Goal: Information Seeking & Learning: Learn about a topic

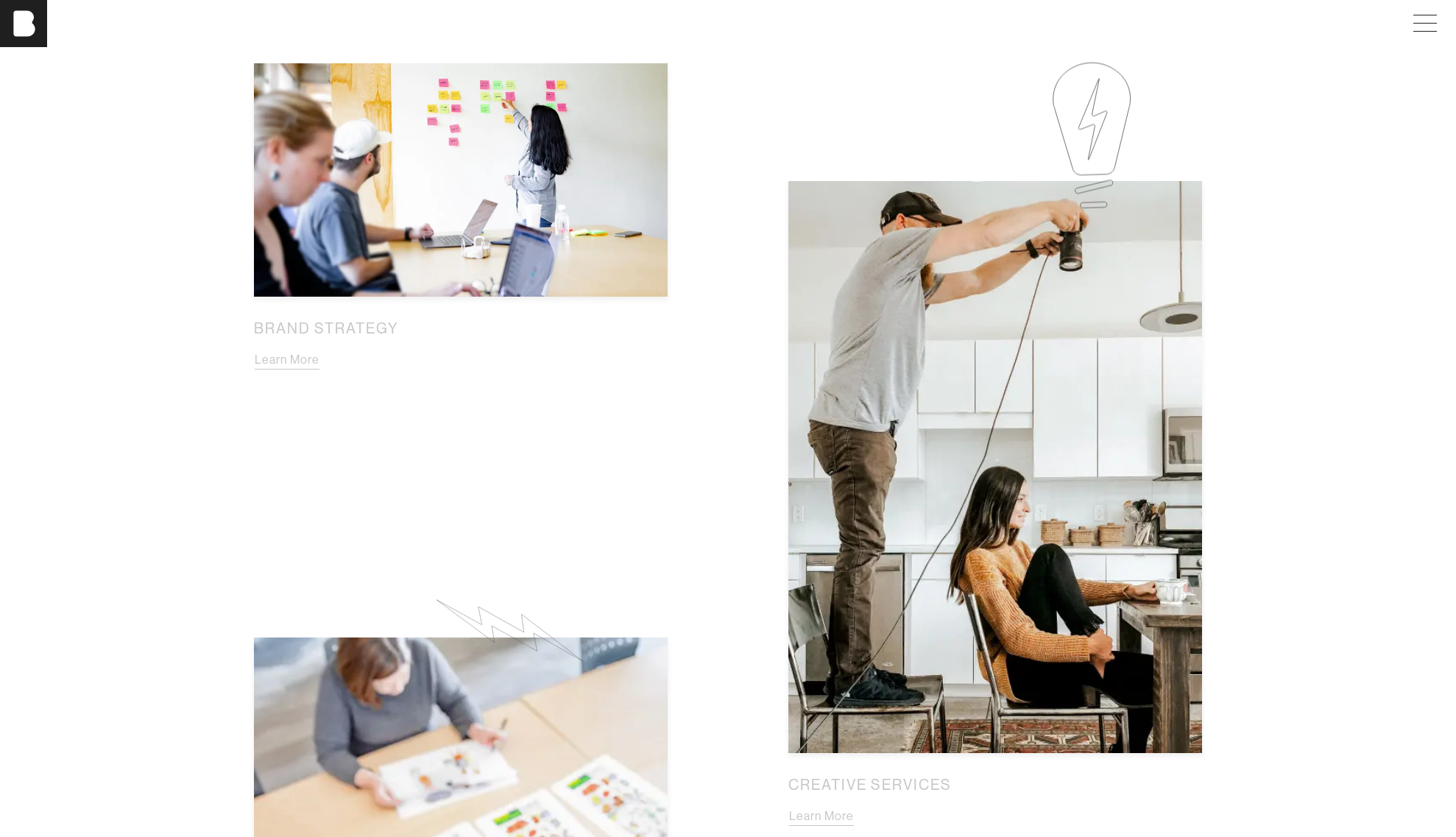
scroll to position [1115, 0]
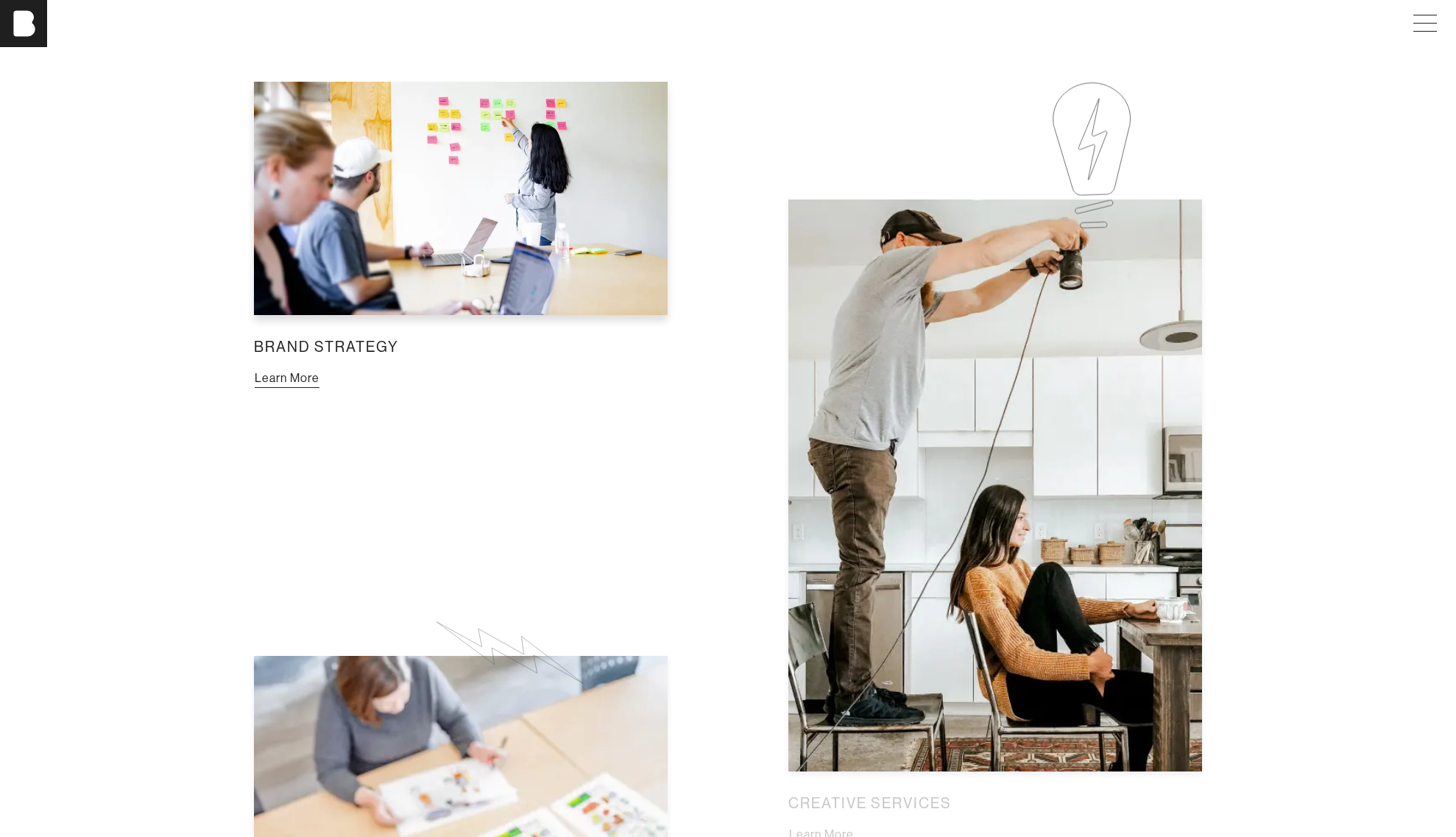
click at [320, 369] on button "Learn More" at bounding box center [287, 378] width 66 height 19
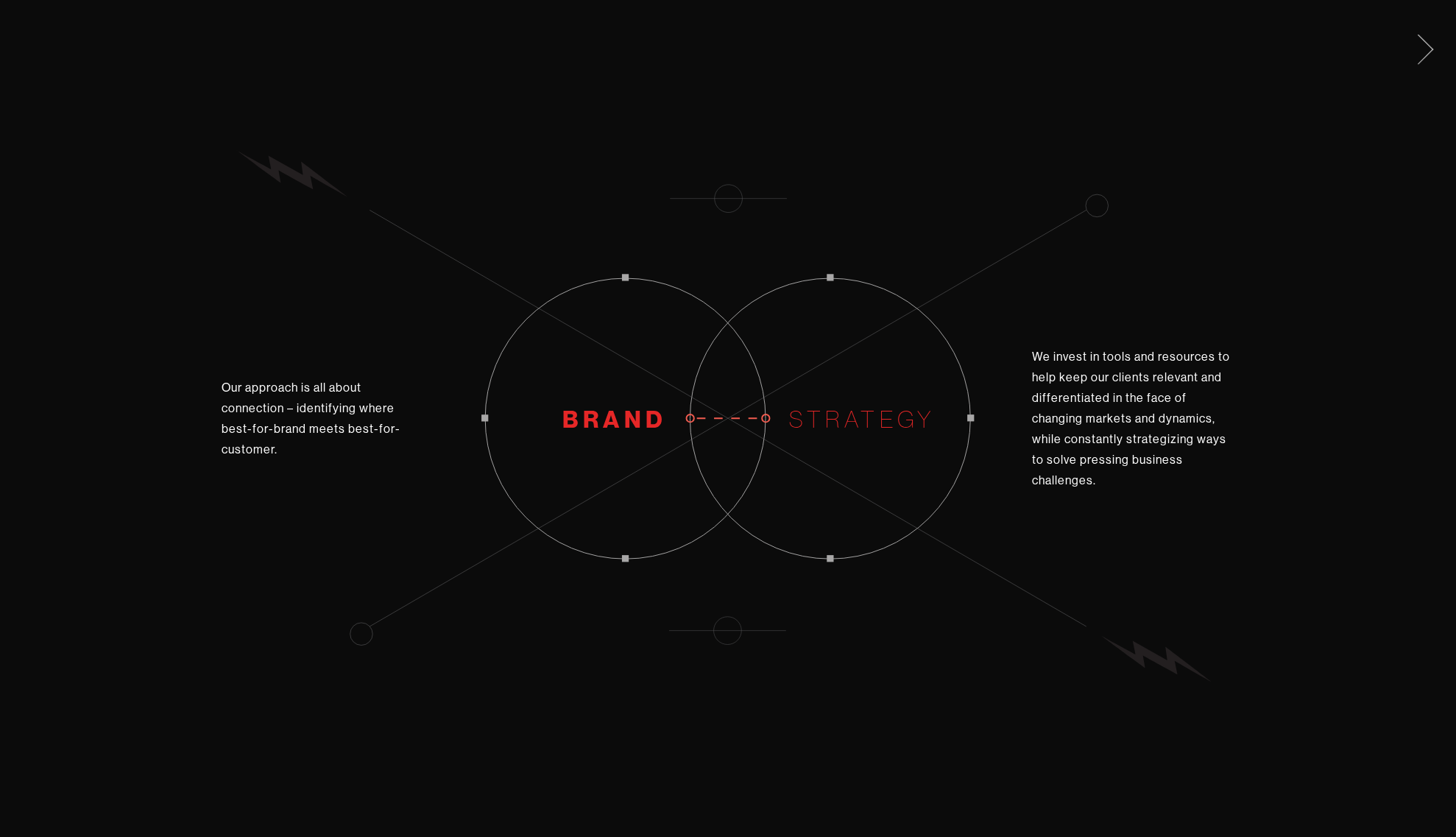
click at [1427, 53] on span at bounding box center [1423, 46] width 30 height 23
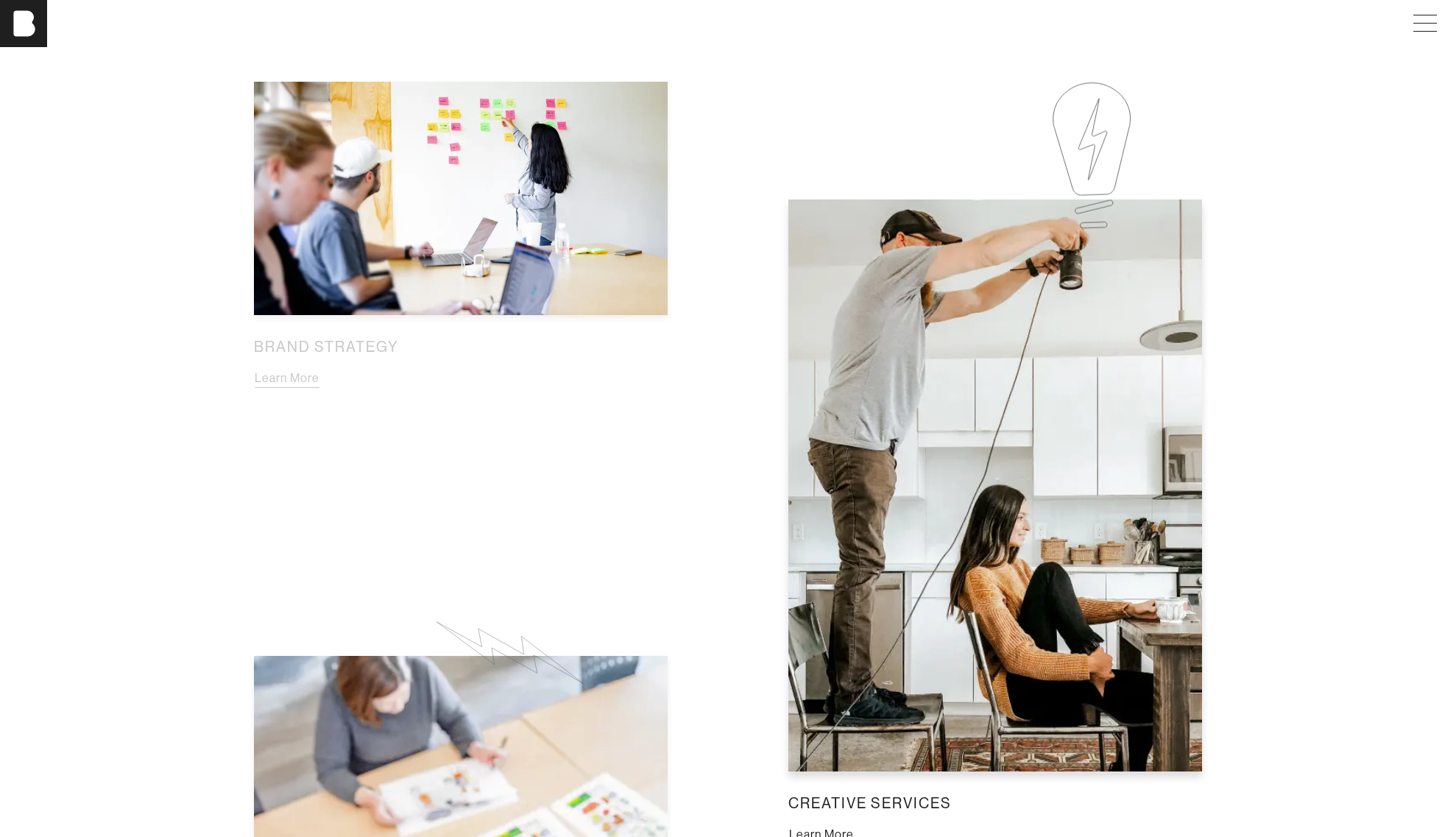
click at [855, 825] on button "Learn More" at bounding box center [822, 835] width 66 height 19
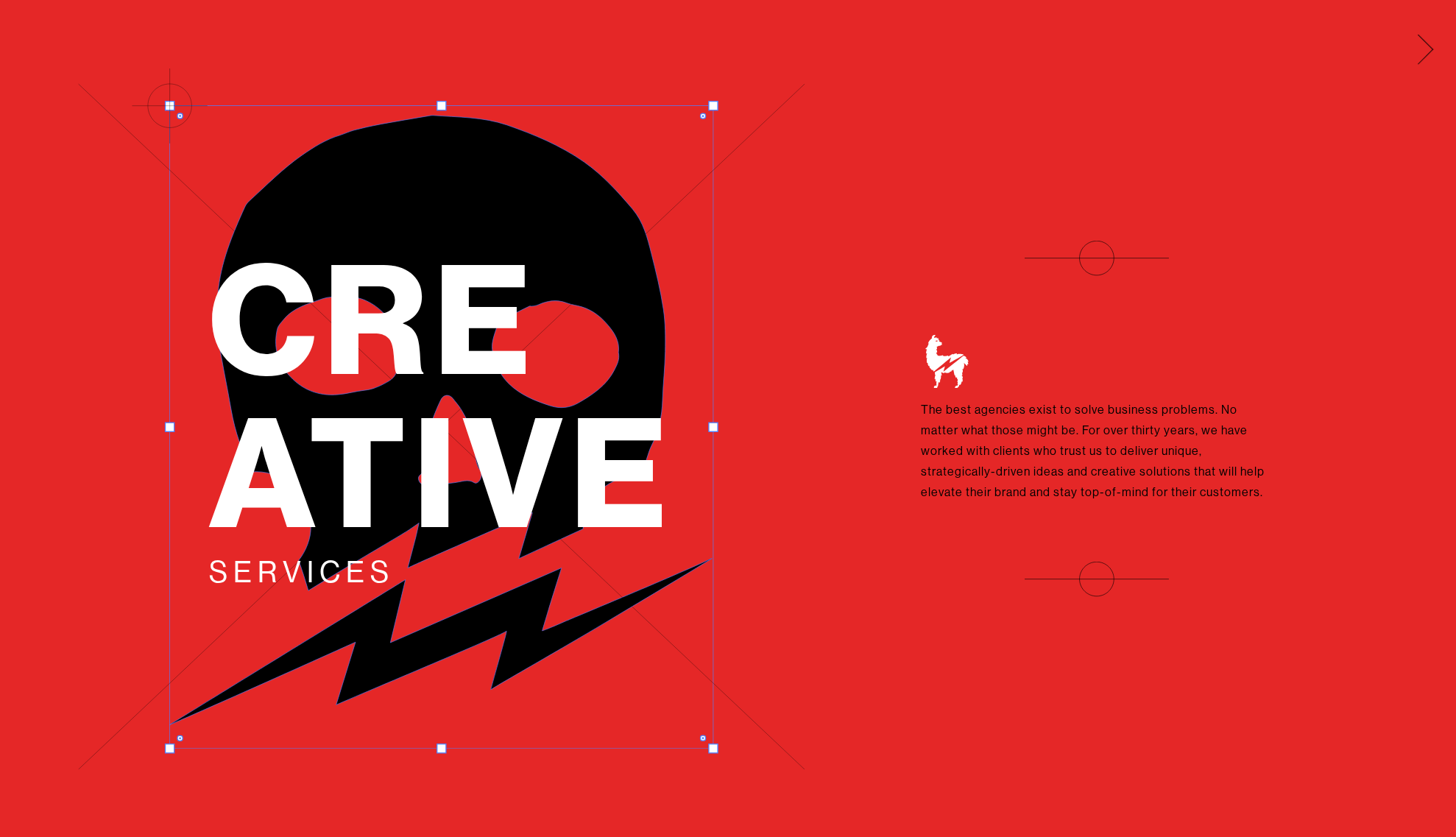
click at [1426, 52] on span at bounding box center [1423, 46] width 30 height 23
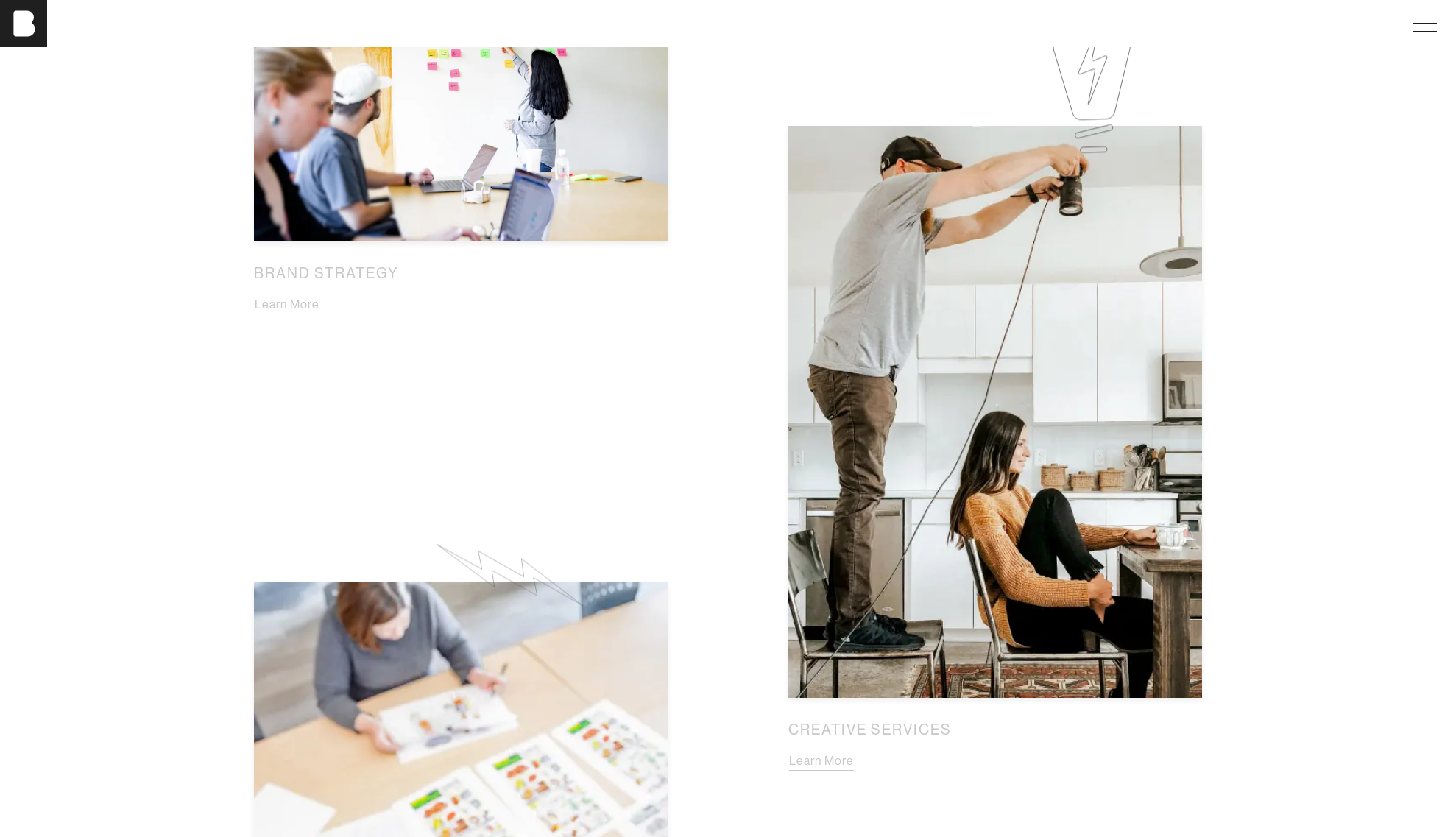
scroll to position [1324, 0]
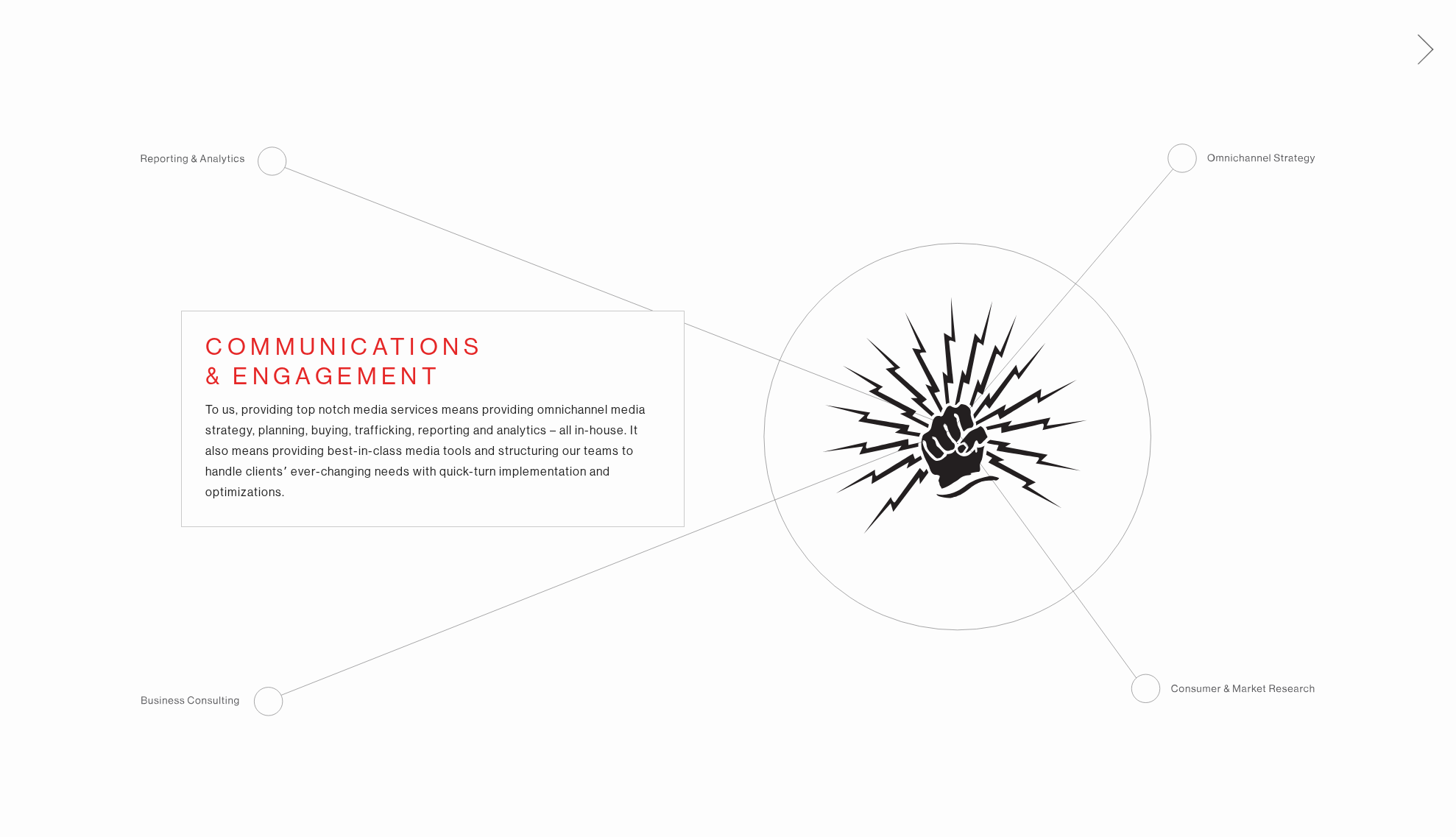
click at [1432, 49] on span at bounding box center [1425, 57] width 16 height 16
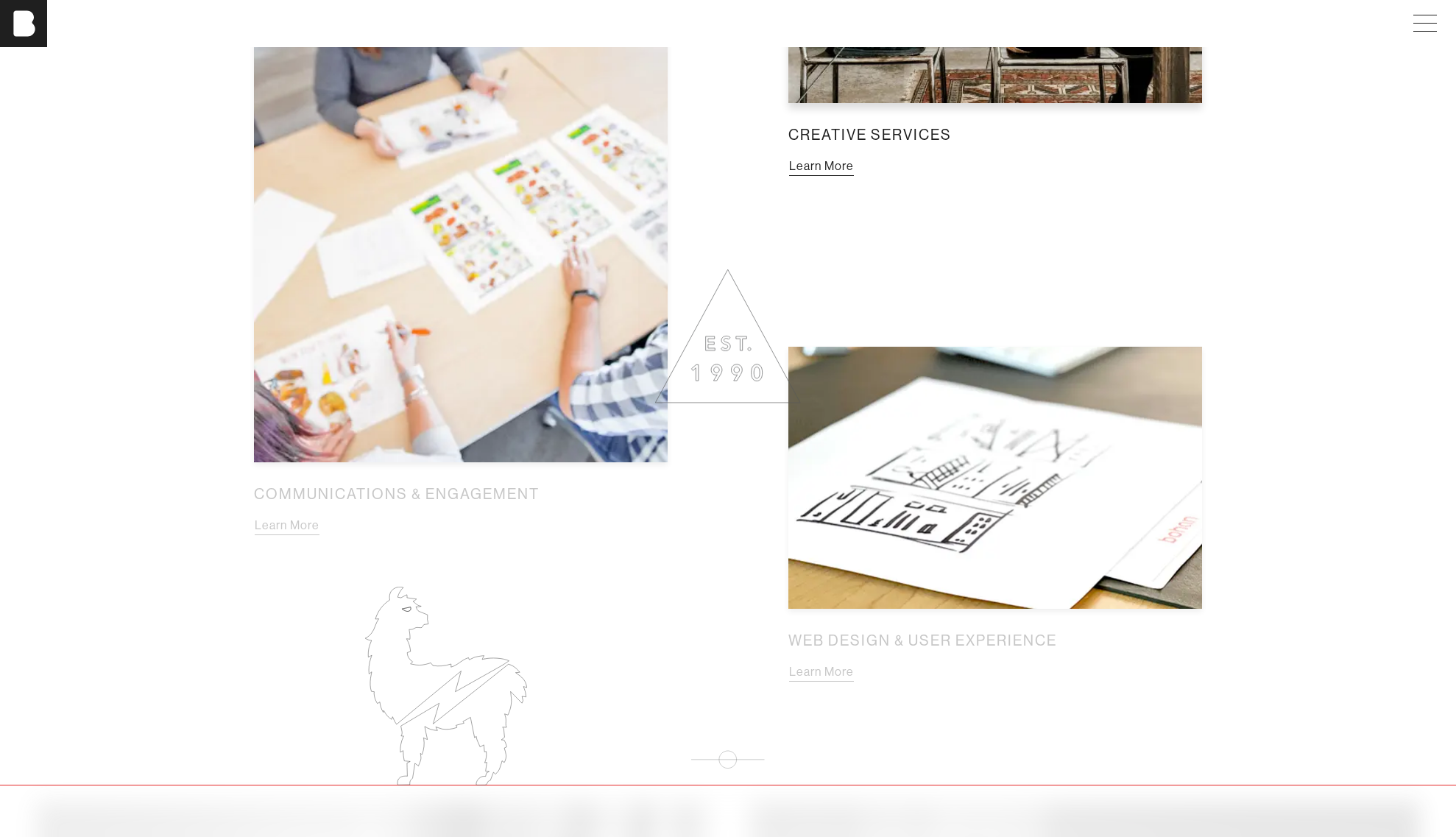
scroll to position [1842, 0]
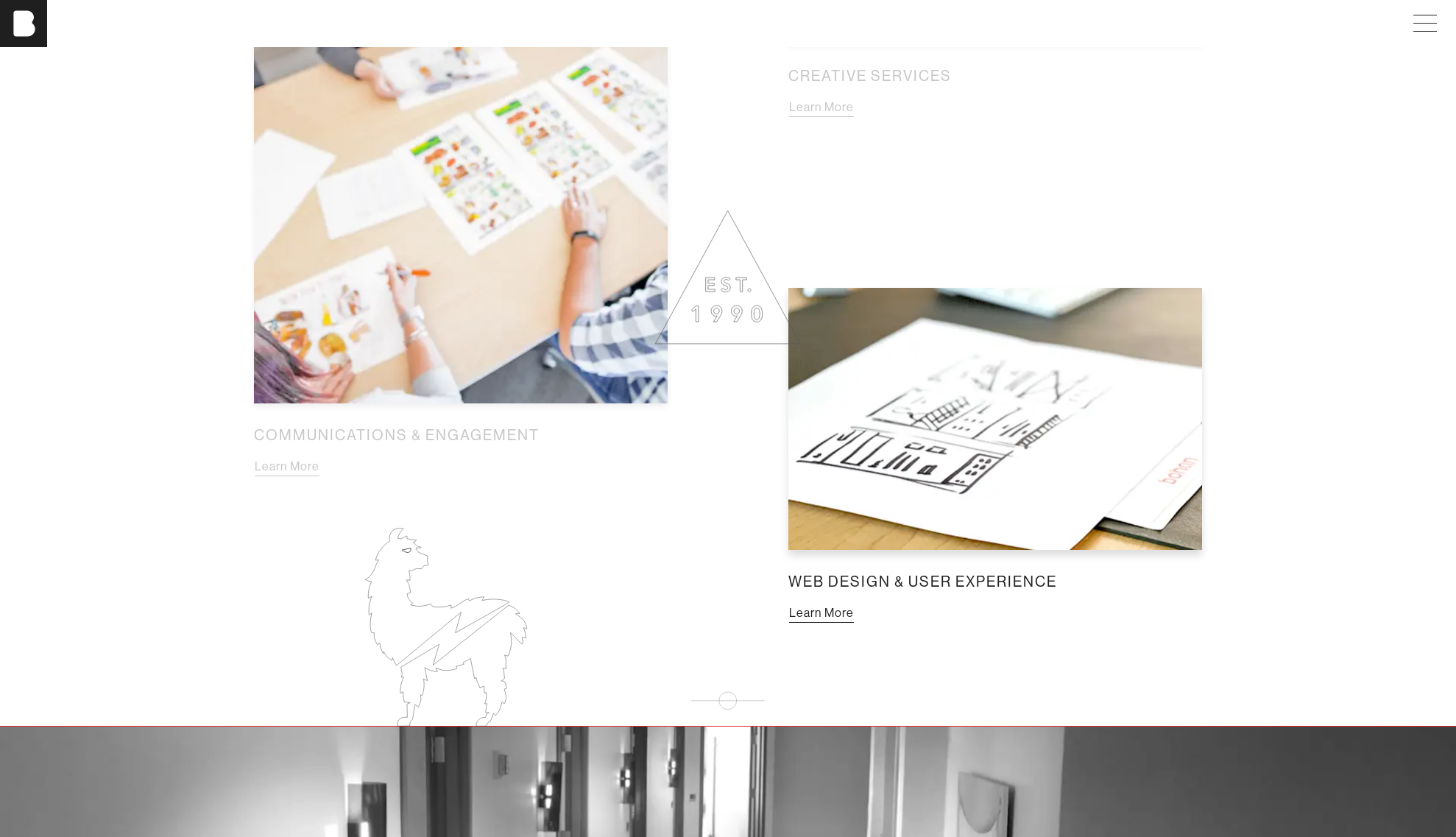
click at [855, 603] on button "Learn More" at bounding box center [822, 613] width 66 height 19
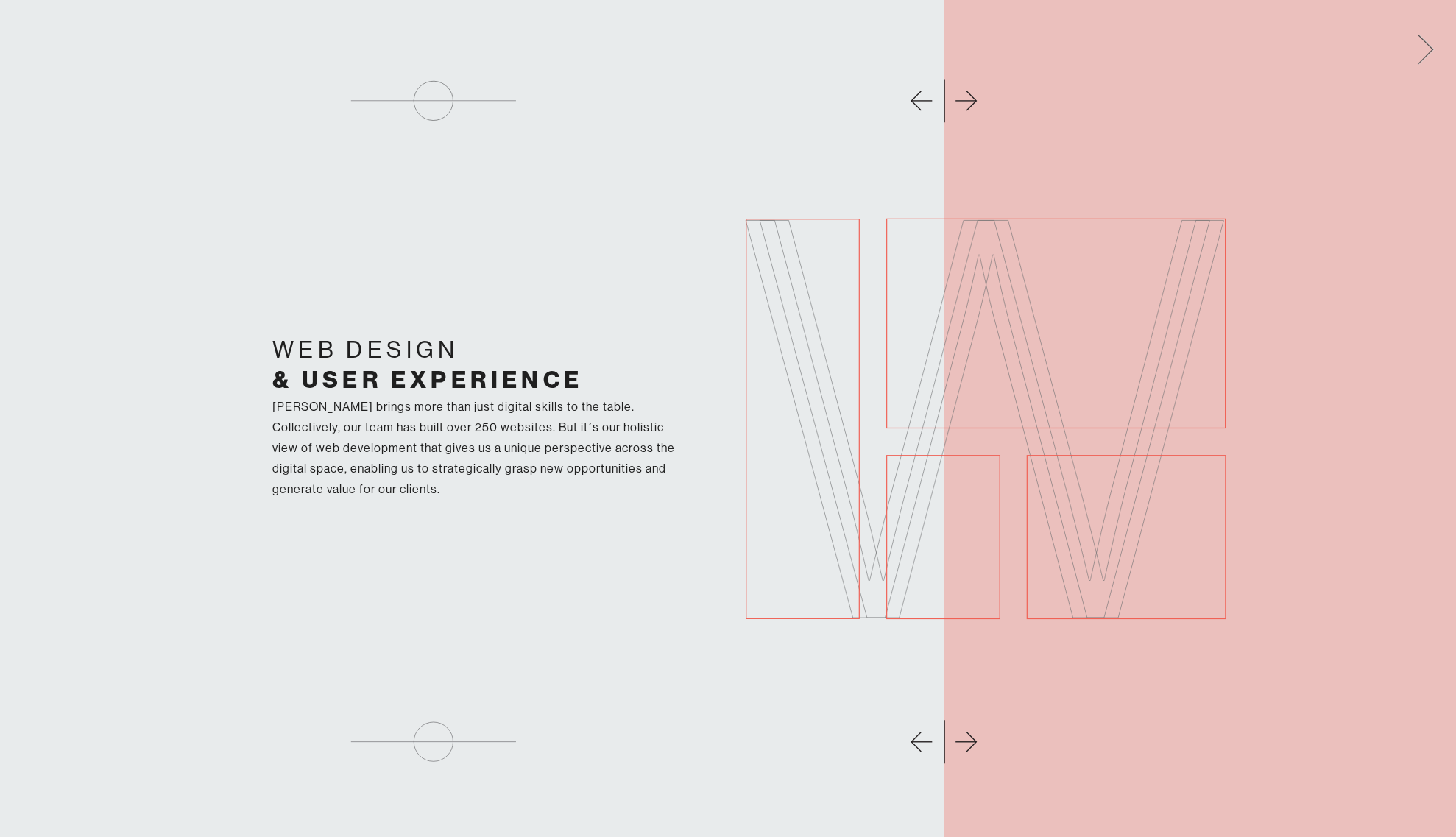
click at [1424, 42] on span at bounding box center [1423, 46] width 30 height 23
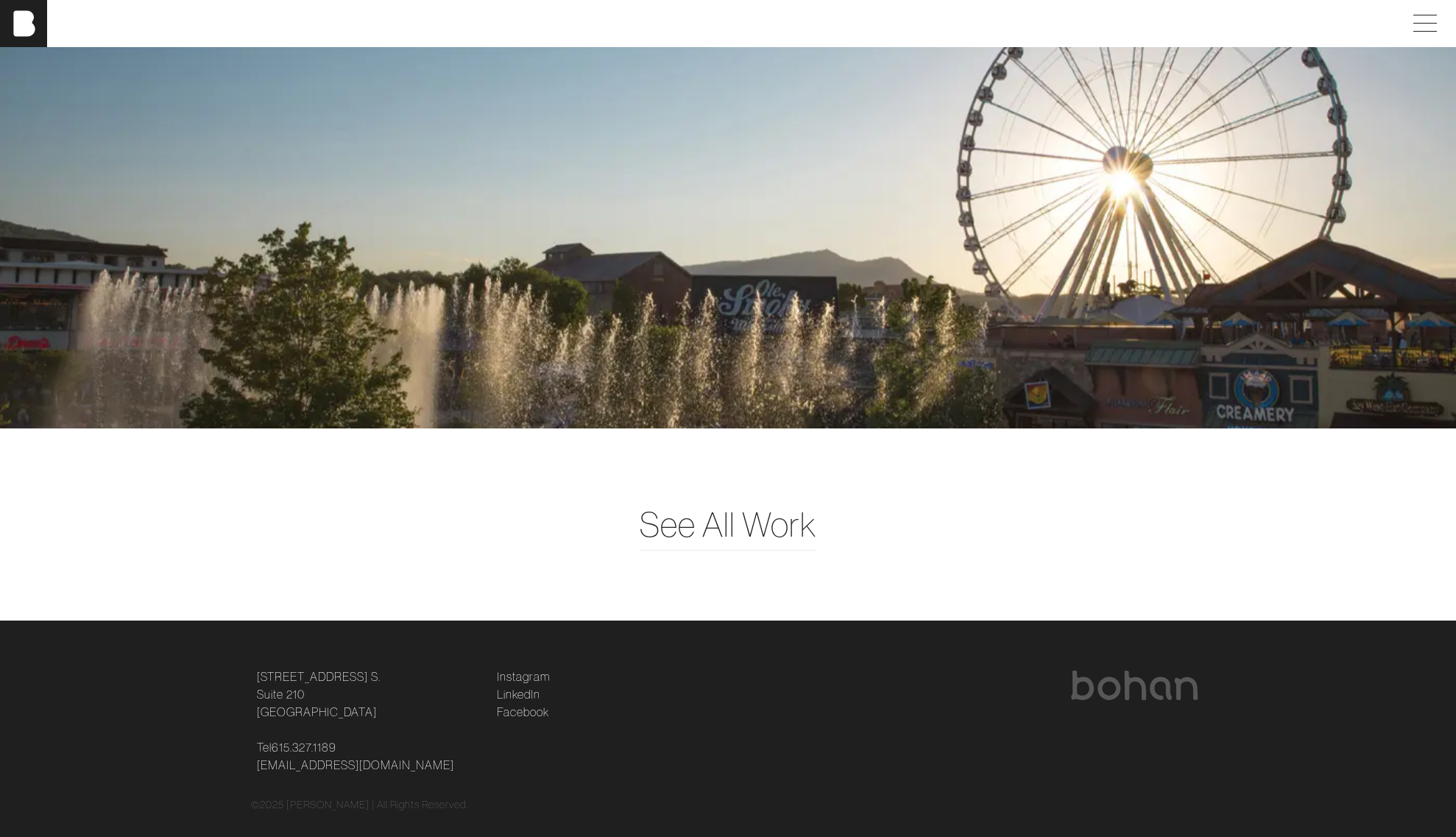
scroll to position [4234, 0]
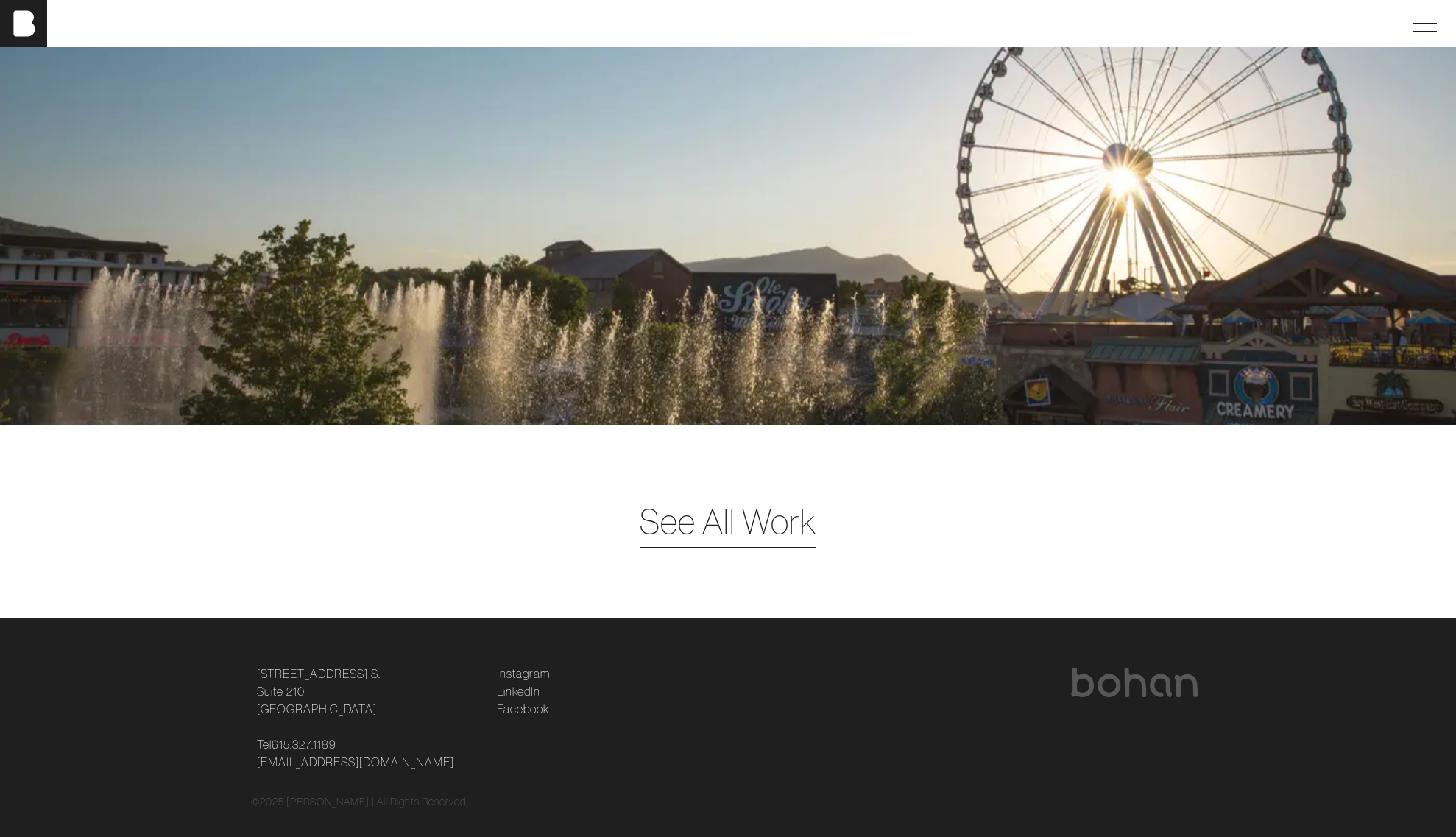
click at [718, 525] on span "See All Work" at bounding box center [728, 522] width 177 height 51
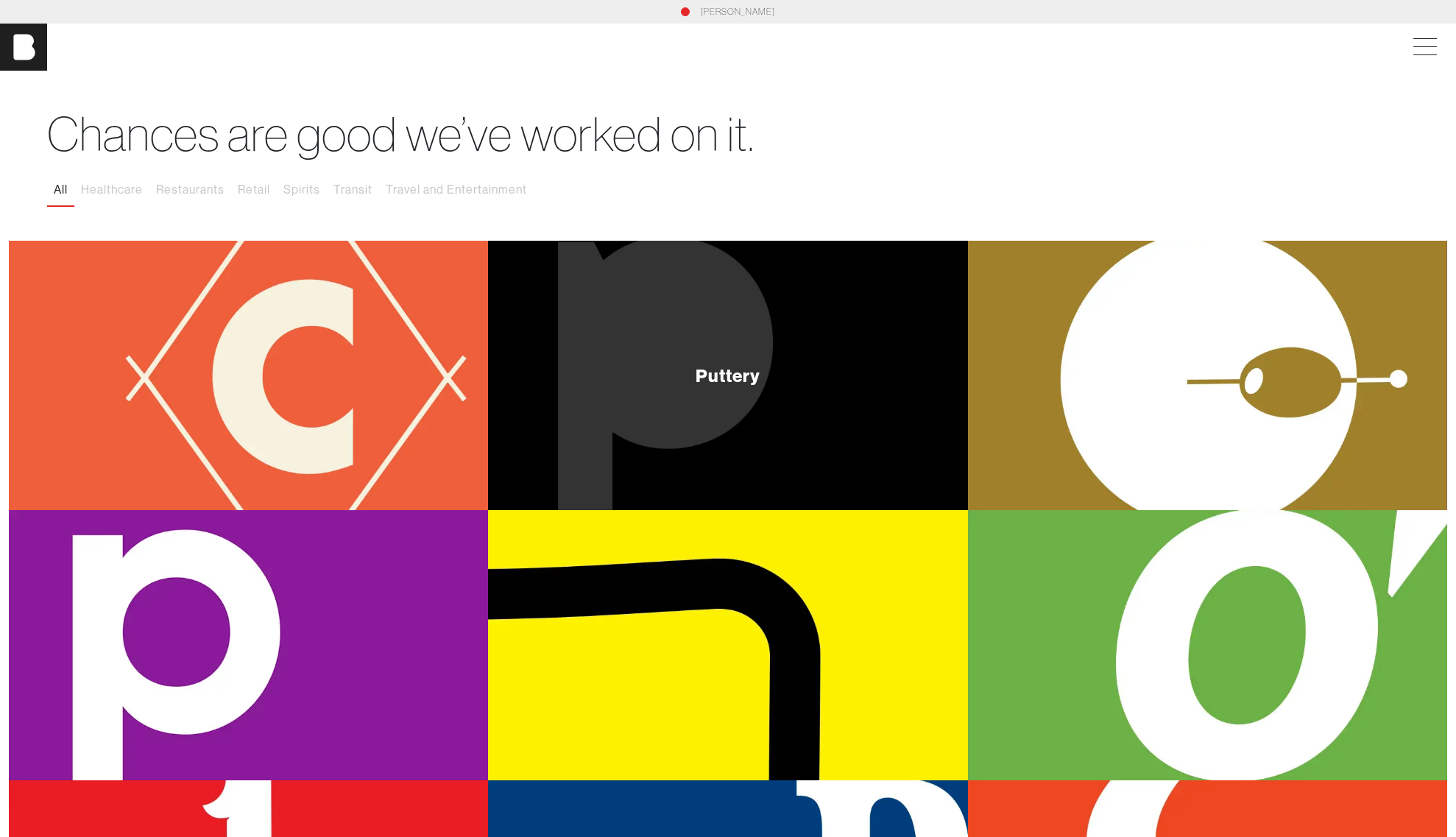
click at [655, 417] on div "Puttery" at bounding box center [727, 375] width 479 height 269
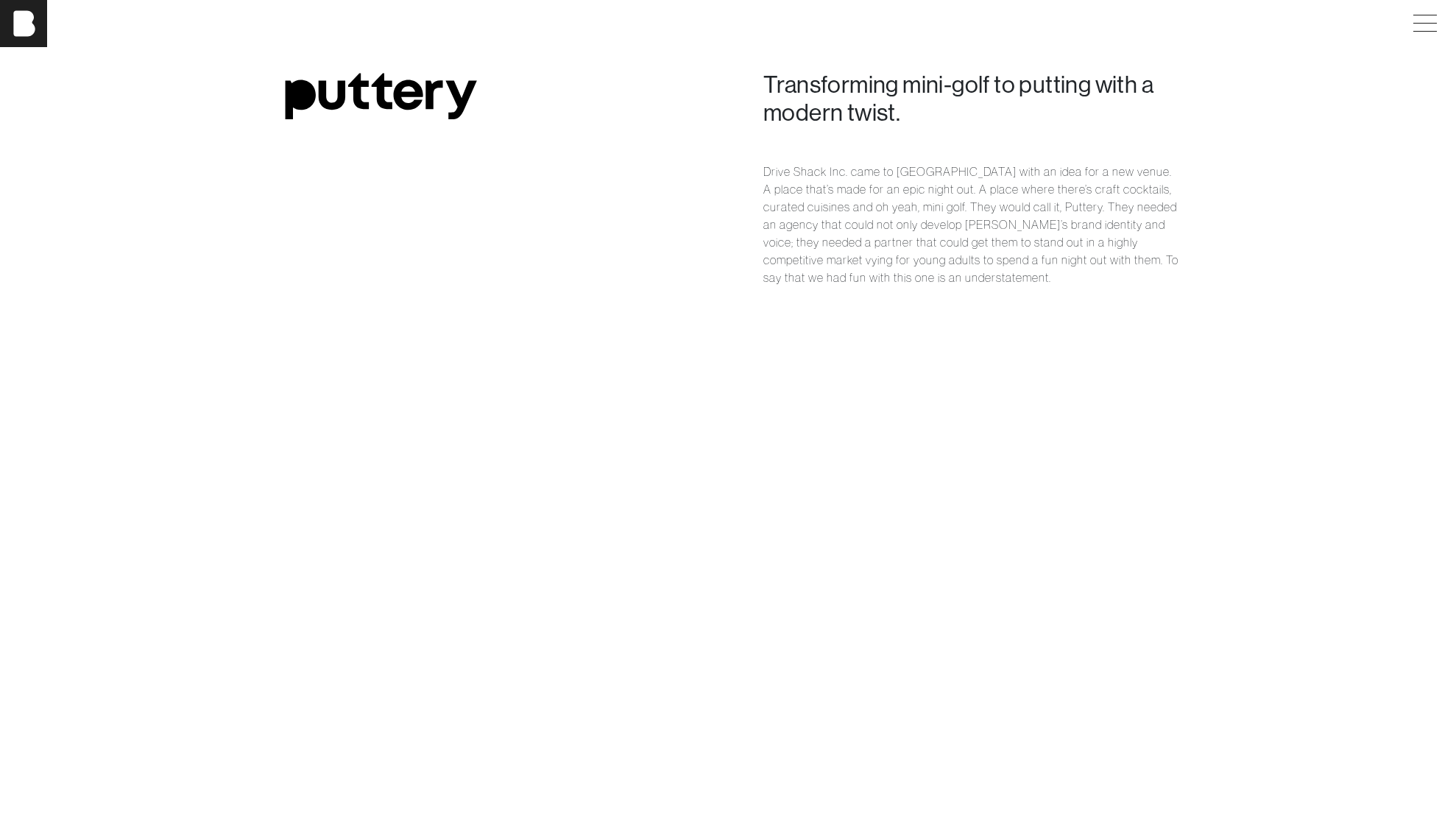
scroll to position [1284, 0]
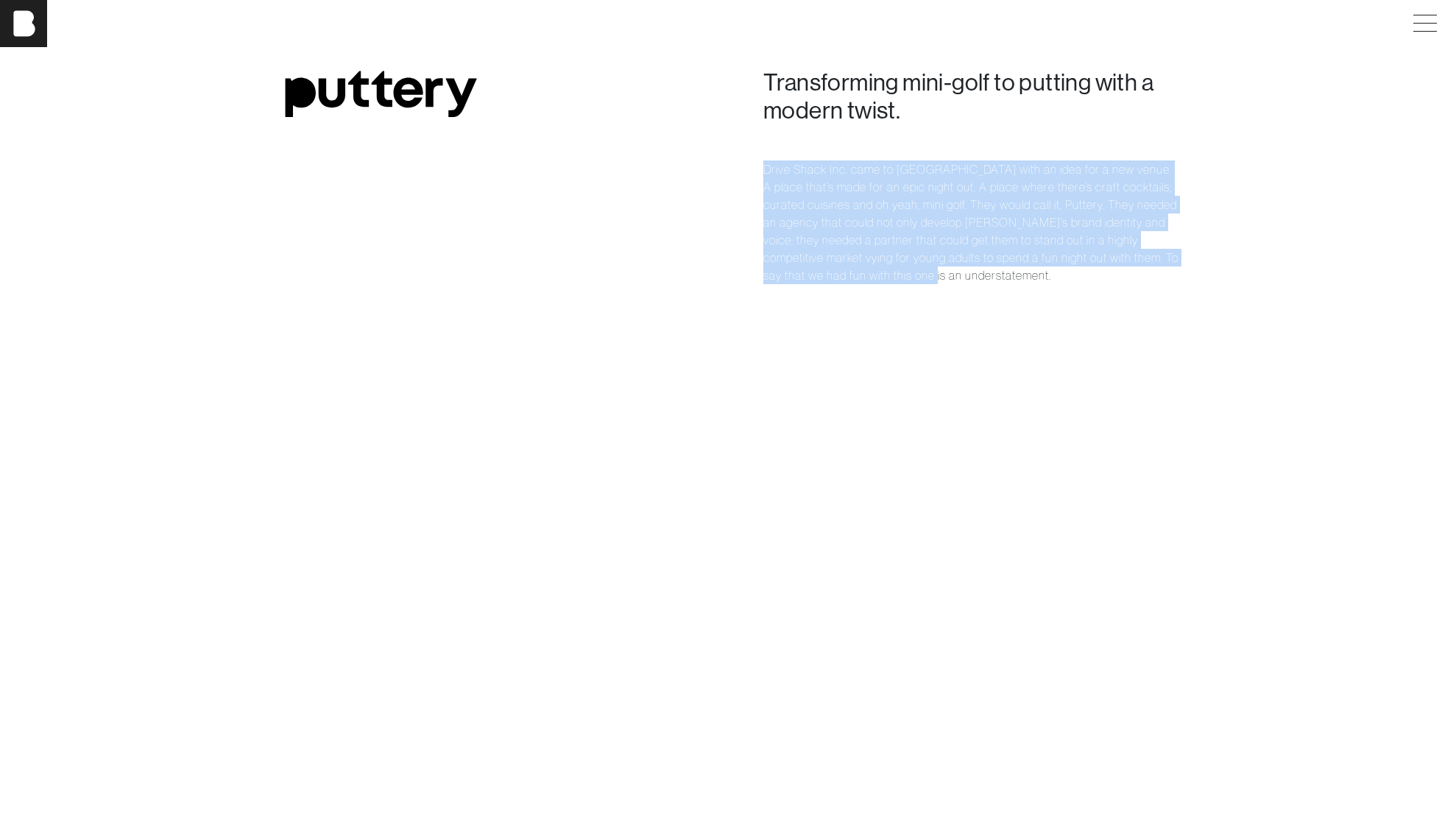
drag, startPoint x: 766, startPoint y: 169, endPoint x: 886, endPoint y: 273, distance: 158.8
click at [886, 273] on p "Drive Shack Inc. came to [GEOGRAPHIC_DATA] with an idea for a new venue. A plac…" at bounding box center [971, 222] width 415 height 124
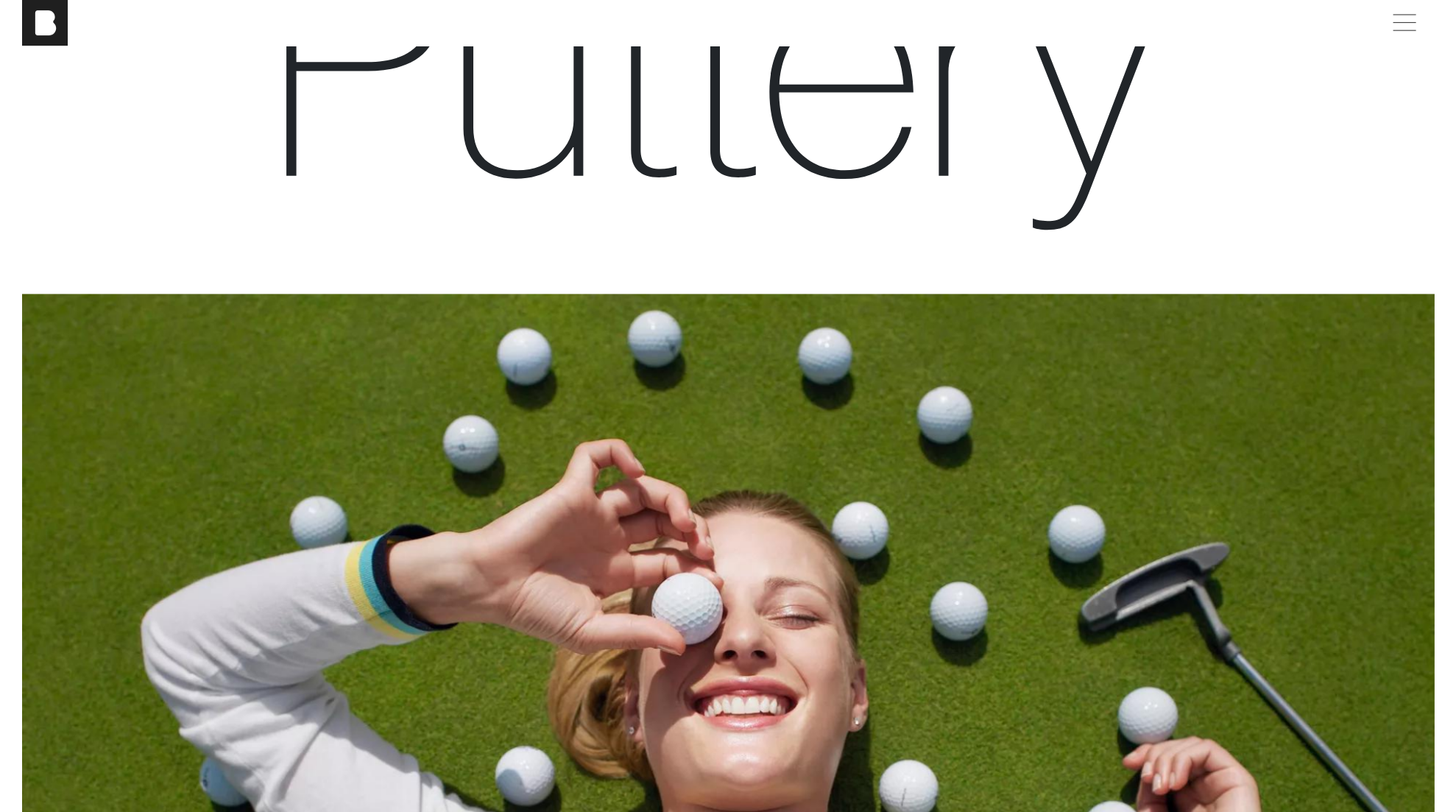
scroll to position [0, 0]
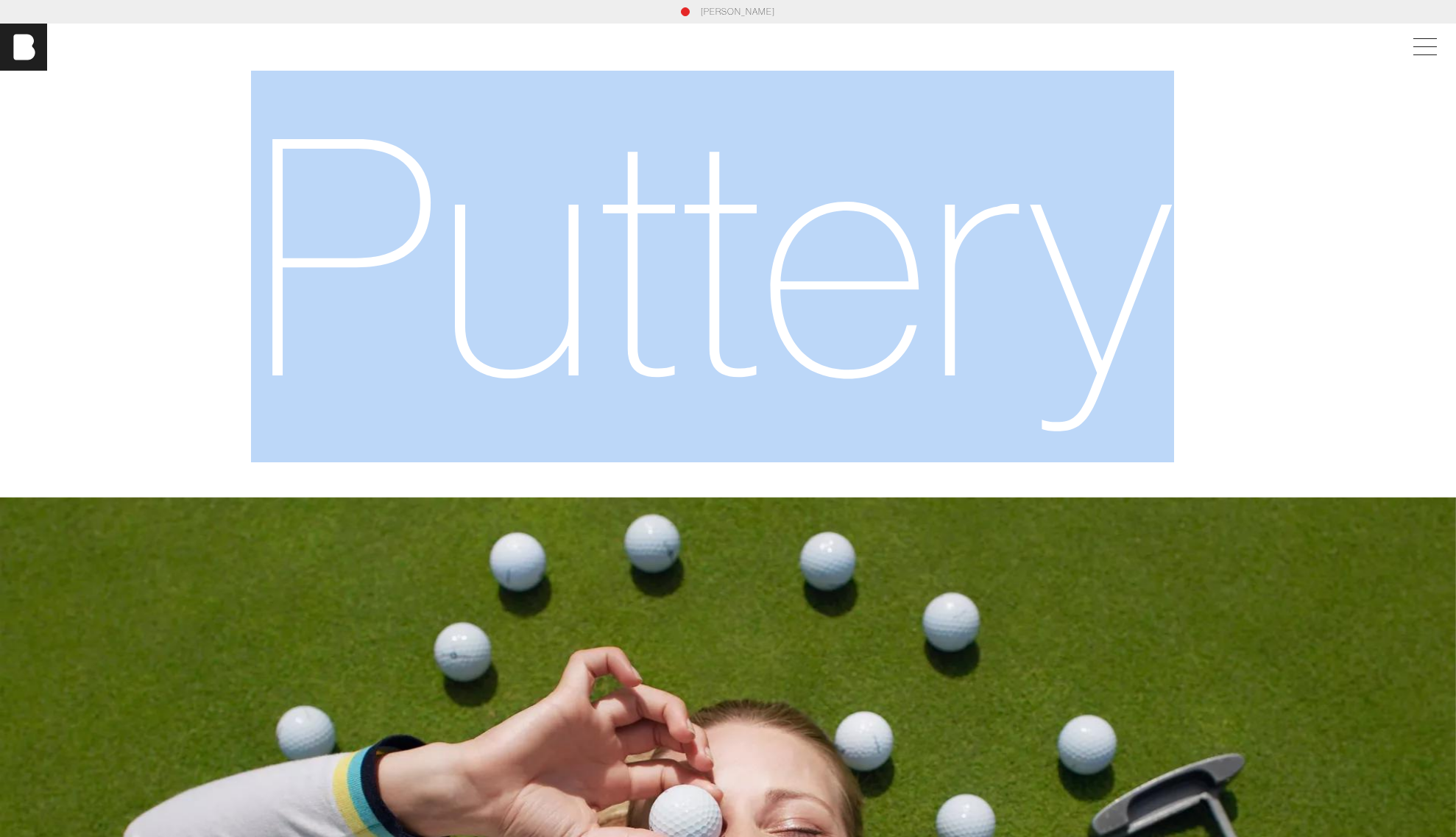
drag, startPoint x: 287, startPoint y: 266, endPoint x: 1177, endPoint y: 265, distance: 890.0
click at [1177, 265] on h1 "Puttery" at bounding box center [728, 254] width 954 height 297
drag, startPoint x: 196, startPoint y: 243, endPoint x: 1126, endPoint y: 336, distance: 934.6
click at [1126, 336] on section "Puttery" at bounding box center [728, 688] width 1456 height 1235
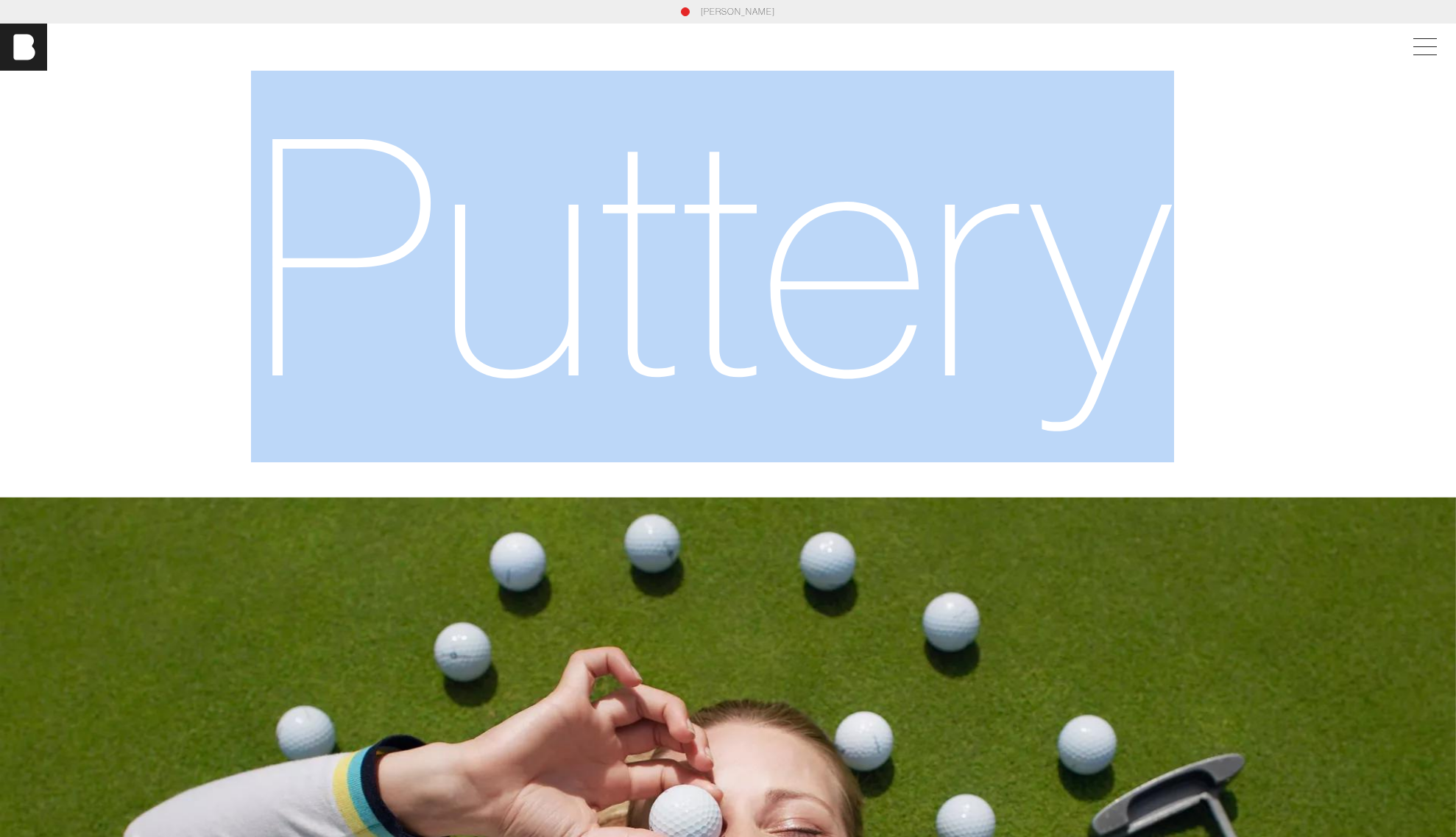
click at [886, 259] on h1 "Puttery" at bounding box center [728, 254] width 954 height 297
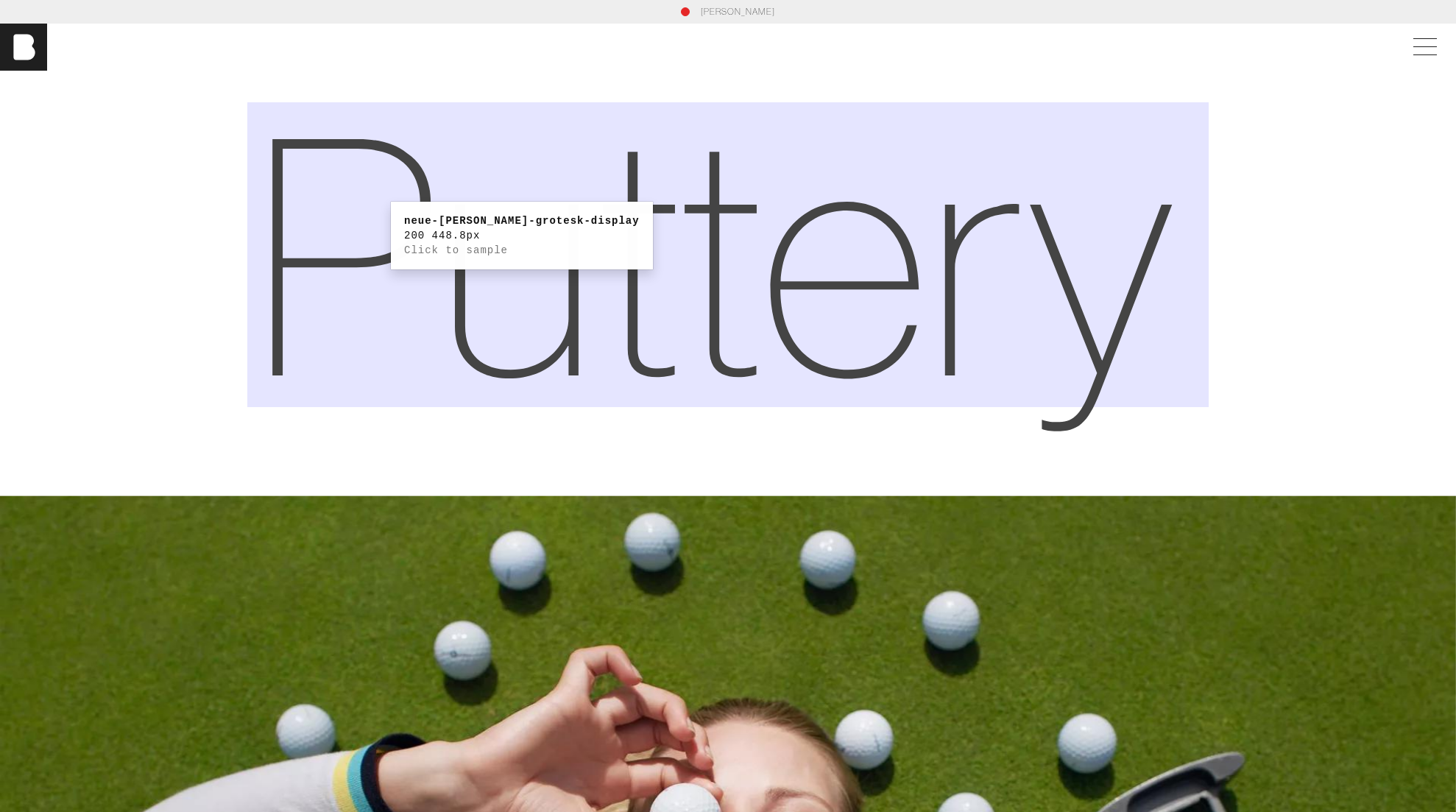
click at [385, 194] on h1 "Puttery" at bounding box center [728, 254] width 954 height 298
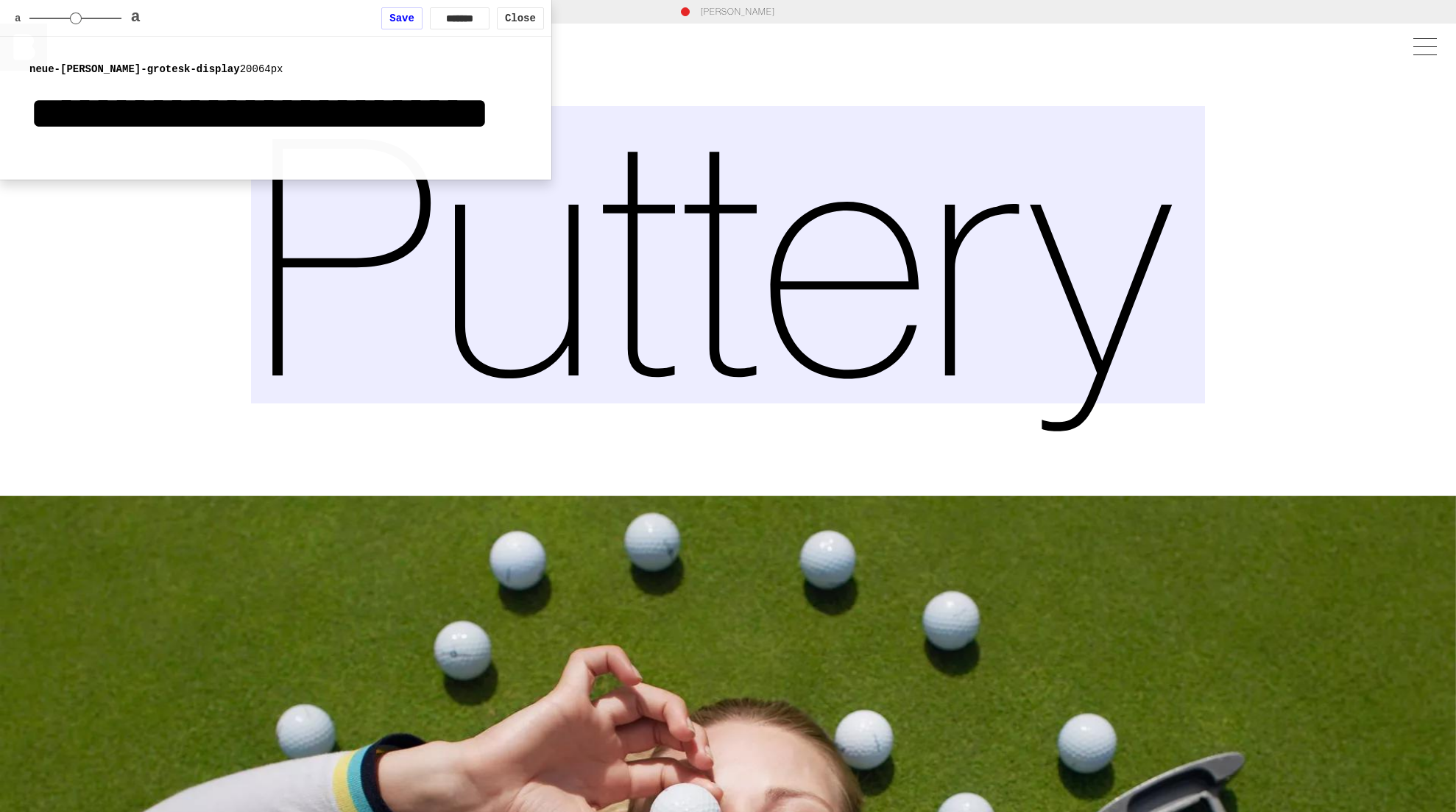
click at [65, 66] on b "neue-[PERSON_NAME]-grotesk-display" at bounding box center [134, 69] width 211 height 12
copy div "neue-[PERSON_NAME]-grotesk-display 200 64px"
click at [1285, 214] on section "Puttery" at bounding box center [728, 678] width 1456 height 1215
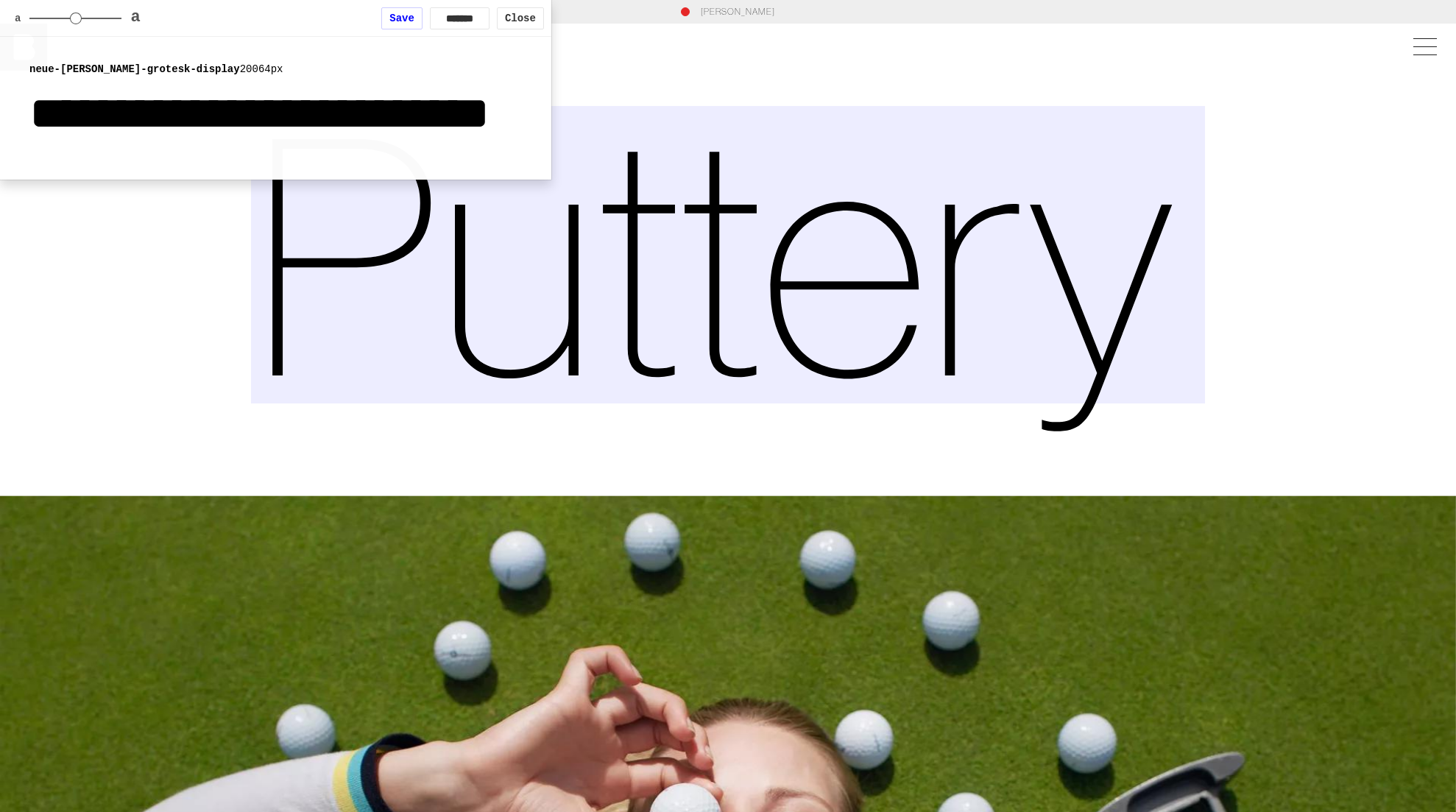
click at [1110, 193] on h1 "Puttery" at bounding box center [728, 254] width 954 height 298
click at [514, 19] on div "Close" at bounding box center [520, 18] width 47 height 22
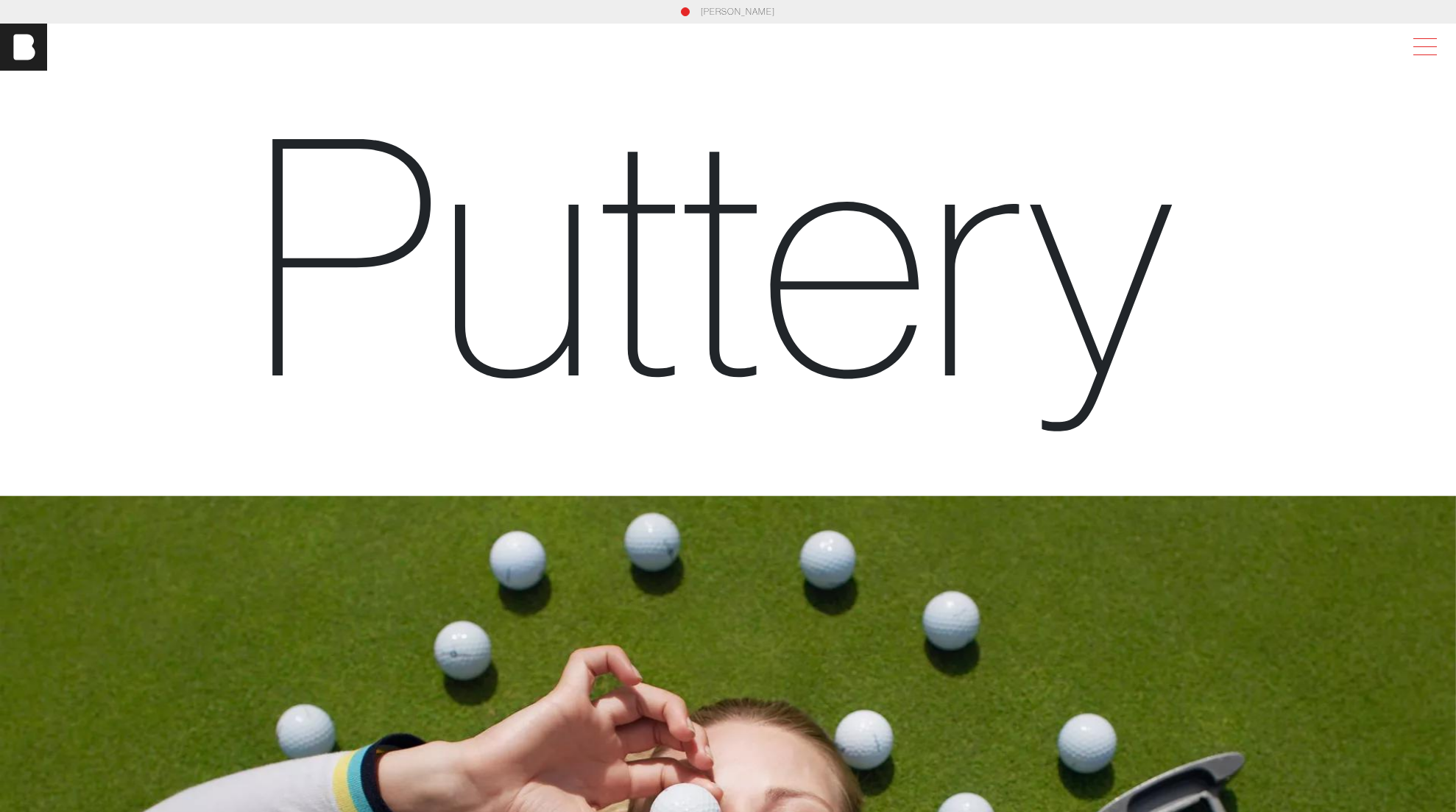
click at [1425, 37] on span at bounding box center [1422, 46] width 34 height 26
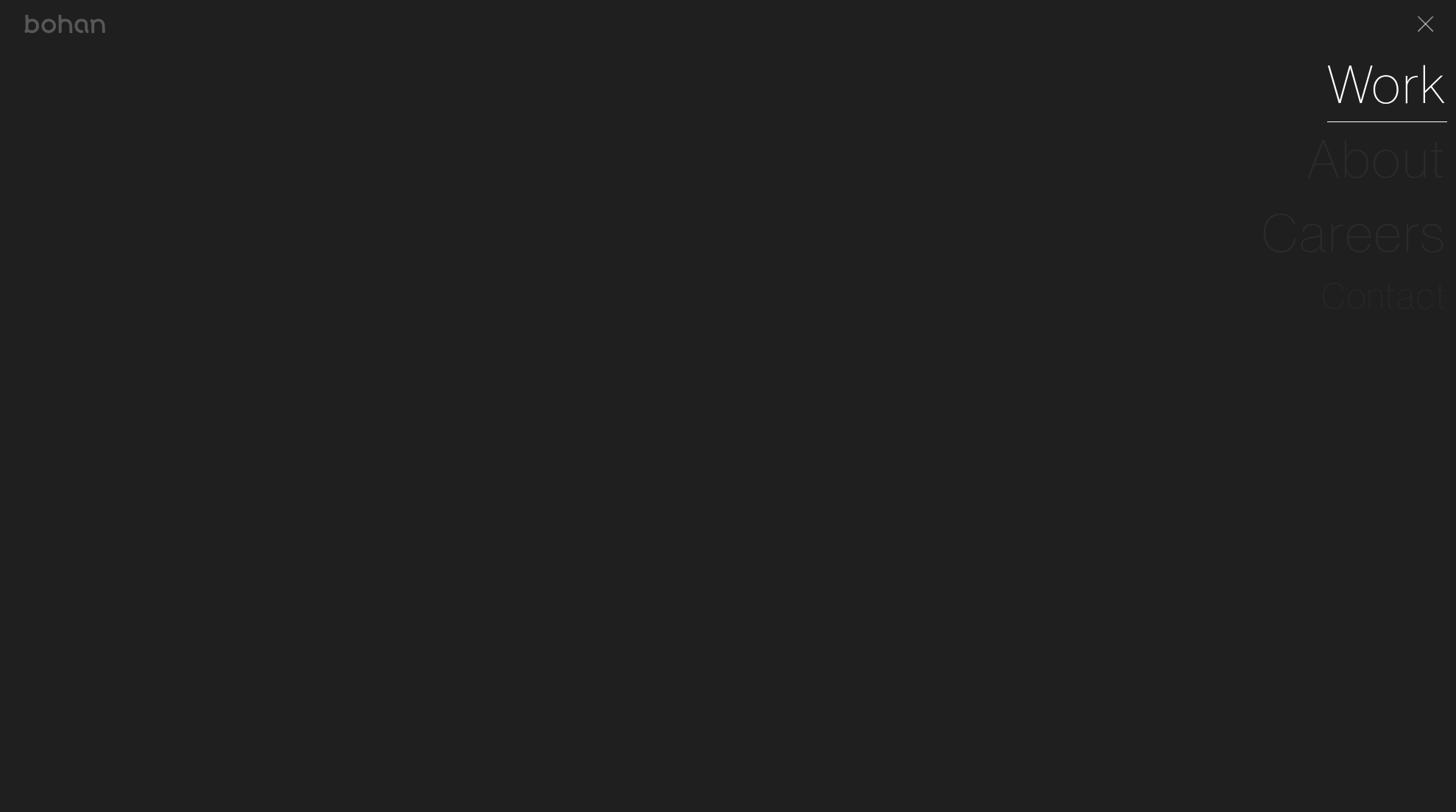
click at [1423, 94] on link "Work" at bounding box center [1388, 84] width 120 height 74
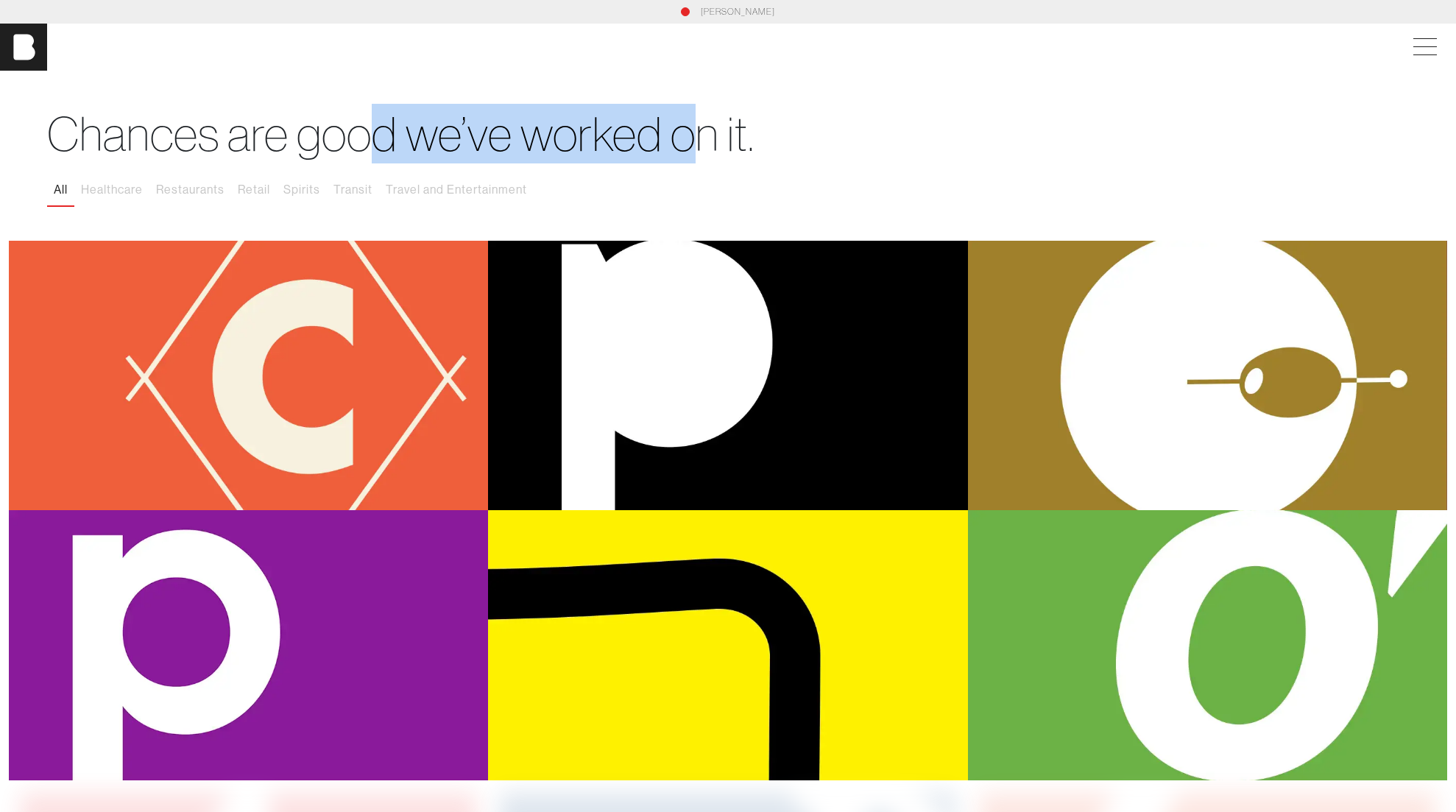
drag, startPoint x: 378, startPoint y: 134, endPoint x: 703, endPoint y: 132, distance: 325.0
click at [703, 133] on h1 "Chances are good we’ve worked on it." at bounding box center [728, 134] width 1362 height 57
click at [703, 132] on h1 "Chances are good we’ve worked on it." at bounding box center [728, 134] width 1362 height 57
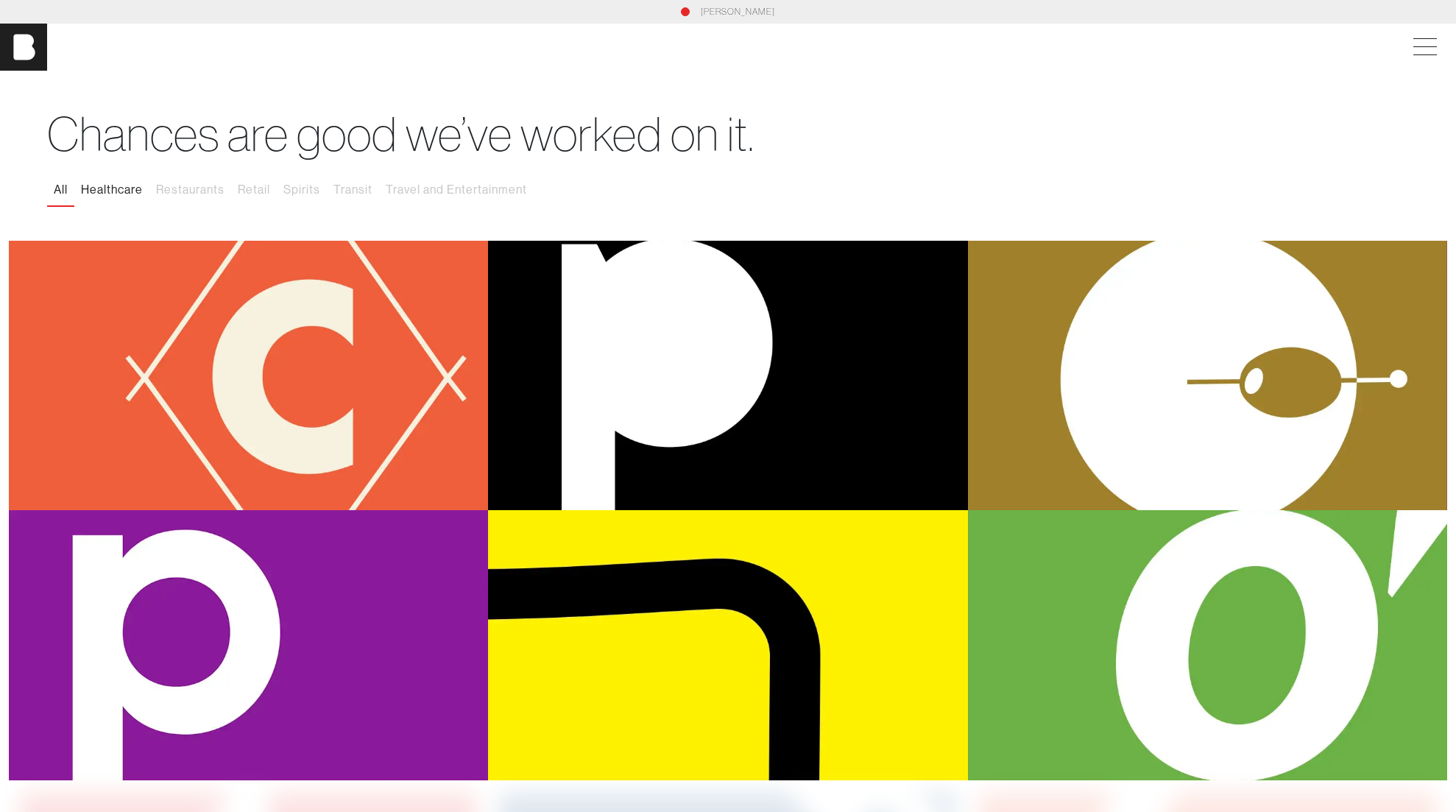
click at [112, 193] on button "Healthcare" at bounding box center [112, 190] width 75 height 31
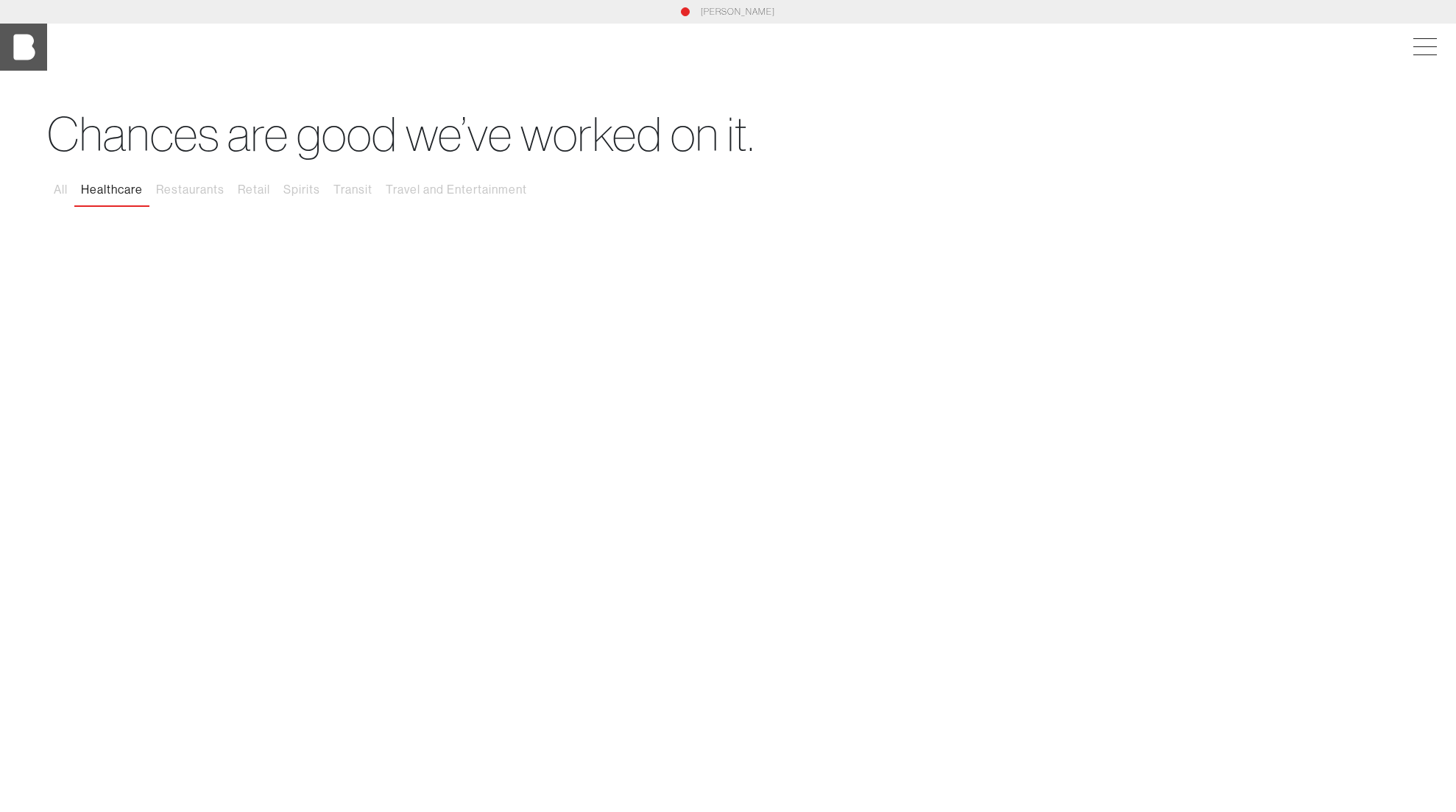
click at [25, 51] on img at bounding box center [23, 46] width 47 height 47
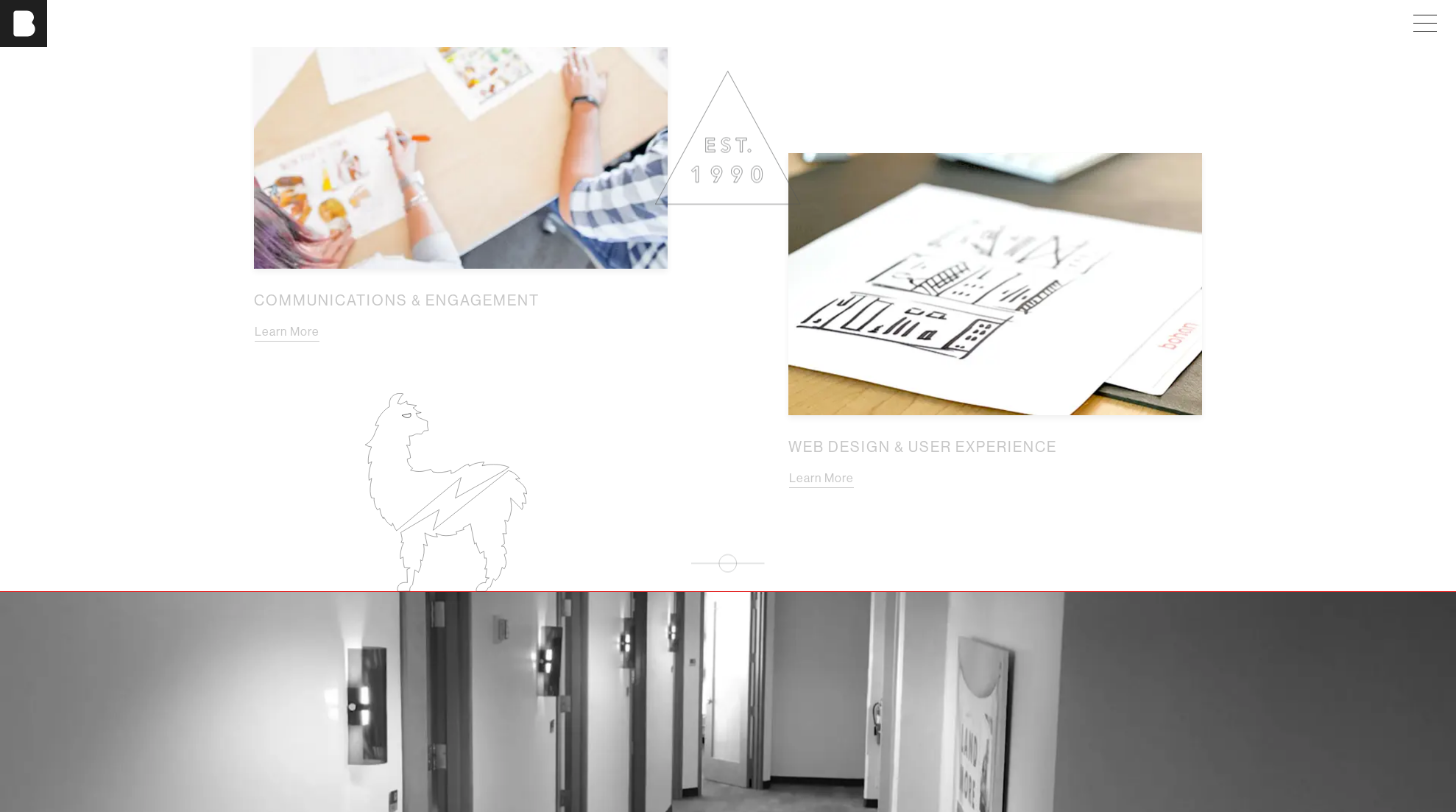
scroll to position [1983, 0]
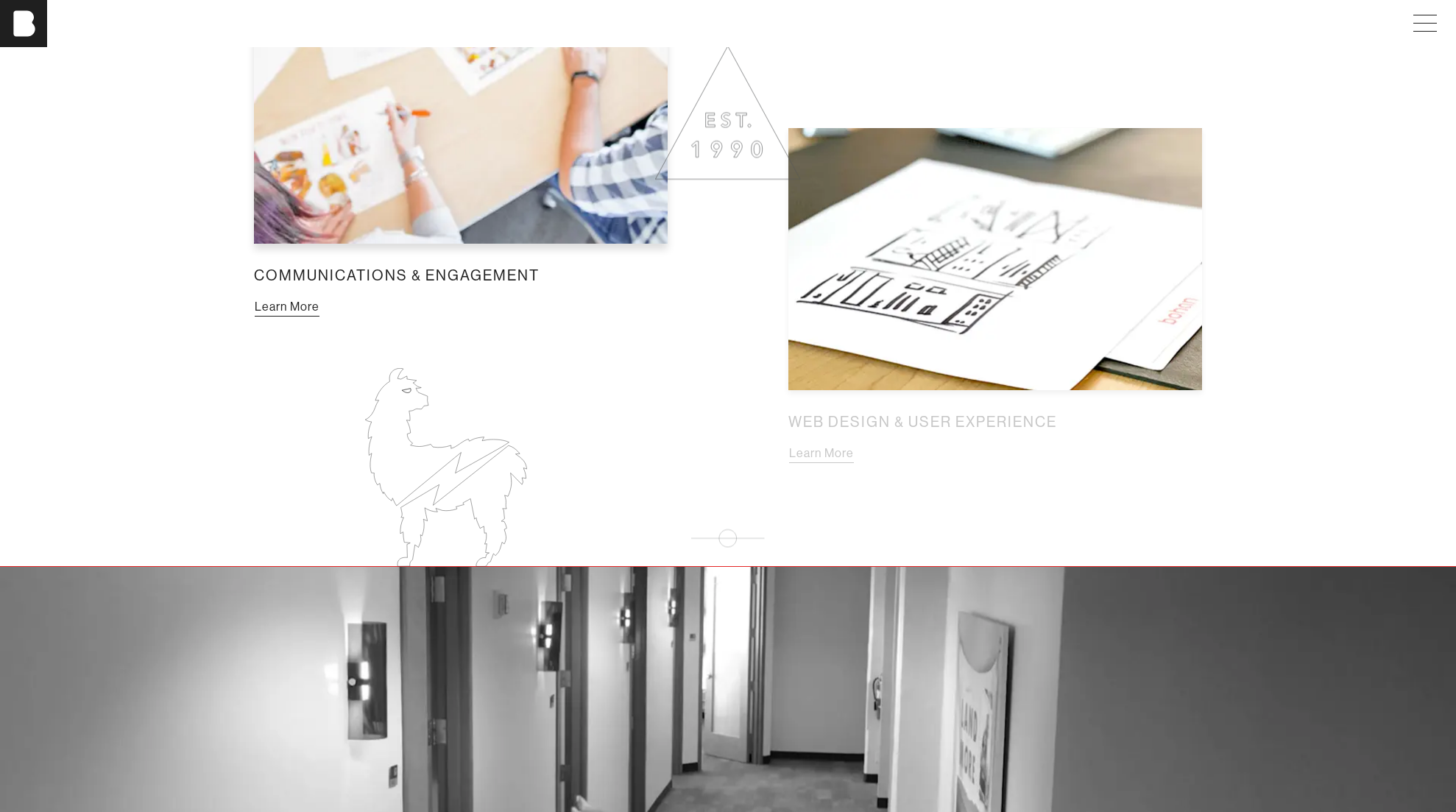
click at [320, 298] on button "Learn More" at bounding box center [287, 307] width 66 height 19
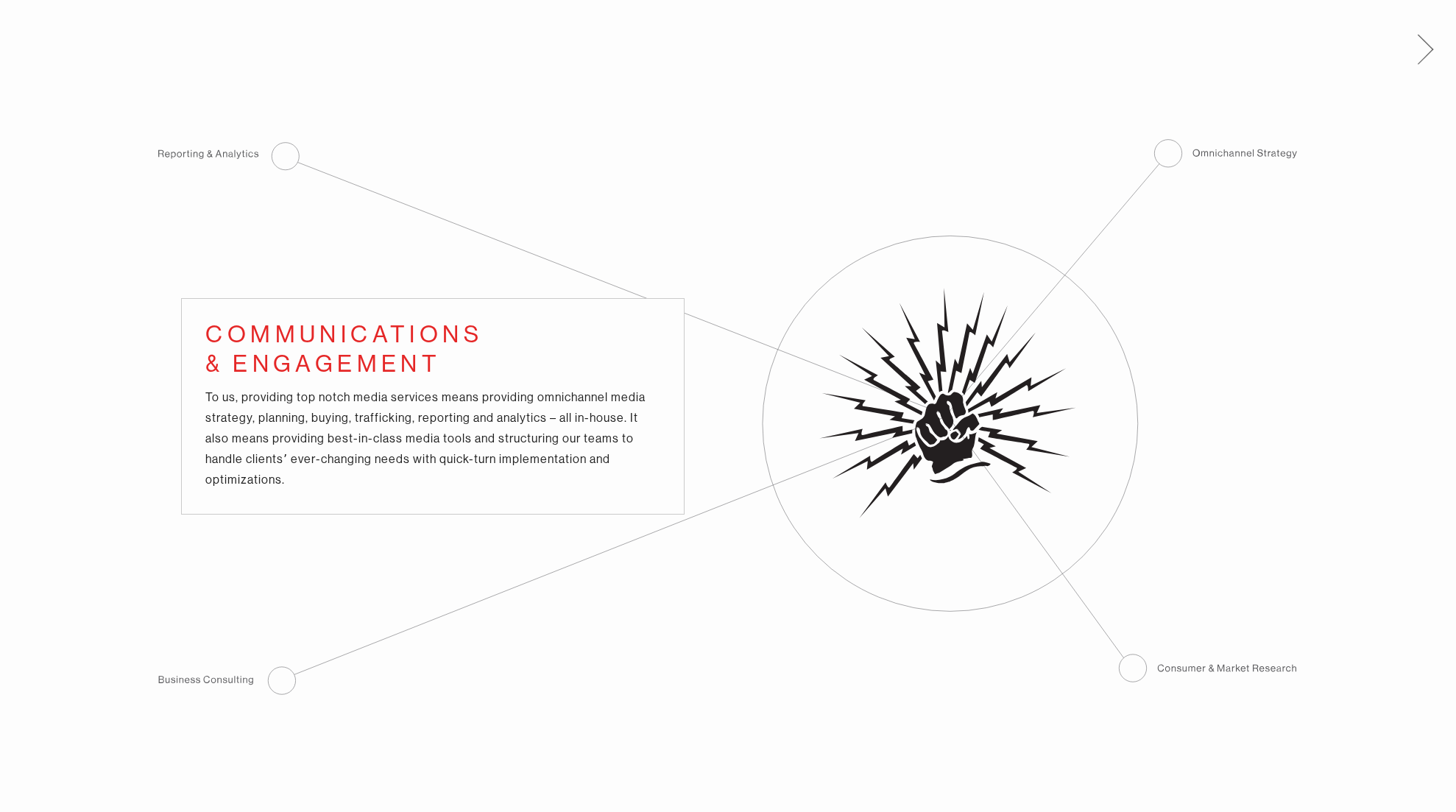
click at [1429, 52] on span at bounding box center [1423, 46] width 30 height 23
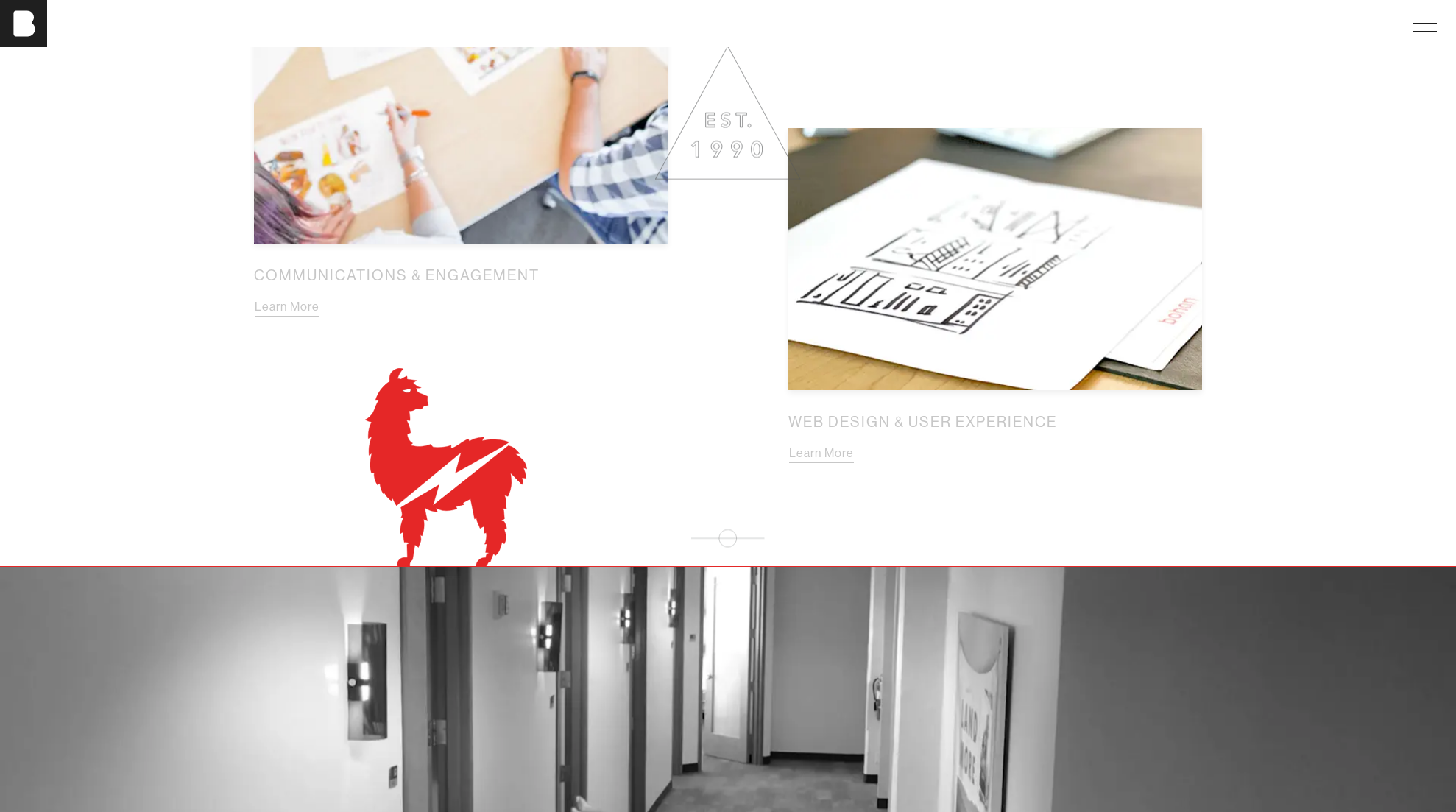
click at [447, 454] on icon at bounding box center [436, 437] width 143 height 138
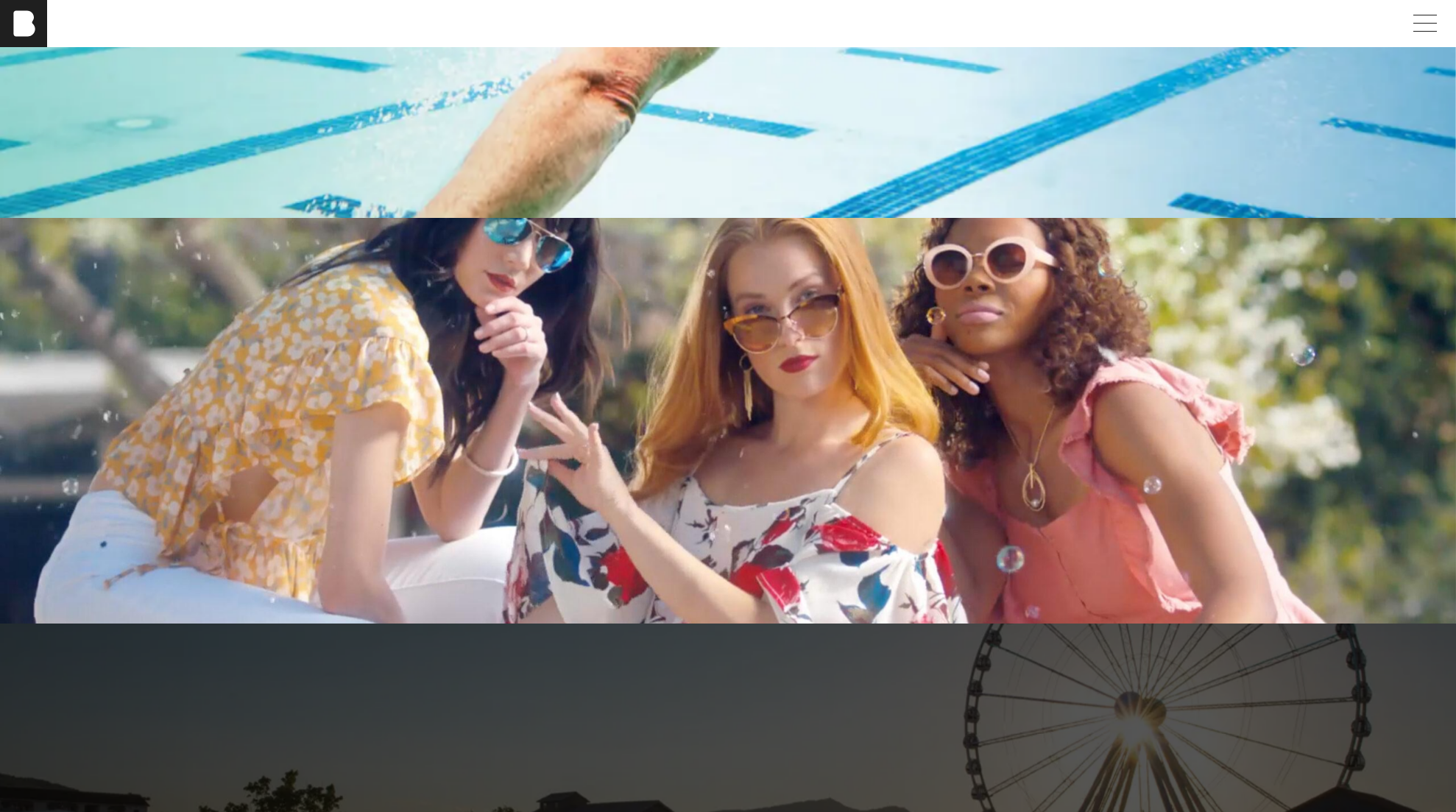
scroll to position [3489, 0]
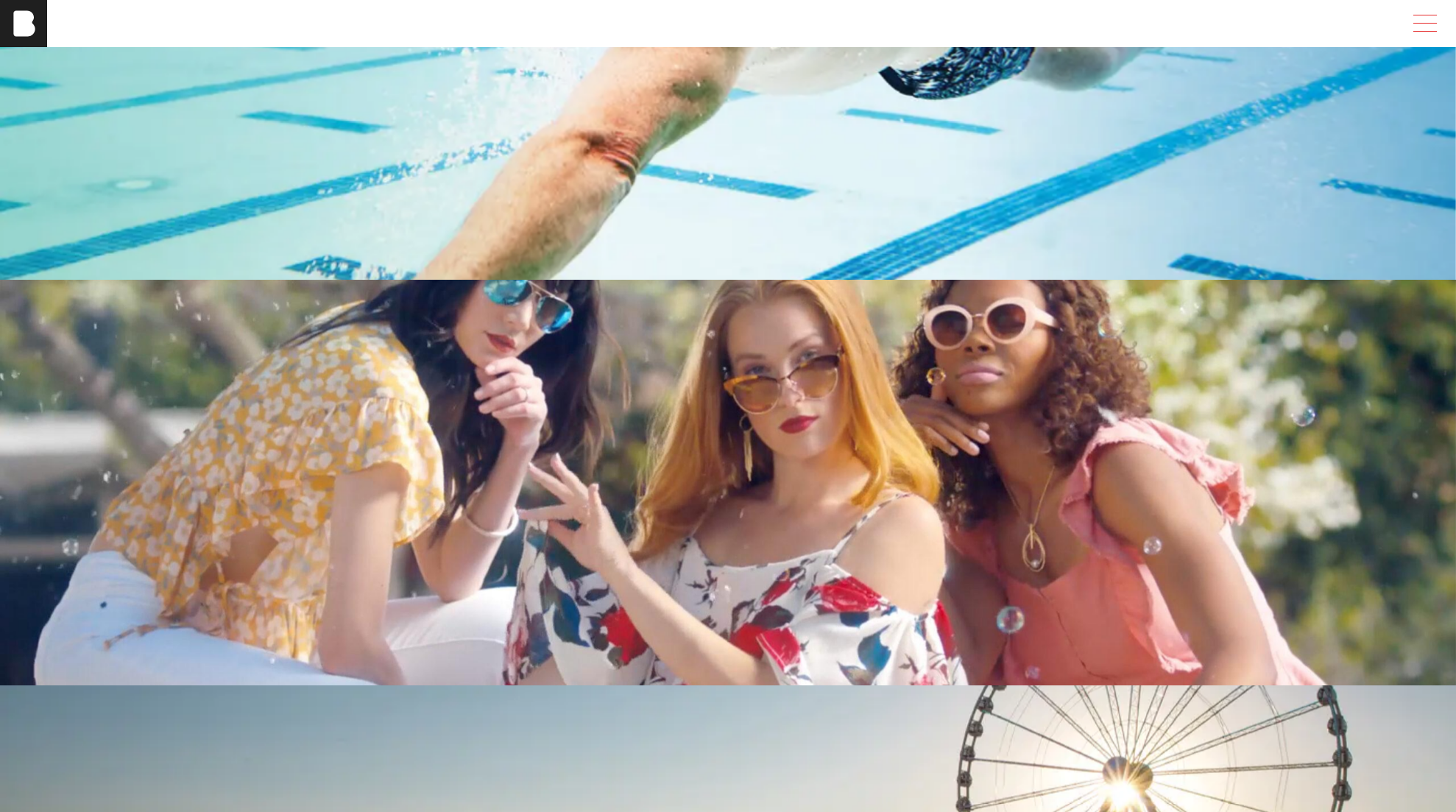
click at [1413, 31] on span at bounding box center [1422, 23] width 34 height 26
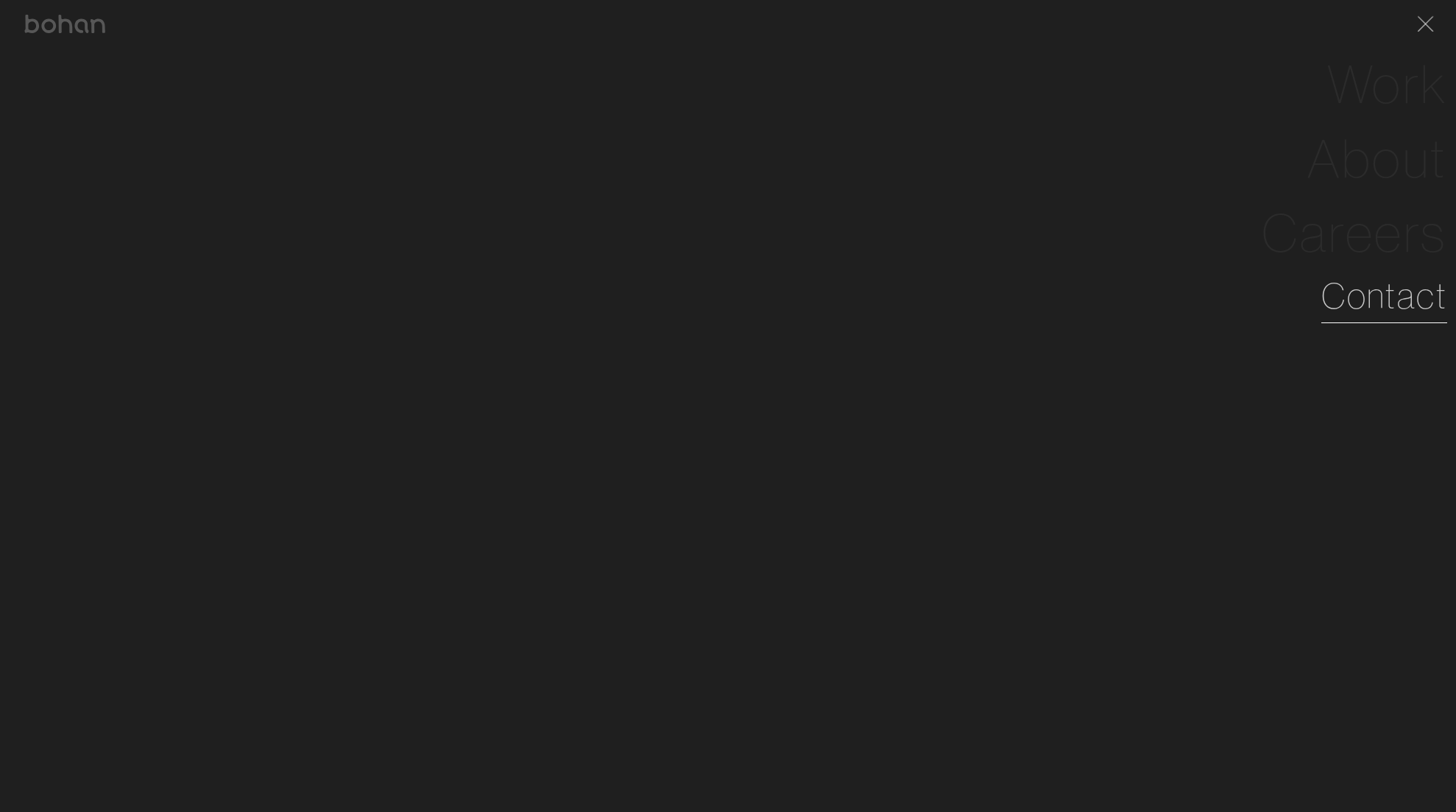
click at [1371, 294] on link "Contact" at bounding box center [1385, 295] width 126 height 53
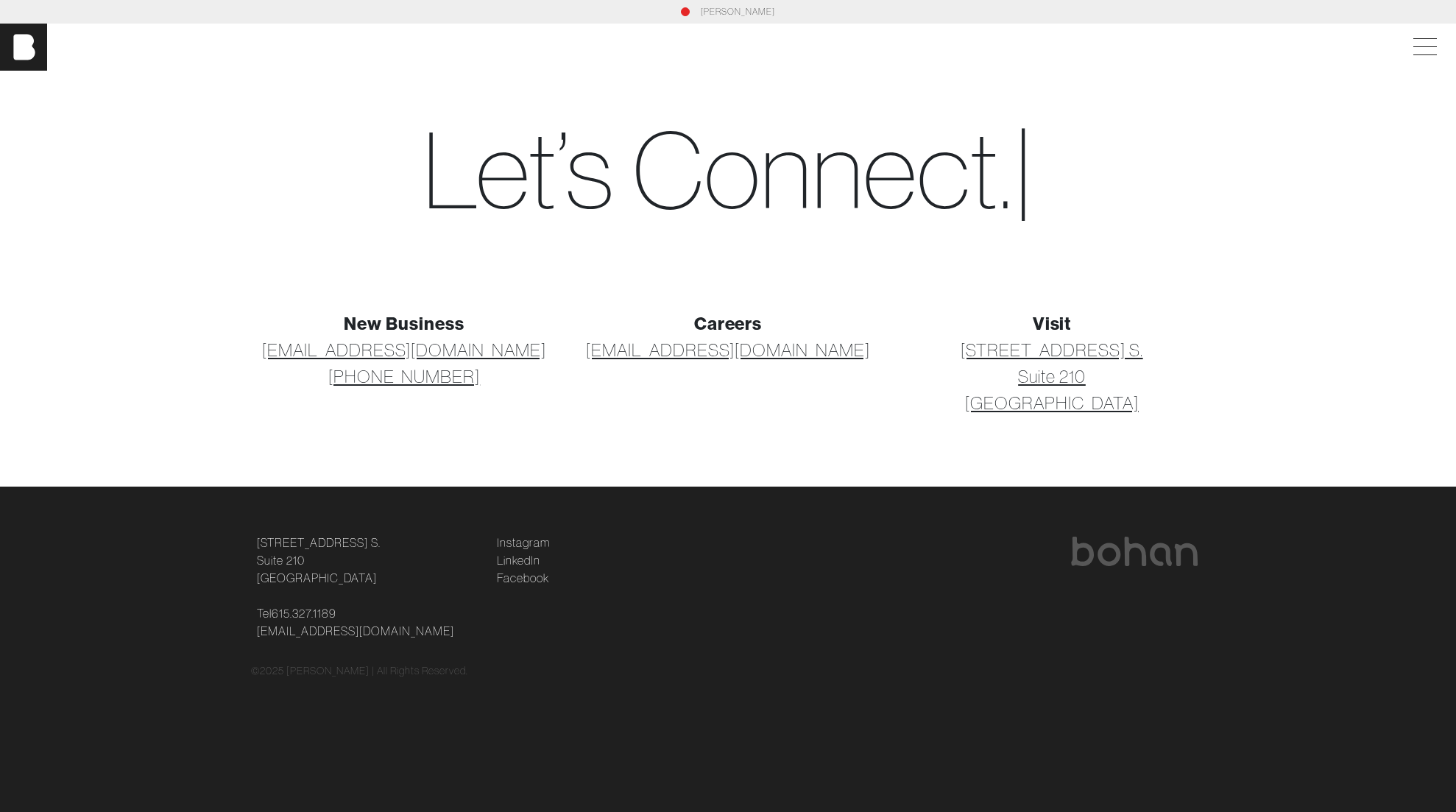
click at [1248, 412] on section "New Business [EMAIL_ADDRESS][DOMAIN_NAME] [PHONE_NUMBER] Careers [EMAIL_ADDRESS…" at bounding box center [728, 380] width 1456 height 212
click at [1425, 62] on div "[PERSON_NAME]" at bounding box center [728, 46] width 1456 height 47
click at [1425, 44] on span at bounding box center [1422, 46] width 34 height 26
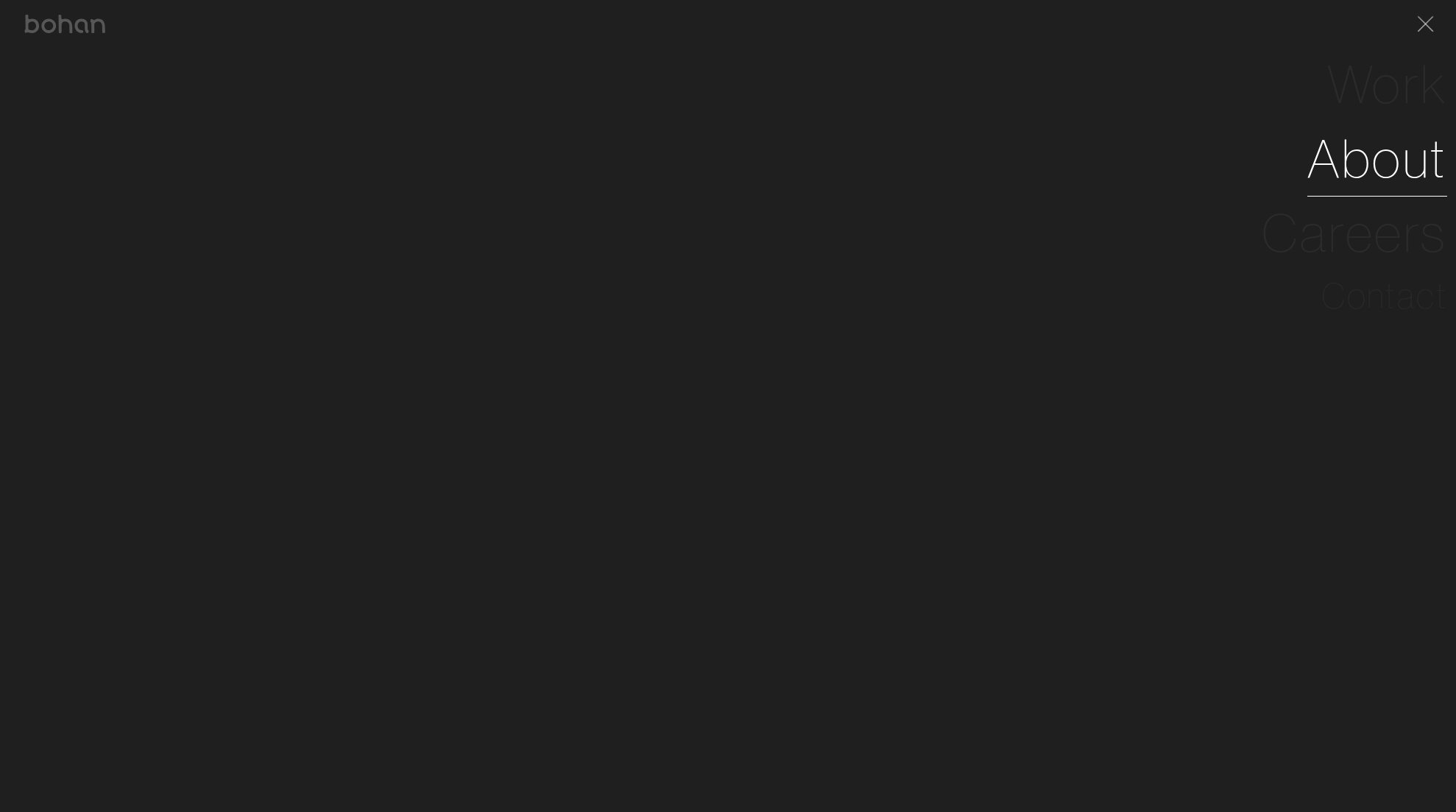
click at [1360, 172] on link "About" at bounding box center [1377, 158] width 140 height 74
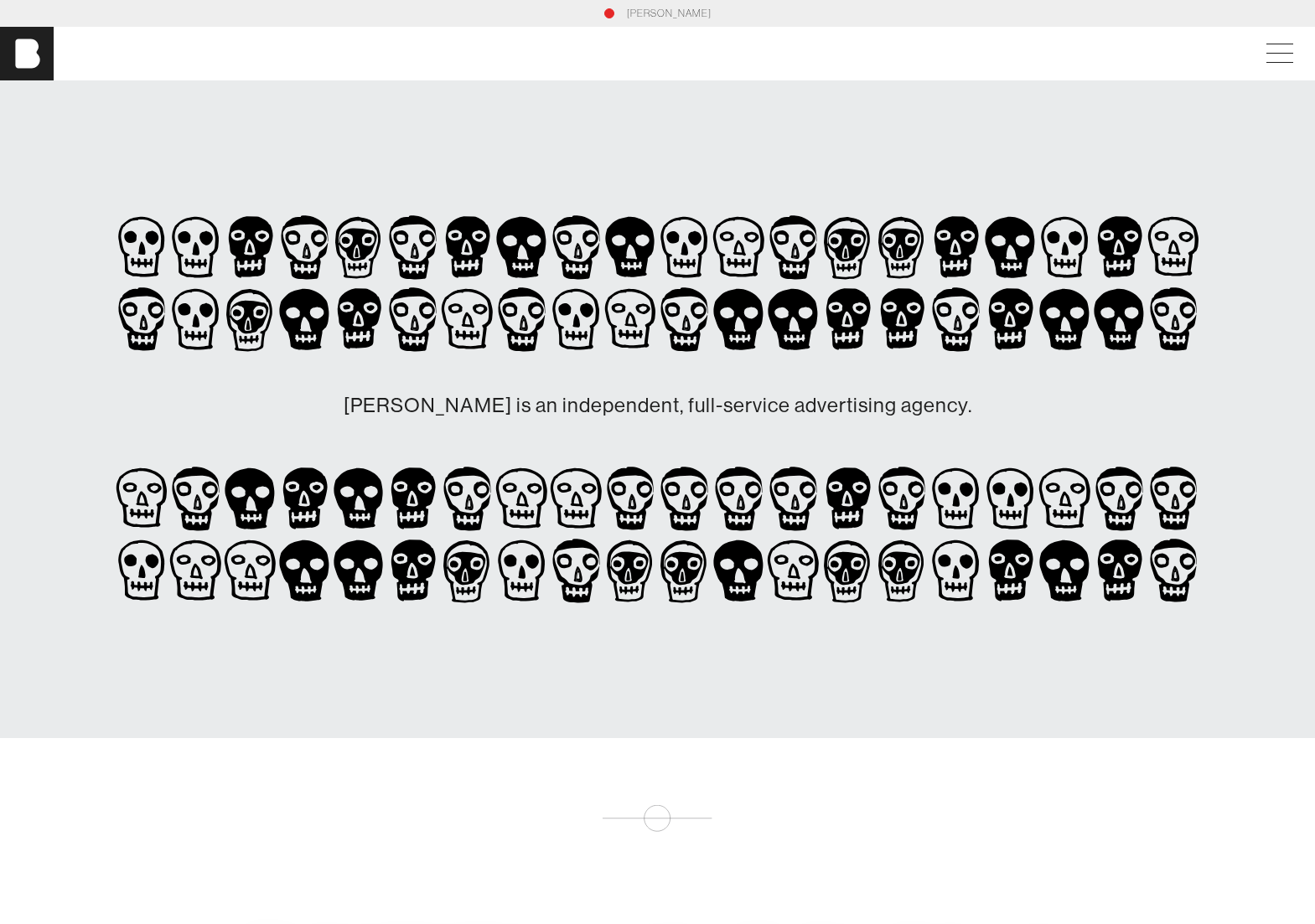
click at [667, 15] on link "[PERSON_NAME]" at bounding box center [669, 14] width 84 height 15
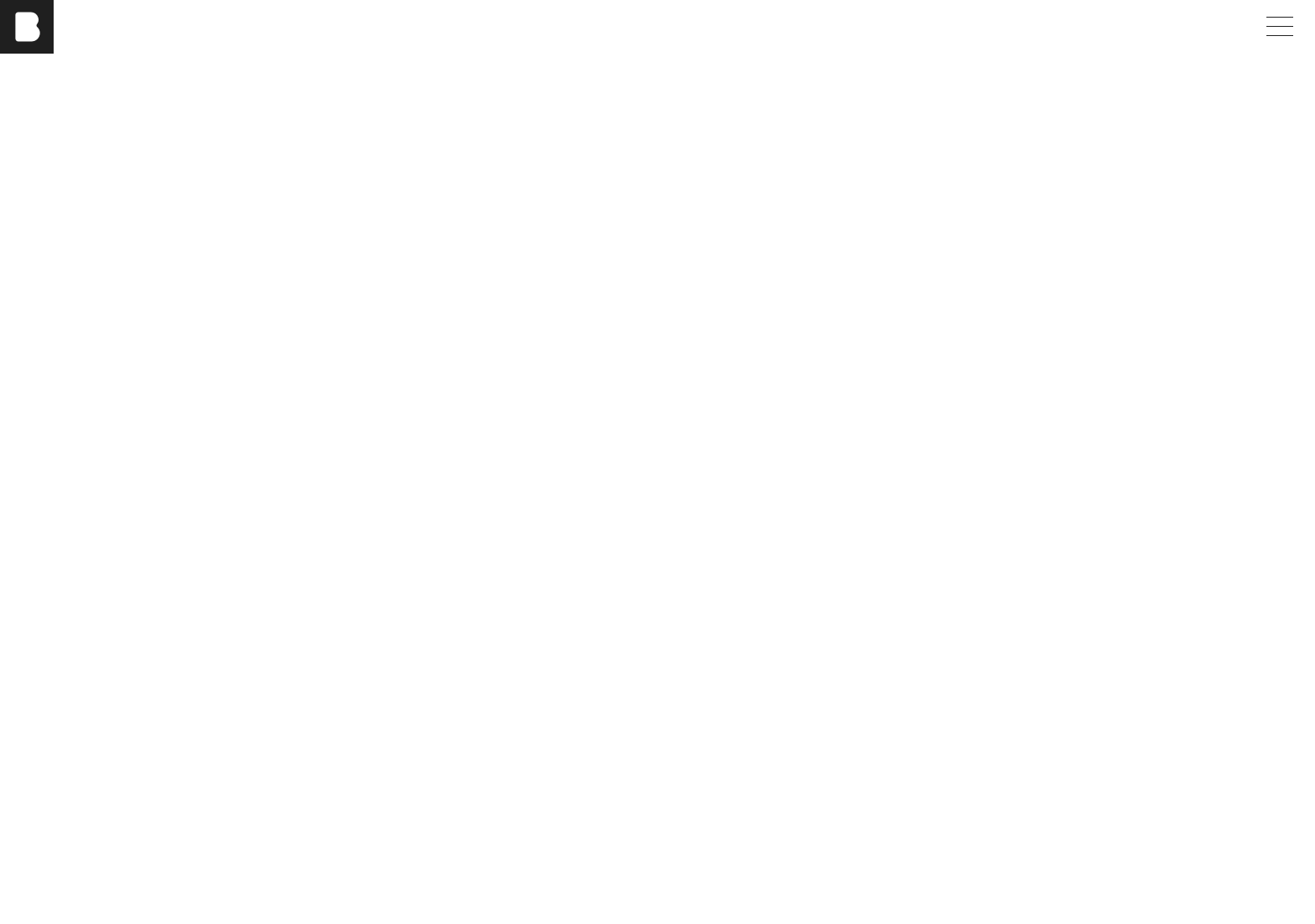
scroll to position [3042, 0]
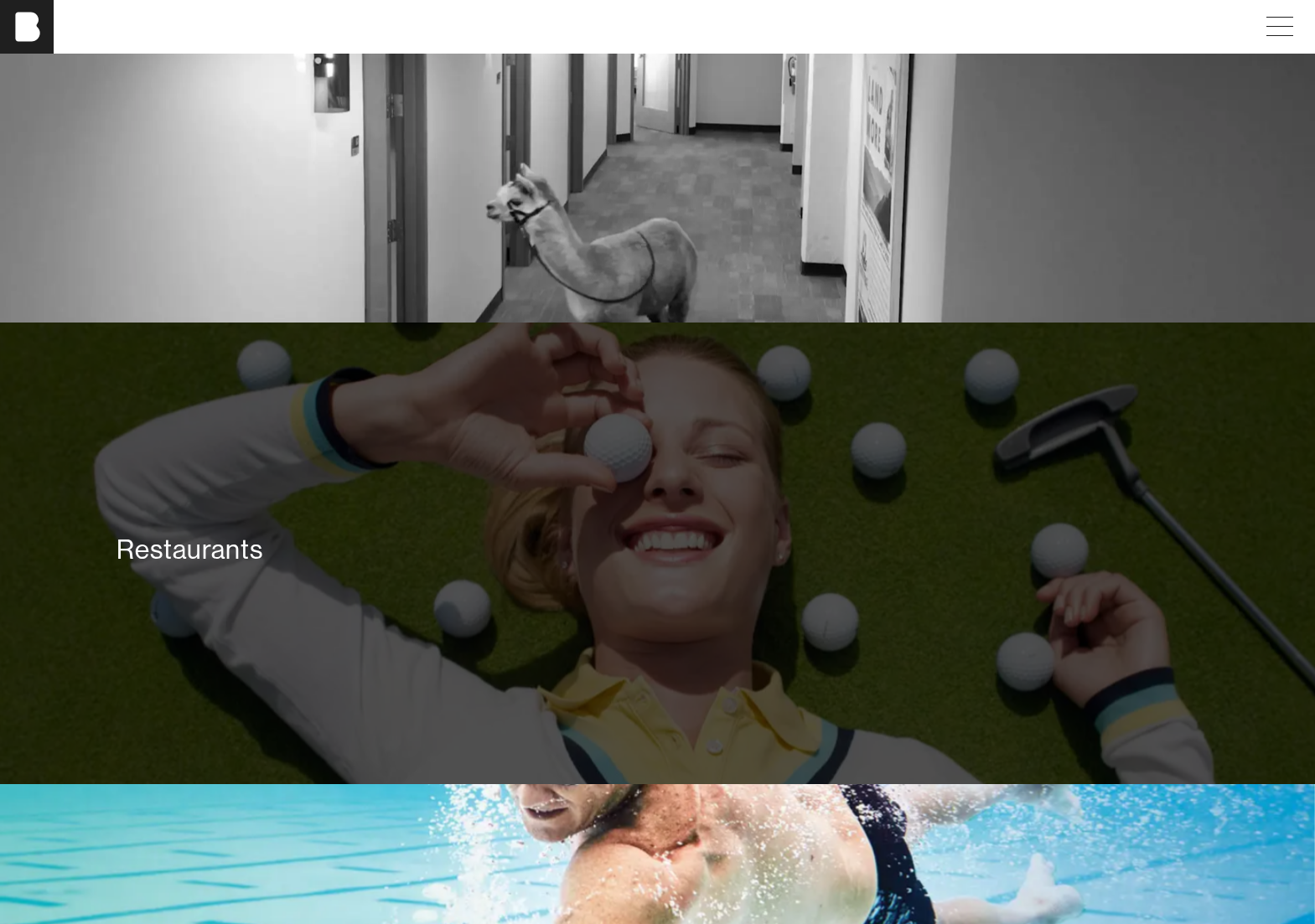
click at [582, 632] on div "Restaurants" at bounding box center [657, 554] width 1315 height 462
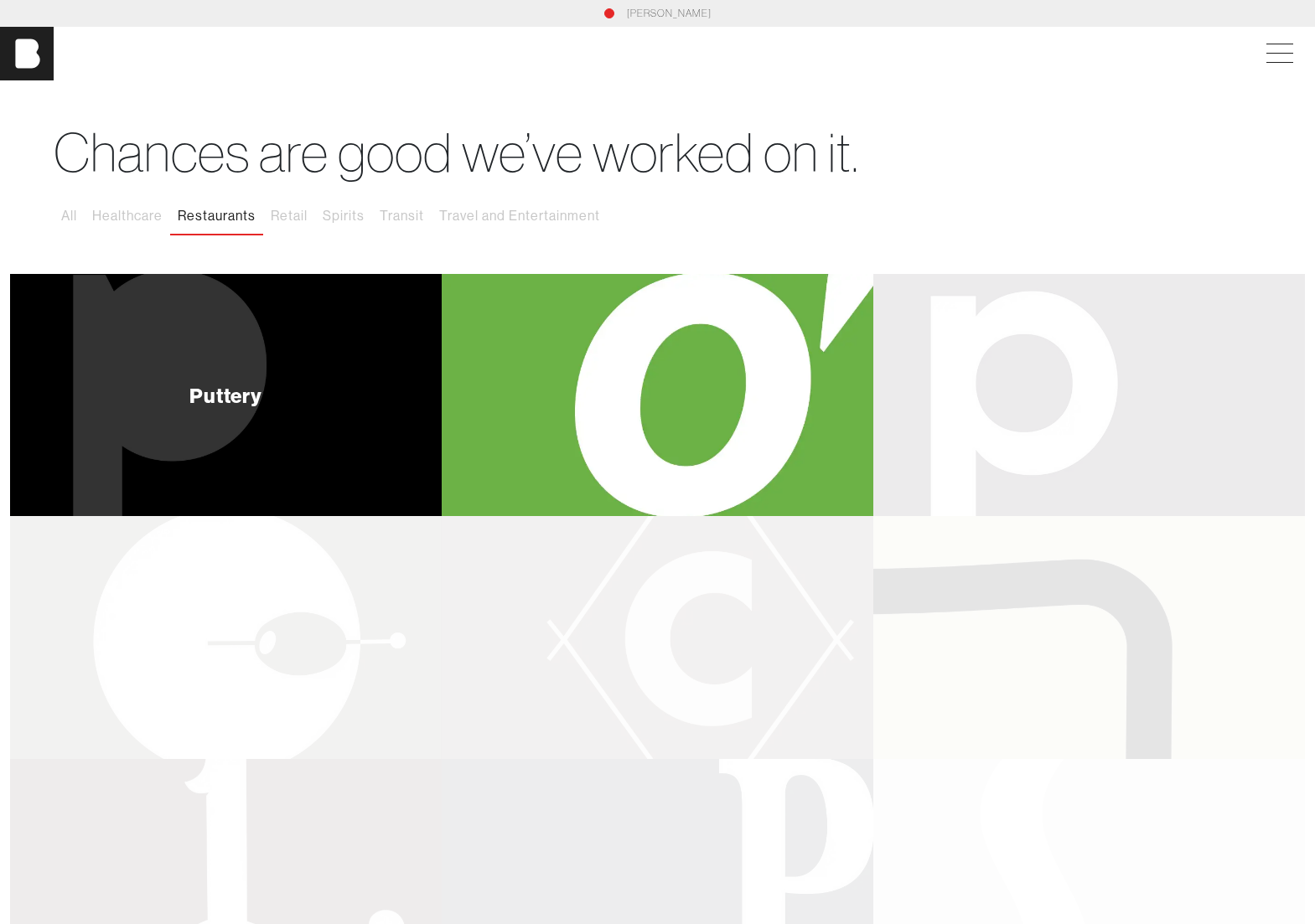
click at [323, 416] on div "Puttery" at bounding box center [226, 395] width 432 height 243
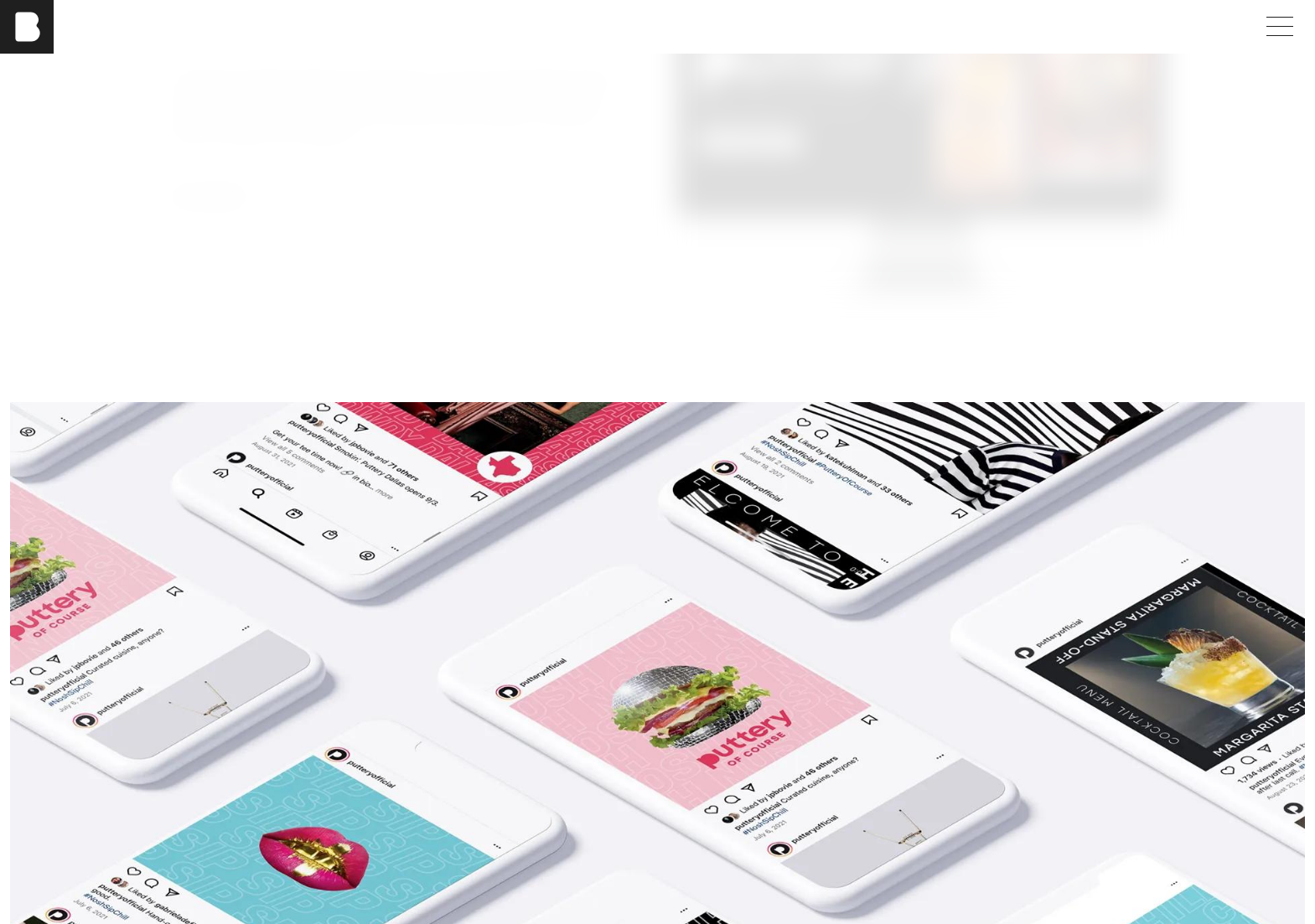
scroll to position [4121, 0]
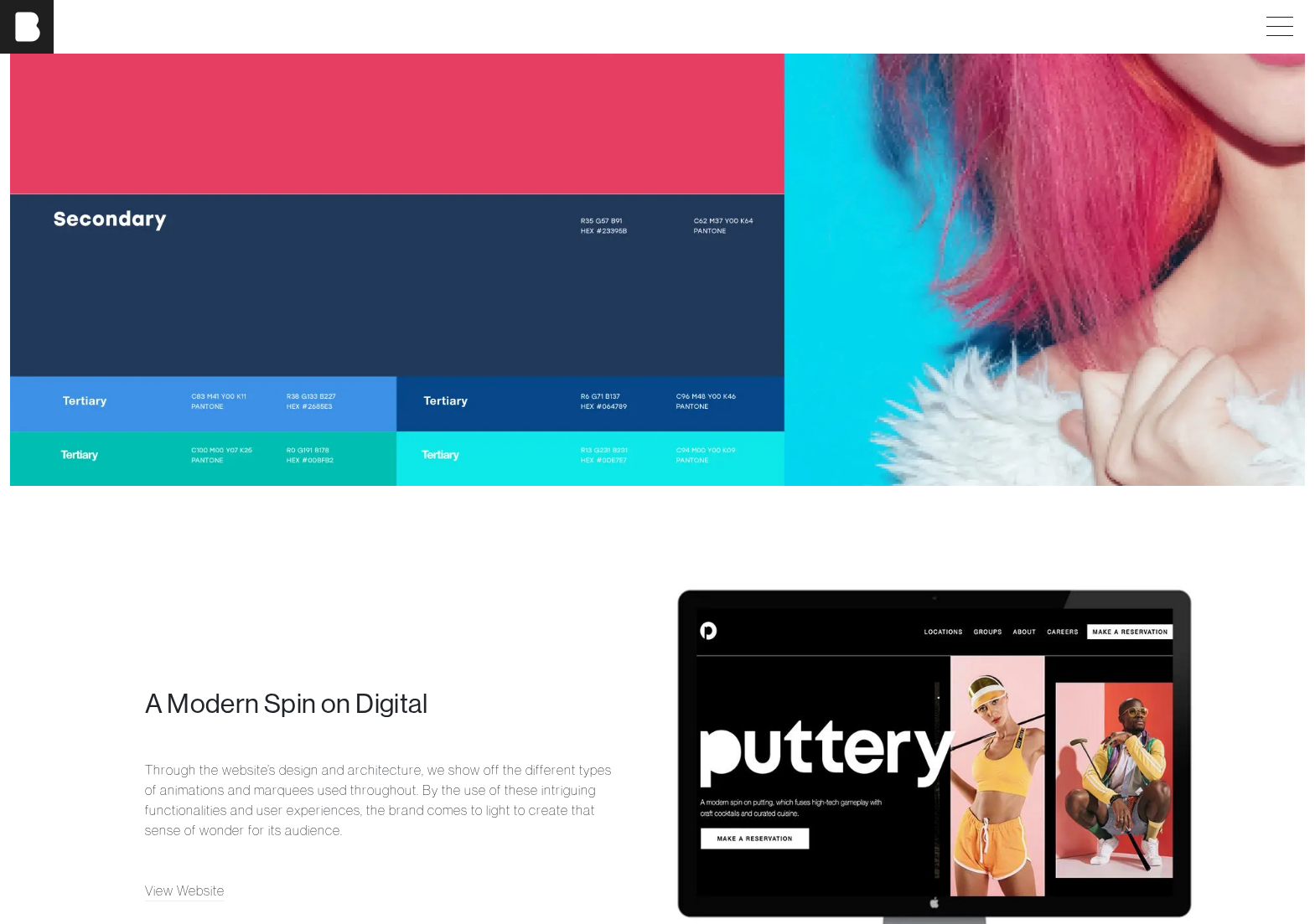
click at [1276, 49] on div "[PERSON_NAME]" at bounding box center [657, 26] width 1315 height 54
click at [1274, 32] on span at bounding box center [1276, 26] width 38 height 30
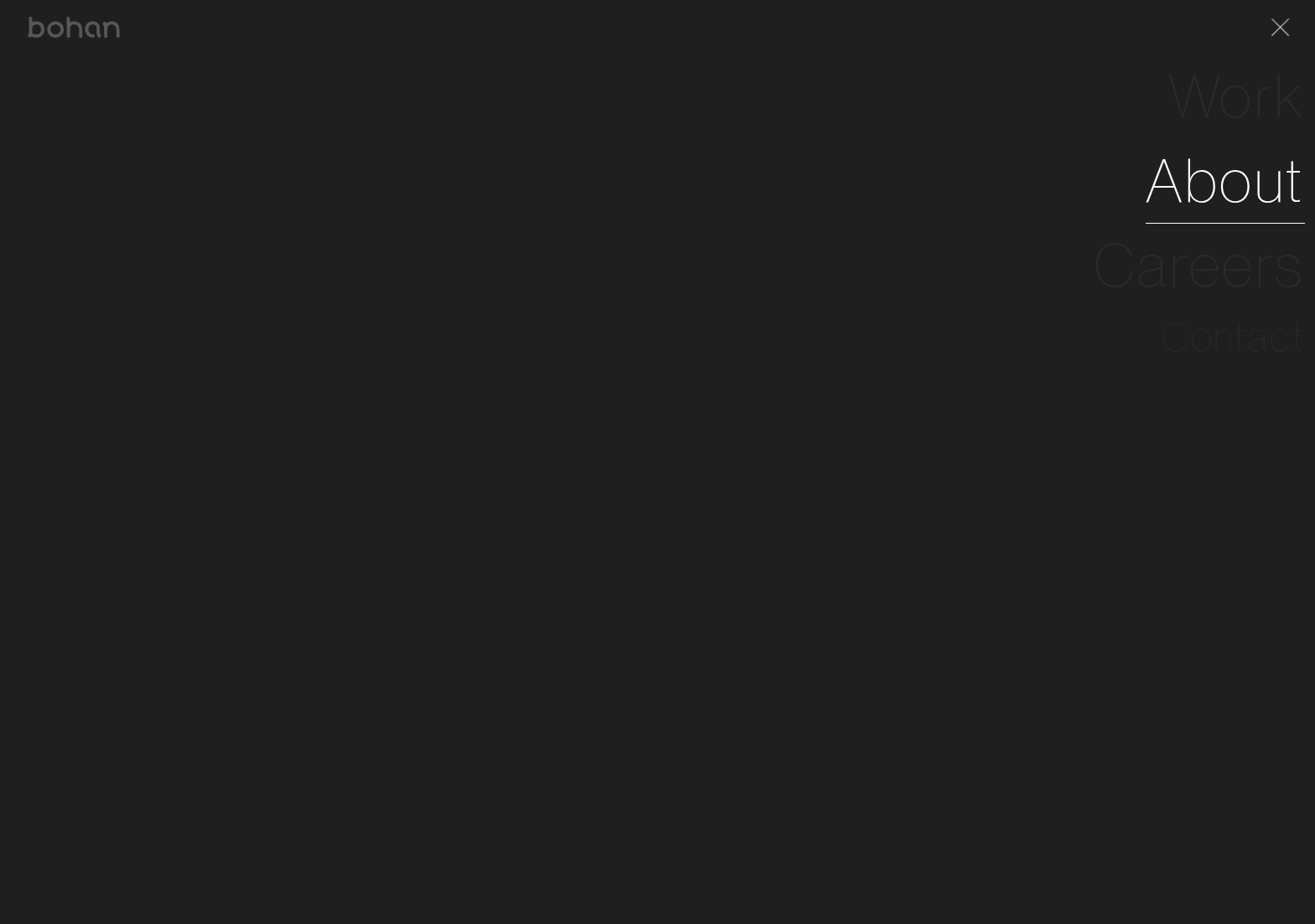
click at [1222, 189] on link "About" at bounding box center [1225, 180] width 160 height 84
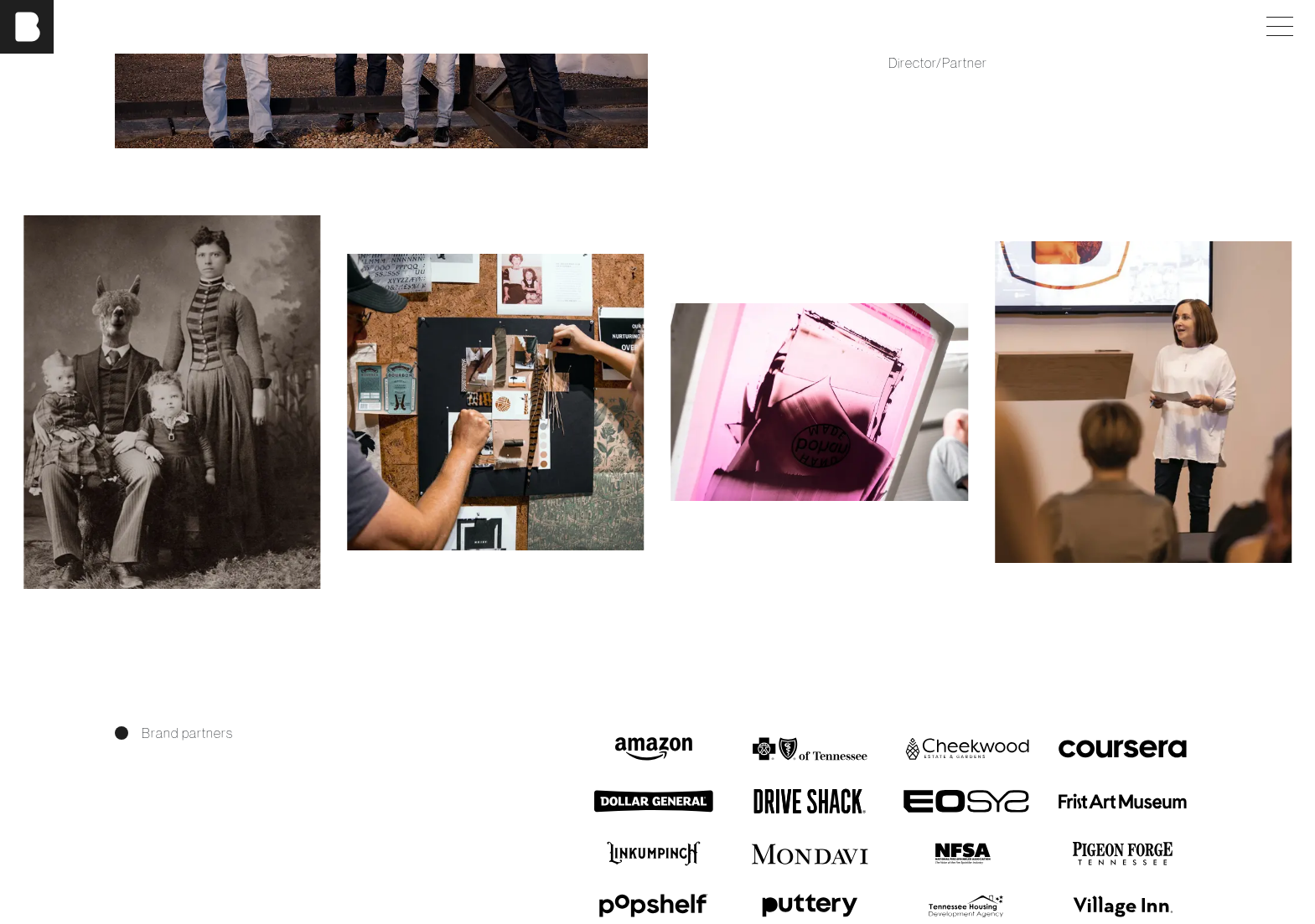
scroll to position [1514, 0]
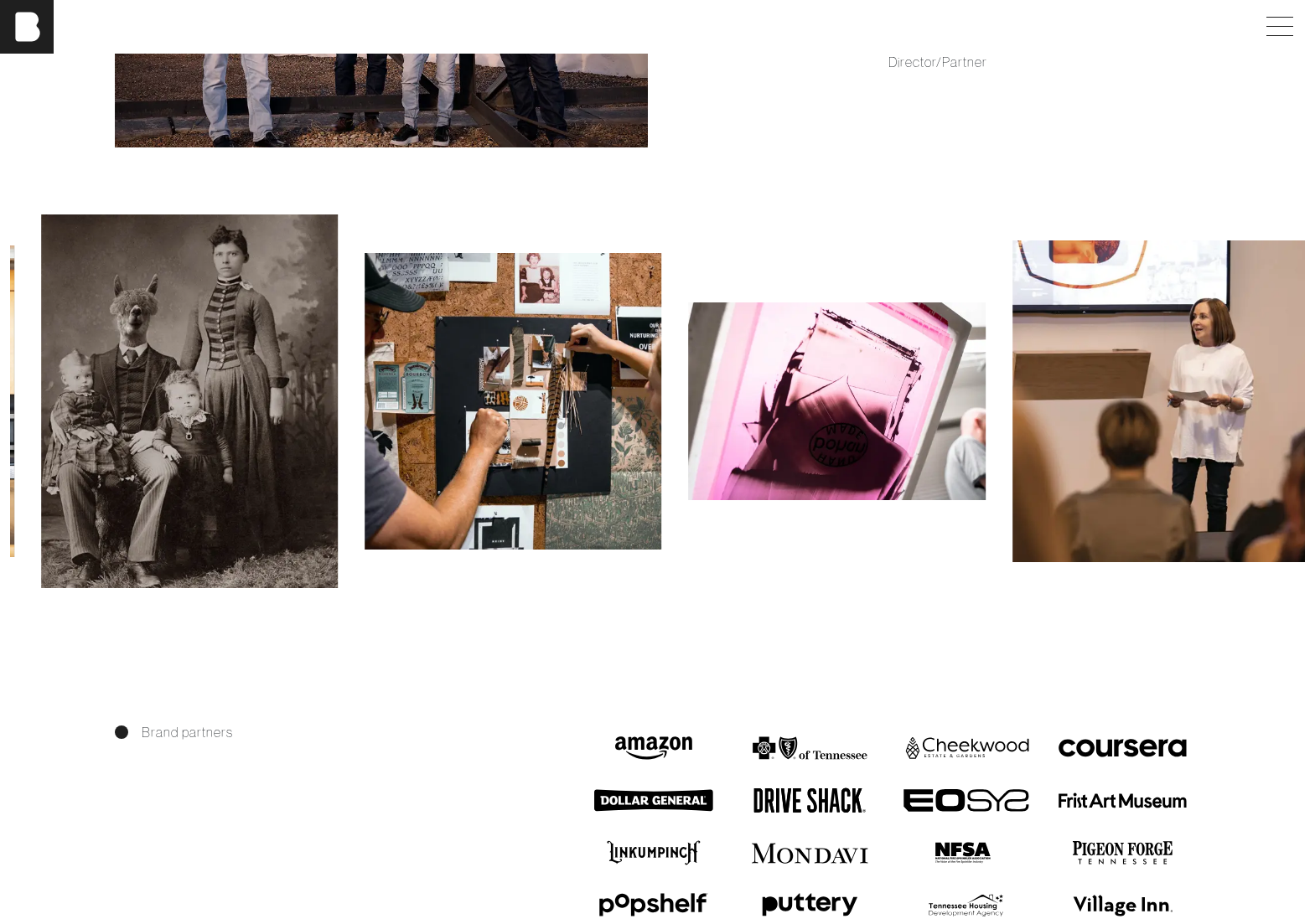
click at [688, 461] on img at bounding box center [836, 402] width 297 height 198
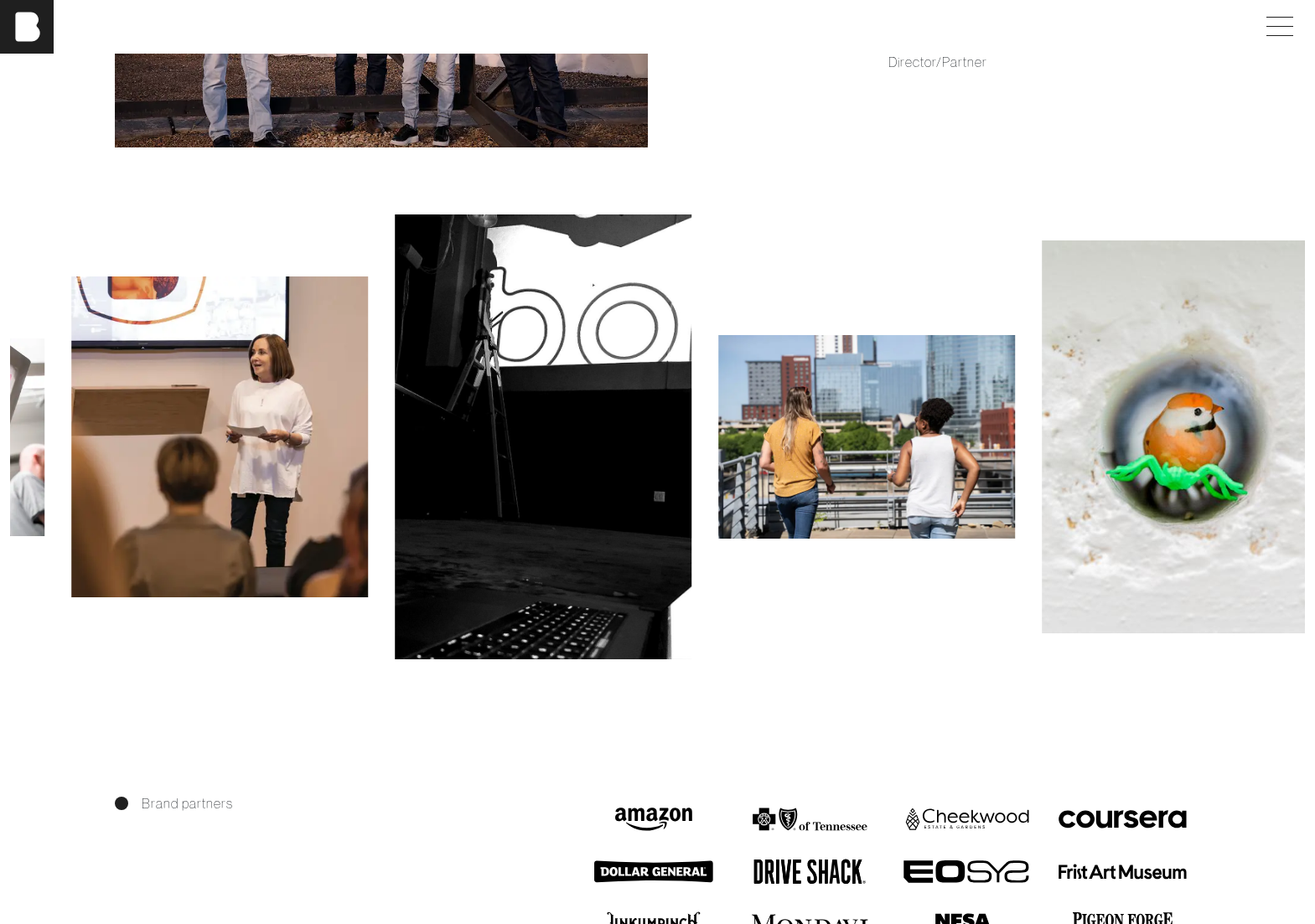
click at [594, 435] on img at bounding box center [544, 436] width 297 height 445
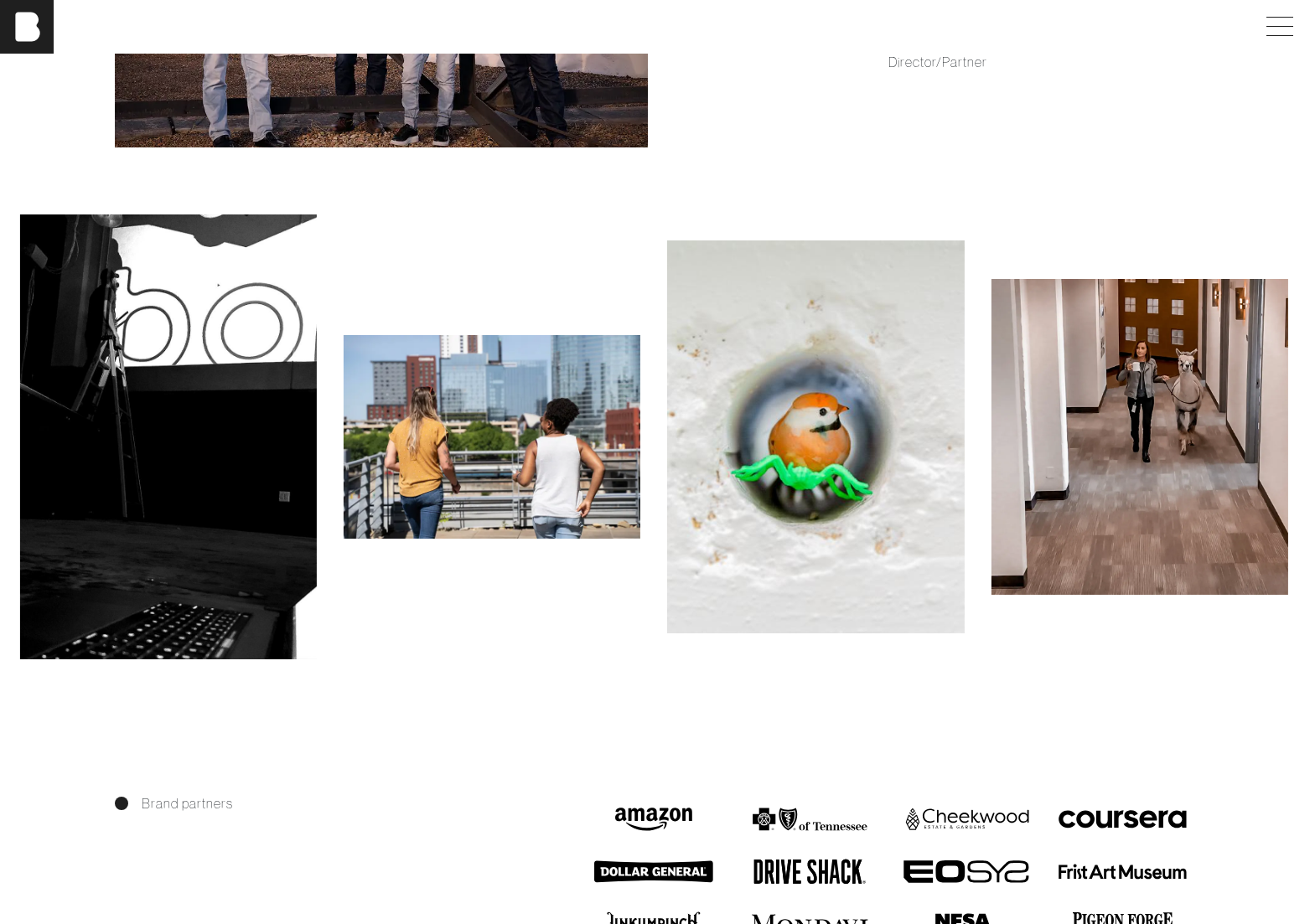
click at [991, 447] on img at bounding box center [1139, 437] width 297 height 316
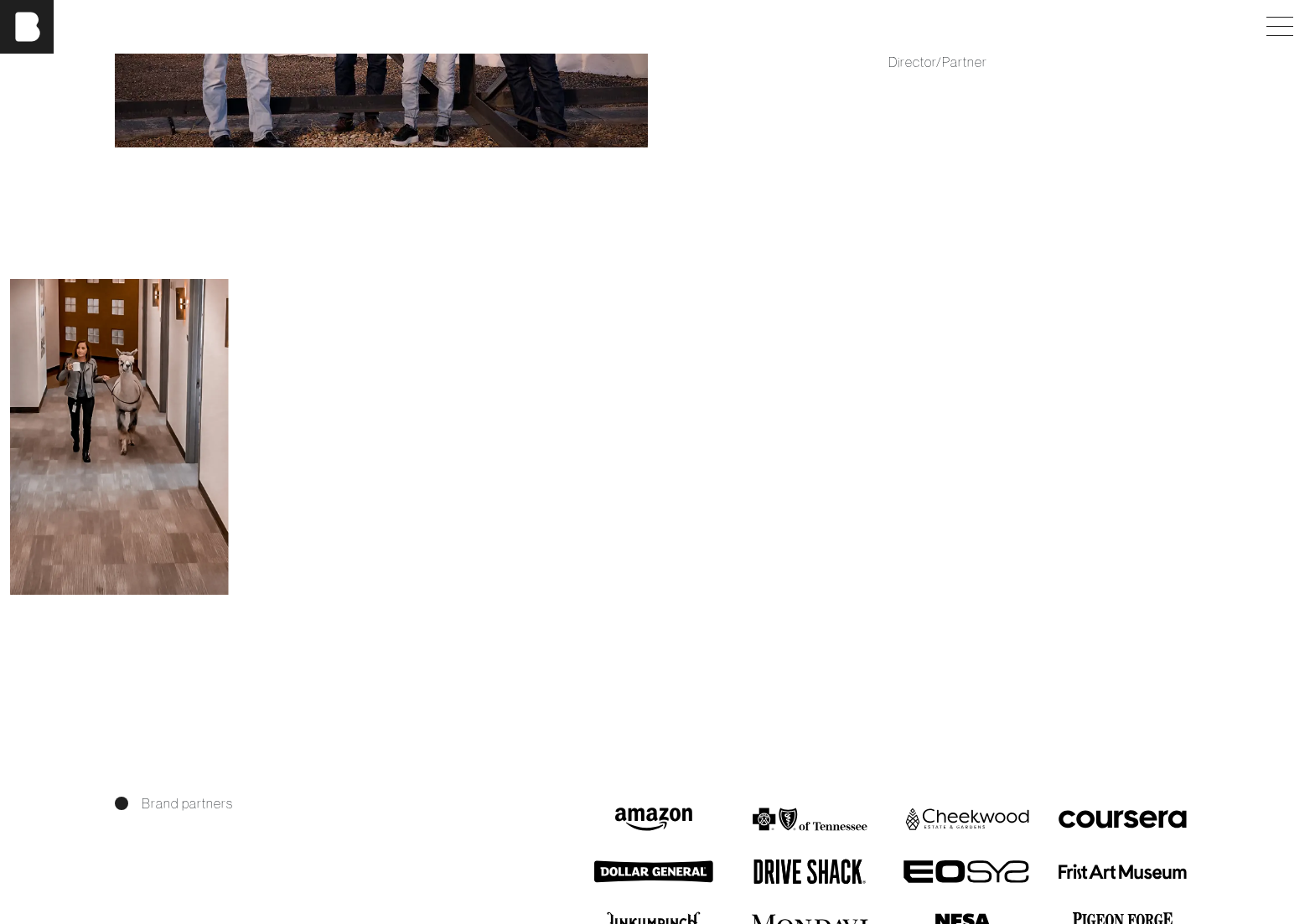
click at [657, 386] on img at bounding box center [728, 441] width 297 height 445
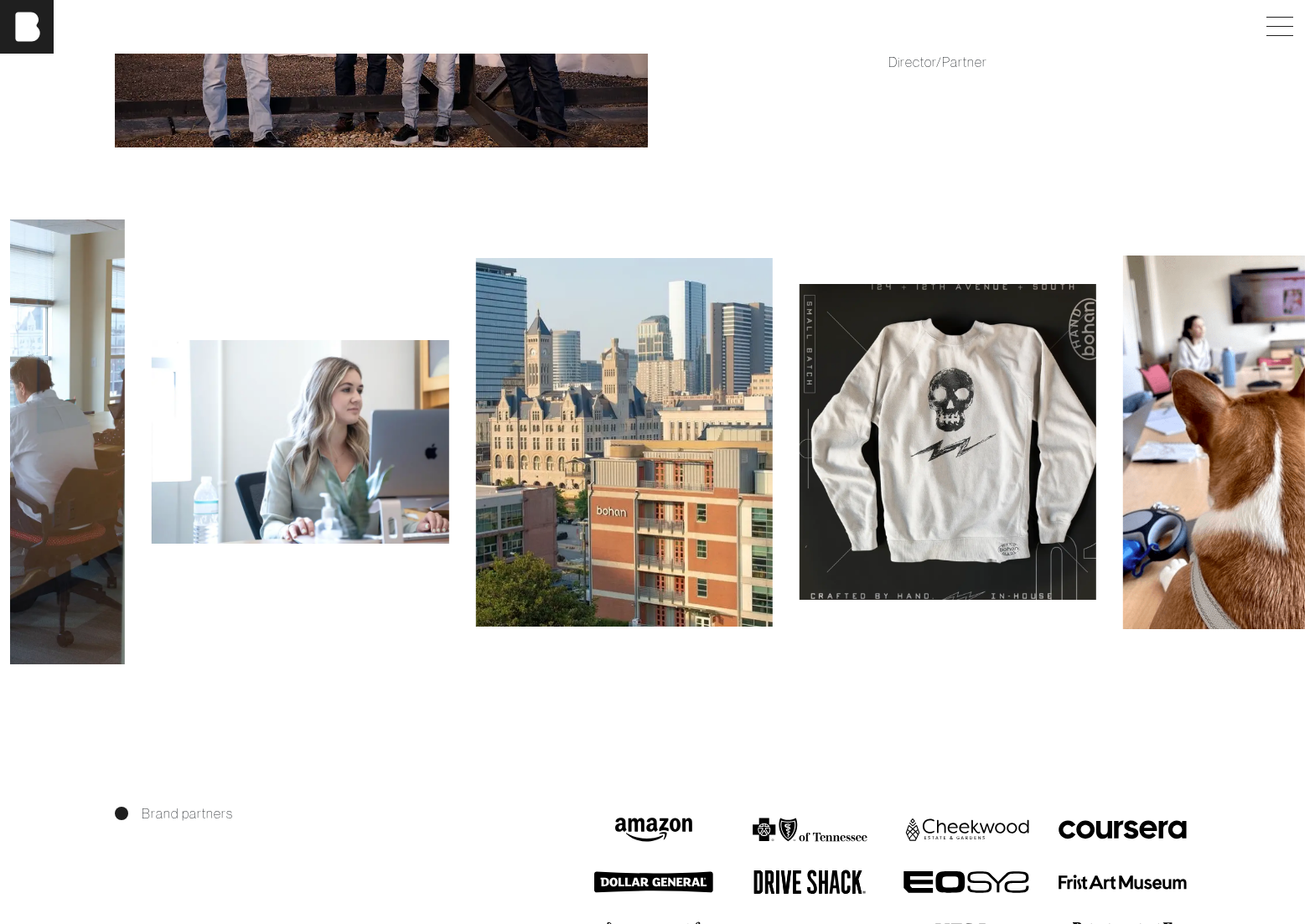
click at [540, 408] on img at bounding box center [624, 442] width 297 height 369
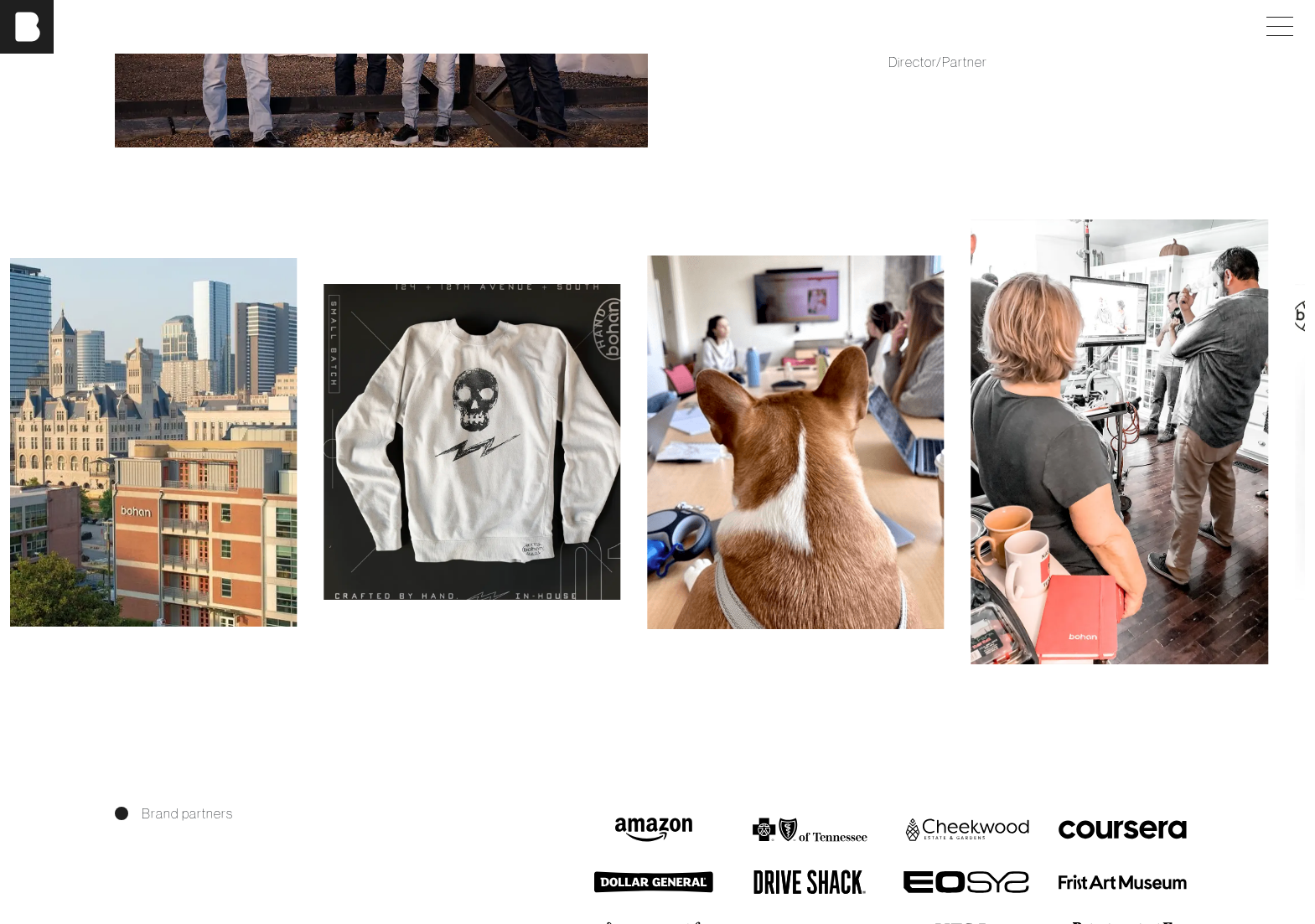
click at [654, 393] on img at bounding box center [795, 443] width 297 height 374
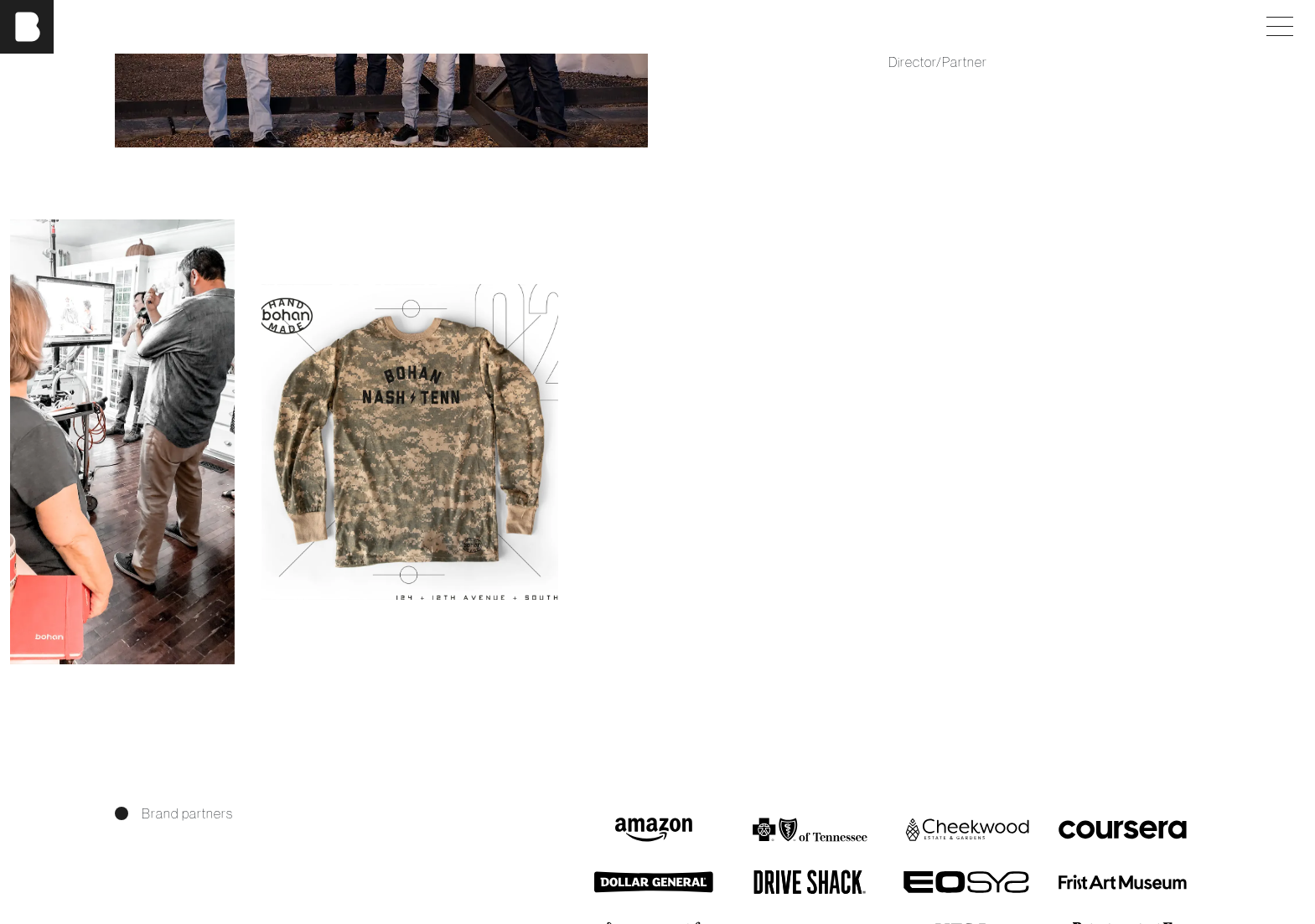
click at [550, 398] on div at bounding box center [409, 442] width 323 height 316
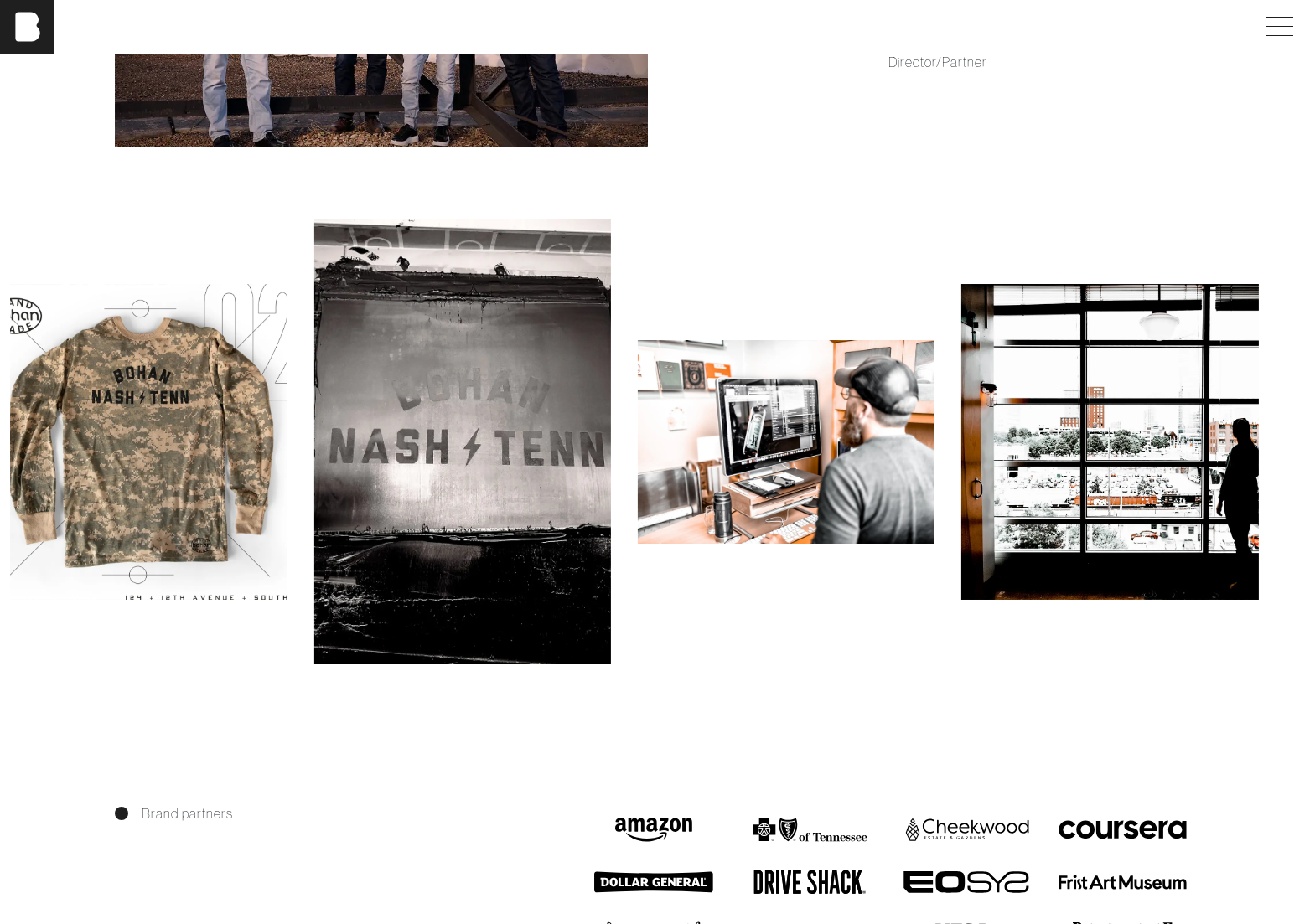
click at [542, 416] on div at bounding box center [463, 441] width 323 height 445
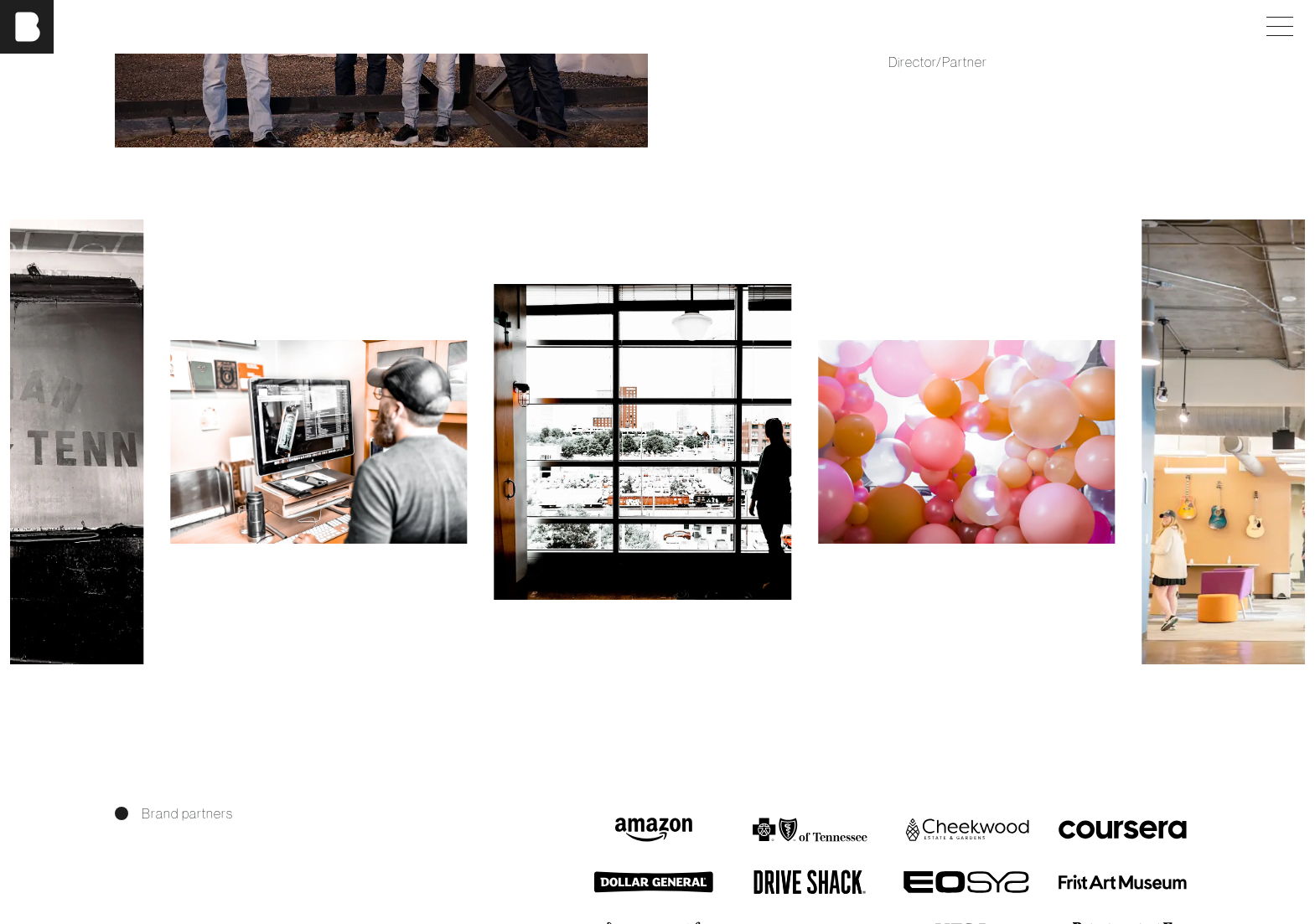
click at [609, 439] on img at bounding box center [643, 442] width 297 height 316
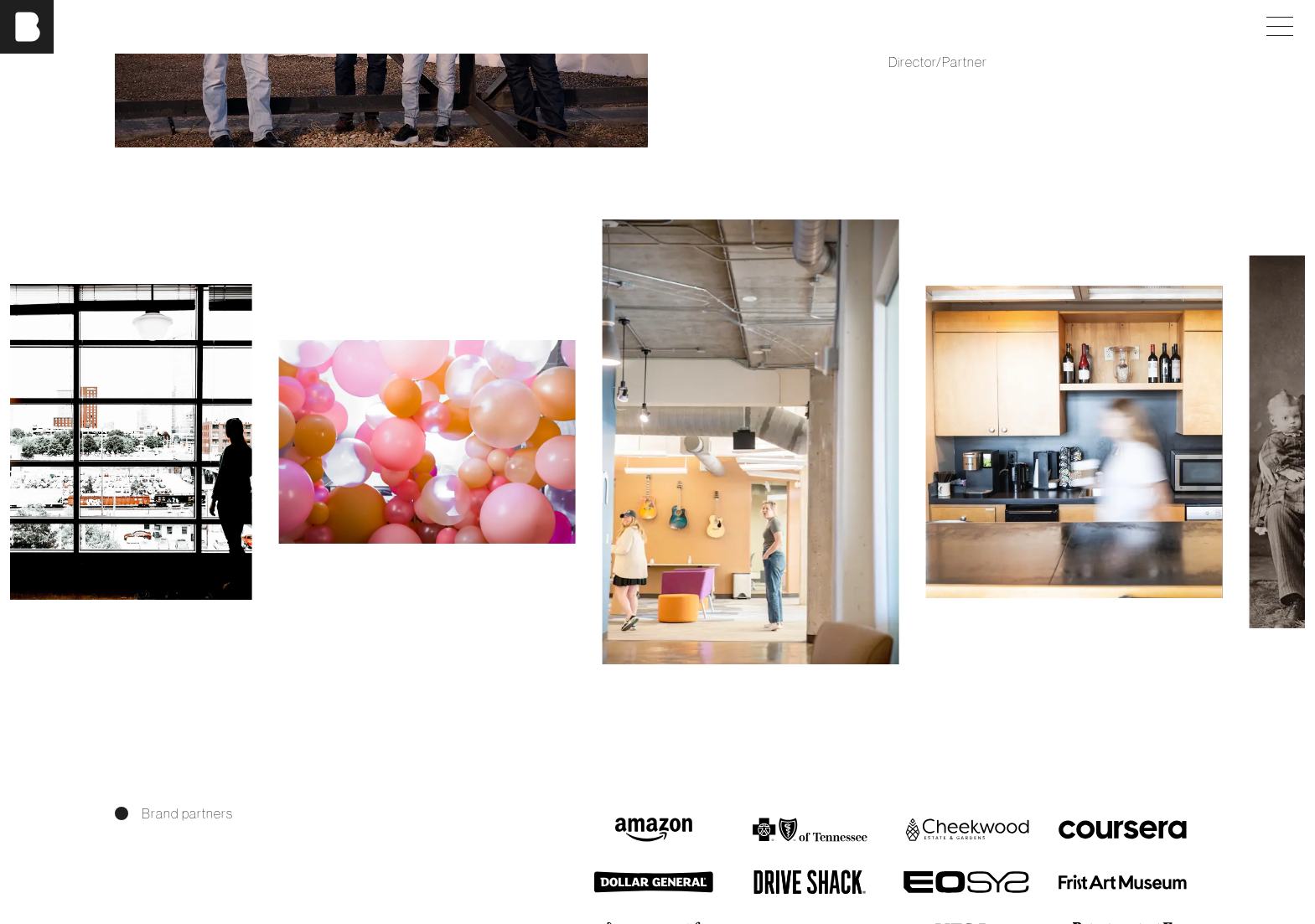
click at [515, 449] on img at bounding box center [427, 442] width 297 height 203
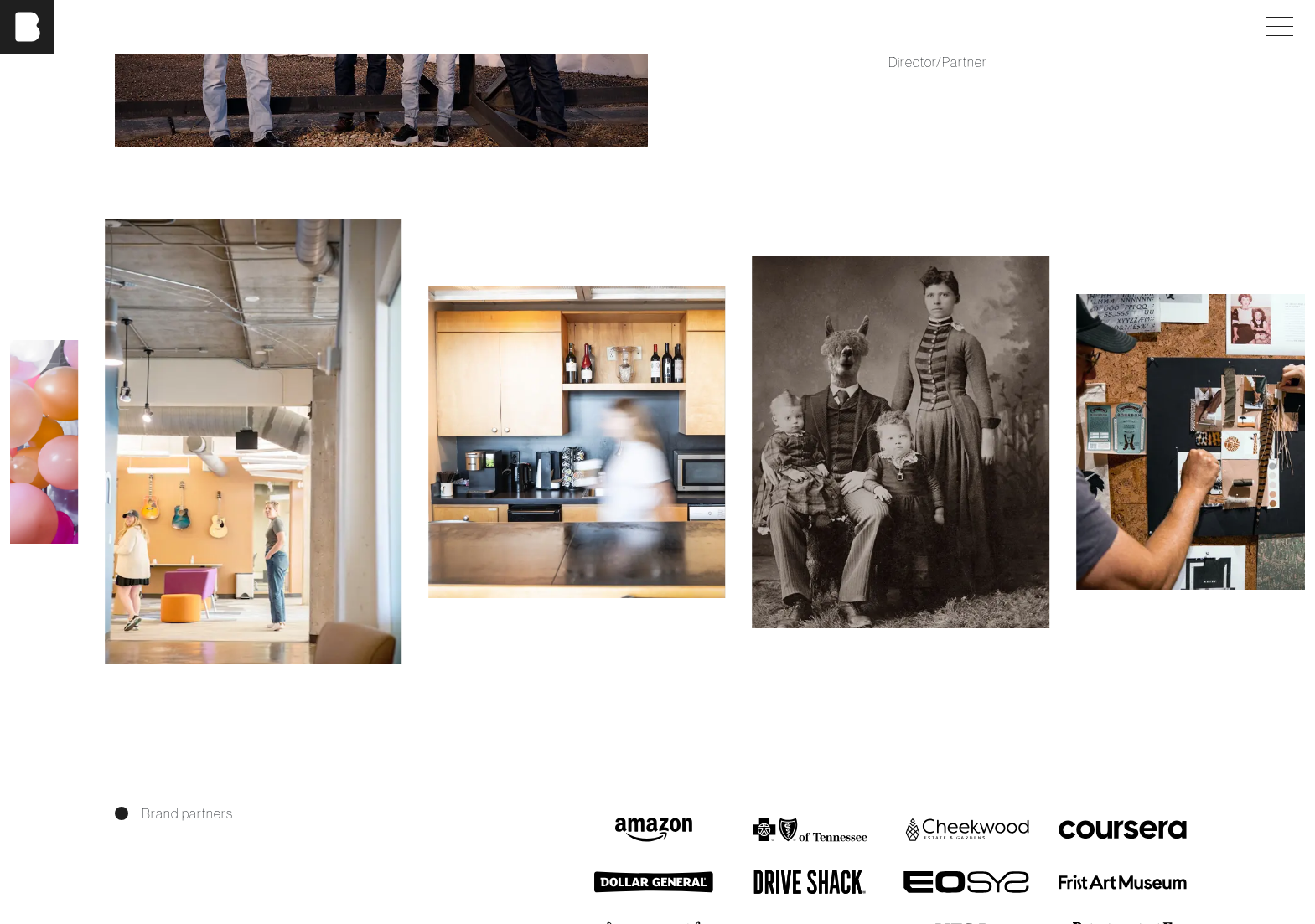
click at [486, 453] on img at bounding box center [577, 441] width 297 height 311
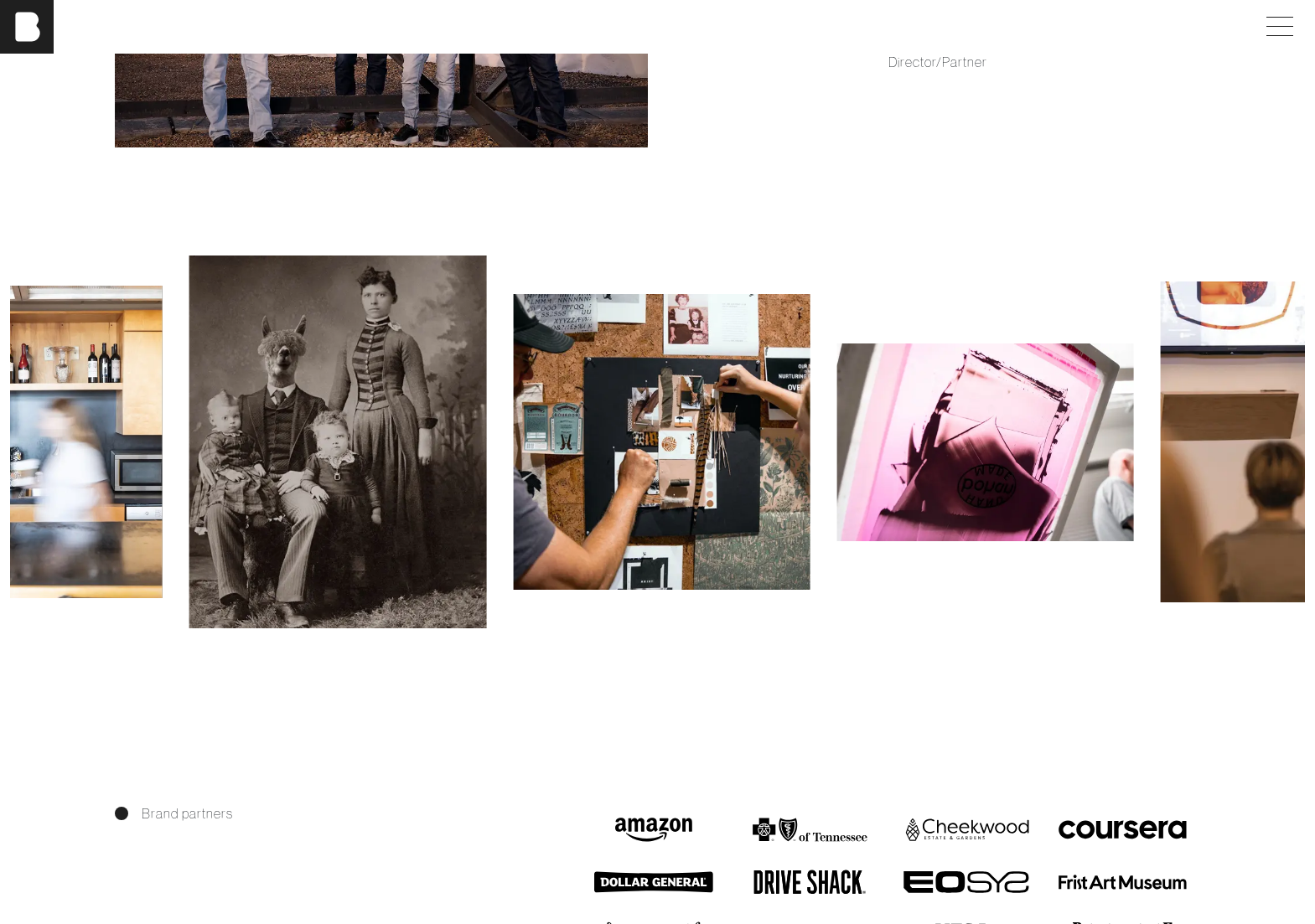
click at [695, 426] on img at bounding box center [661, 443] width 297 height 297
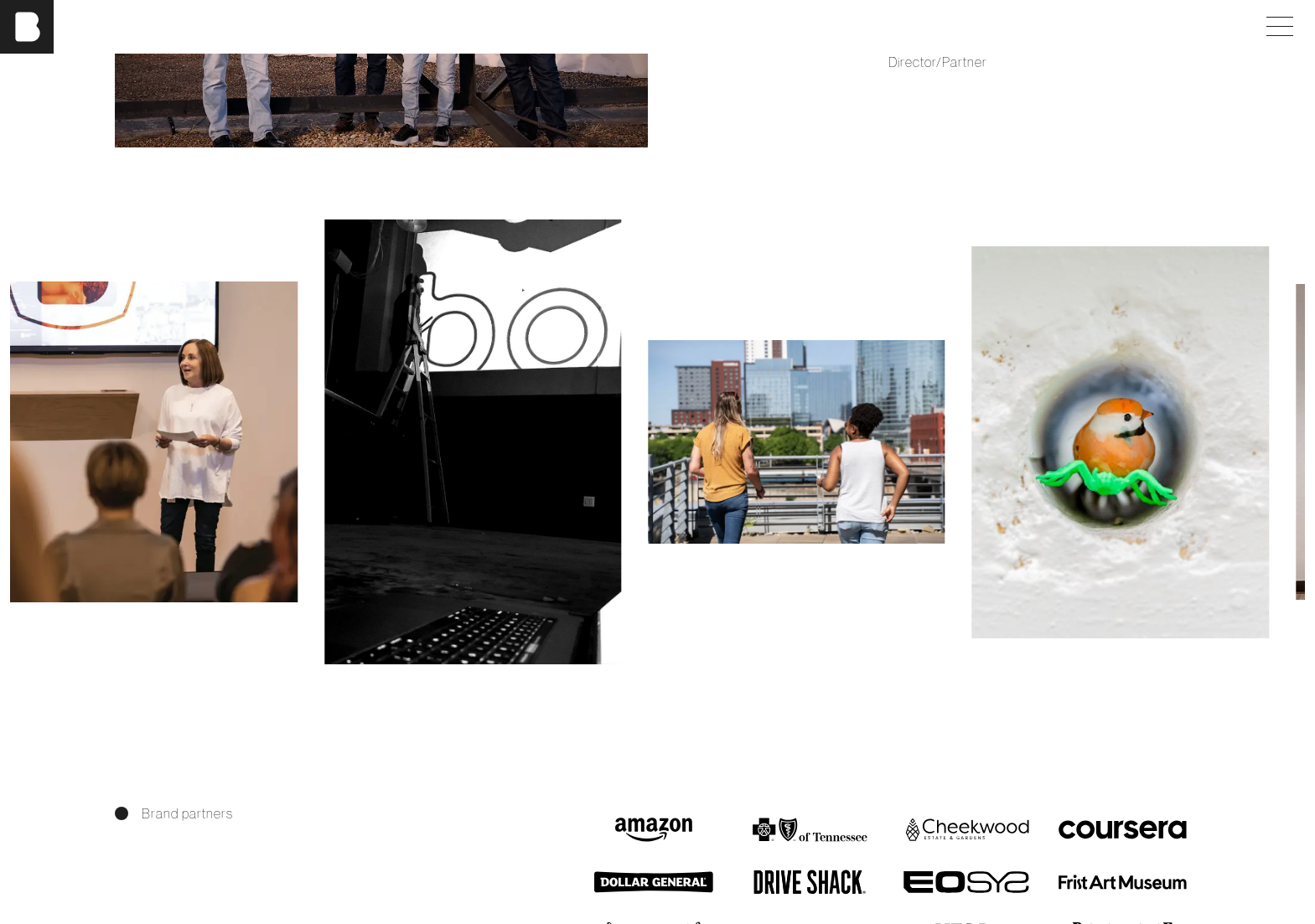
click at [658, 402] on img at bounding box center [796, 442] width 297 height 203
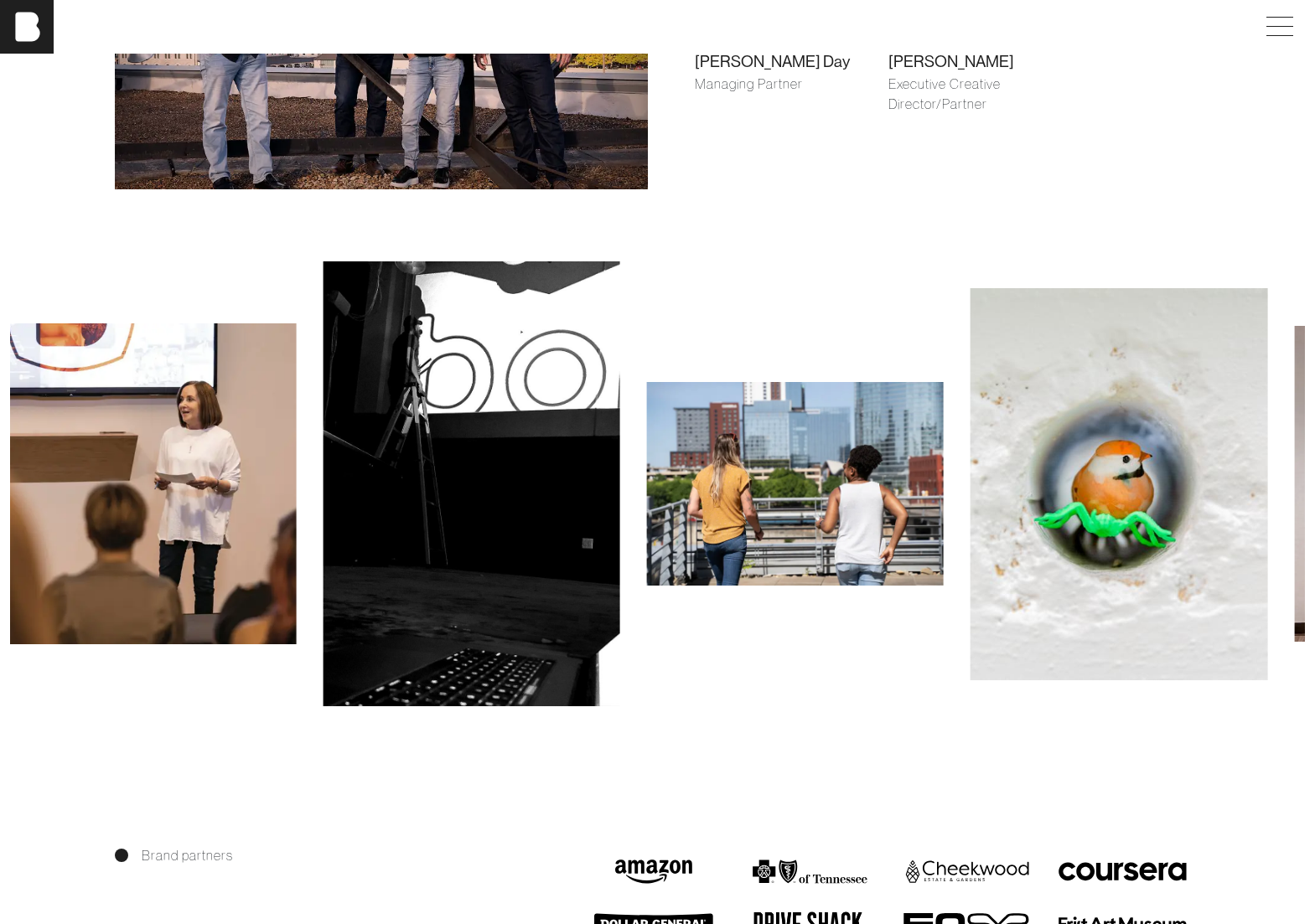
scroll to position [1467, 0]
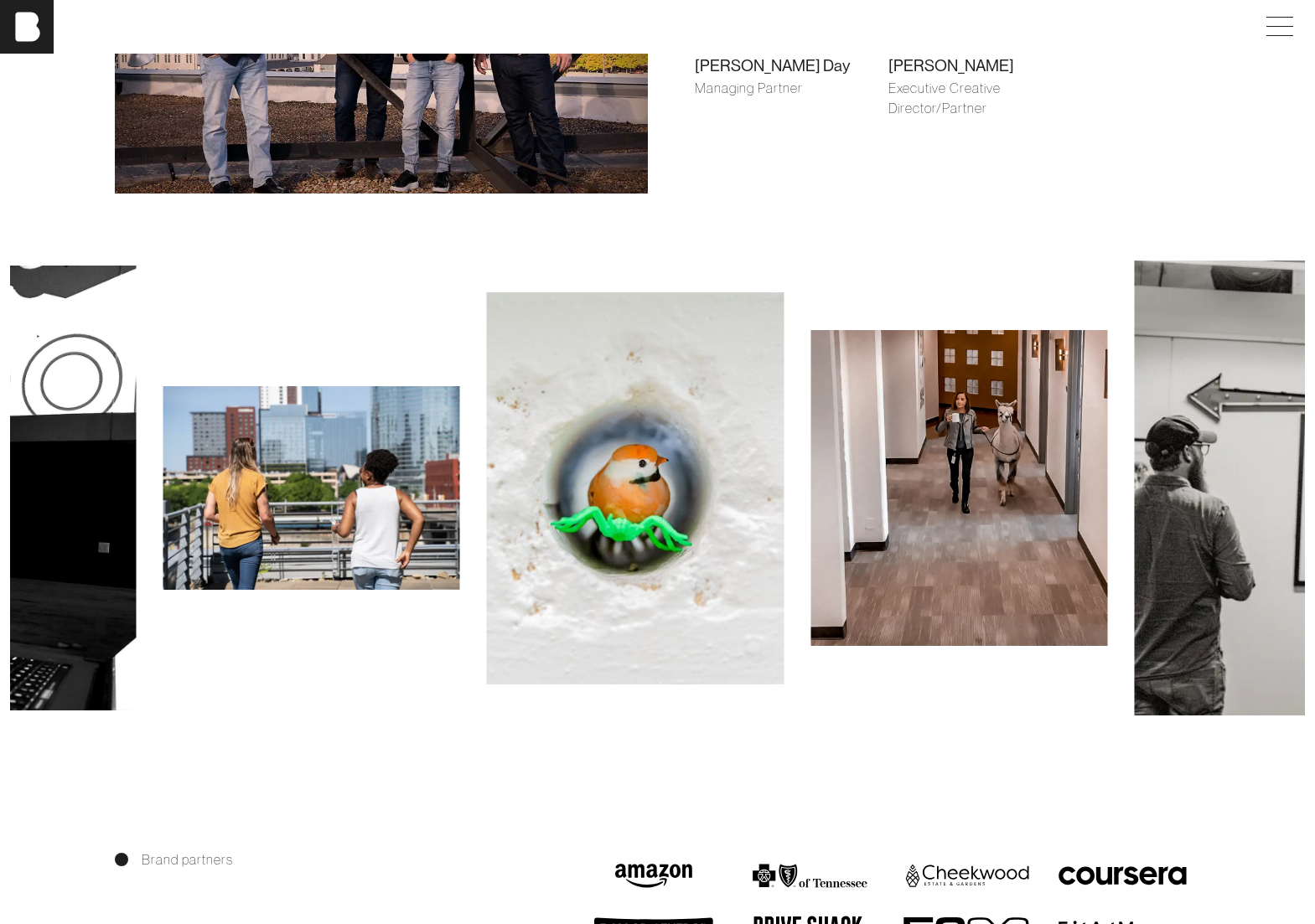
click at [614, 474] on img at bounding box center [636, 489] width 297 height 392
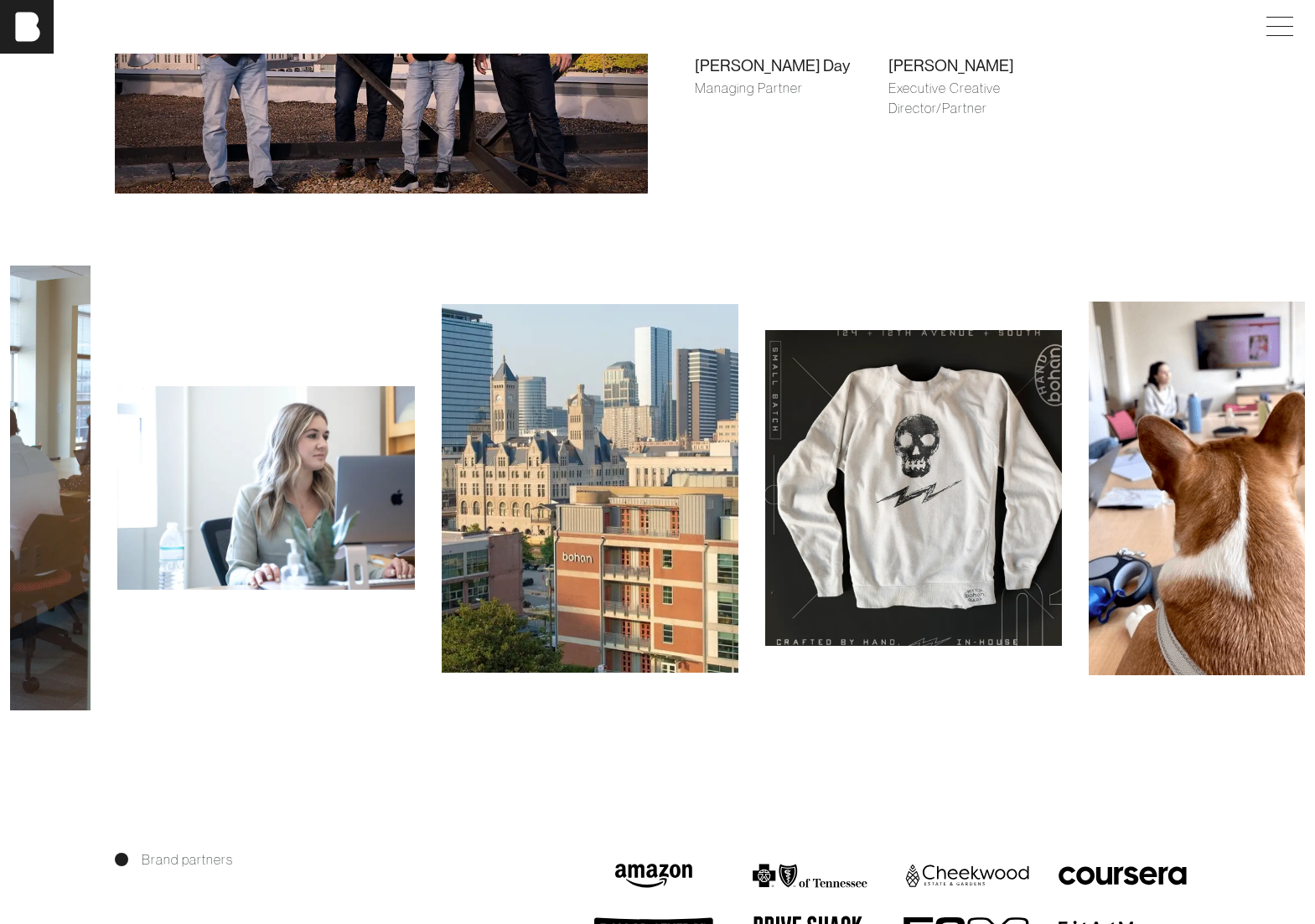
click at [1089, 562] on img at bounding box center [1237, 489] width 297 height 374
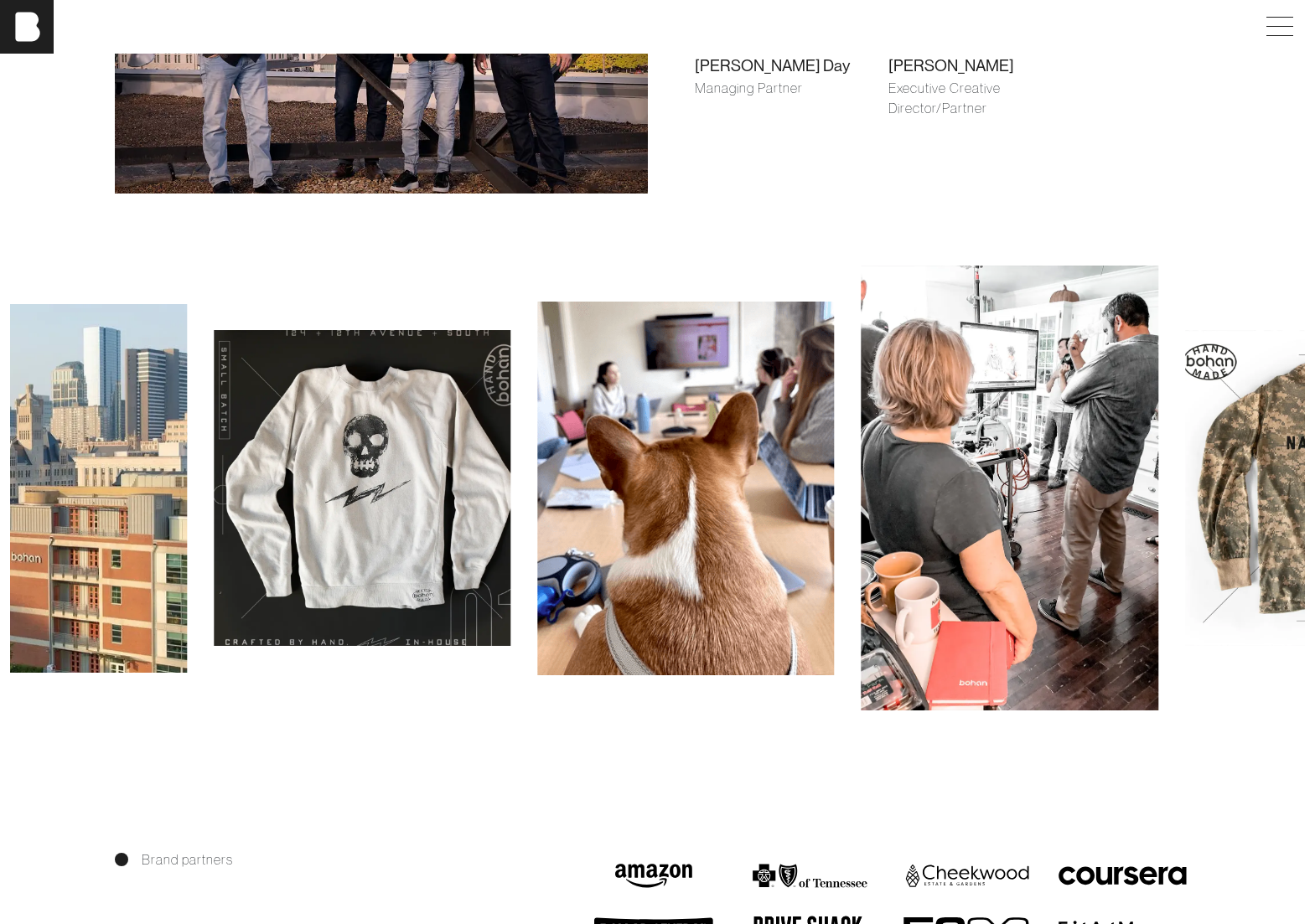
click at [1110, 574] on img at bounding box center [1010, 487] width 297 height 445
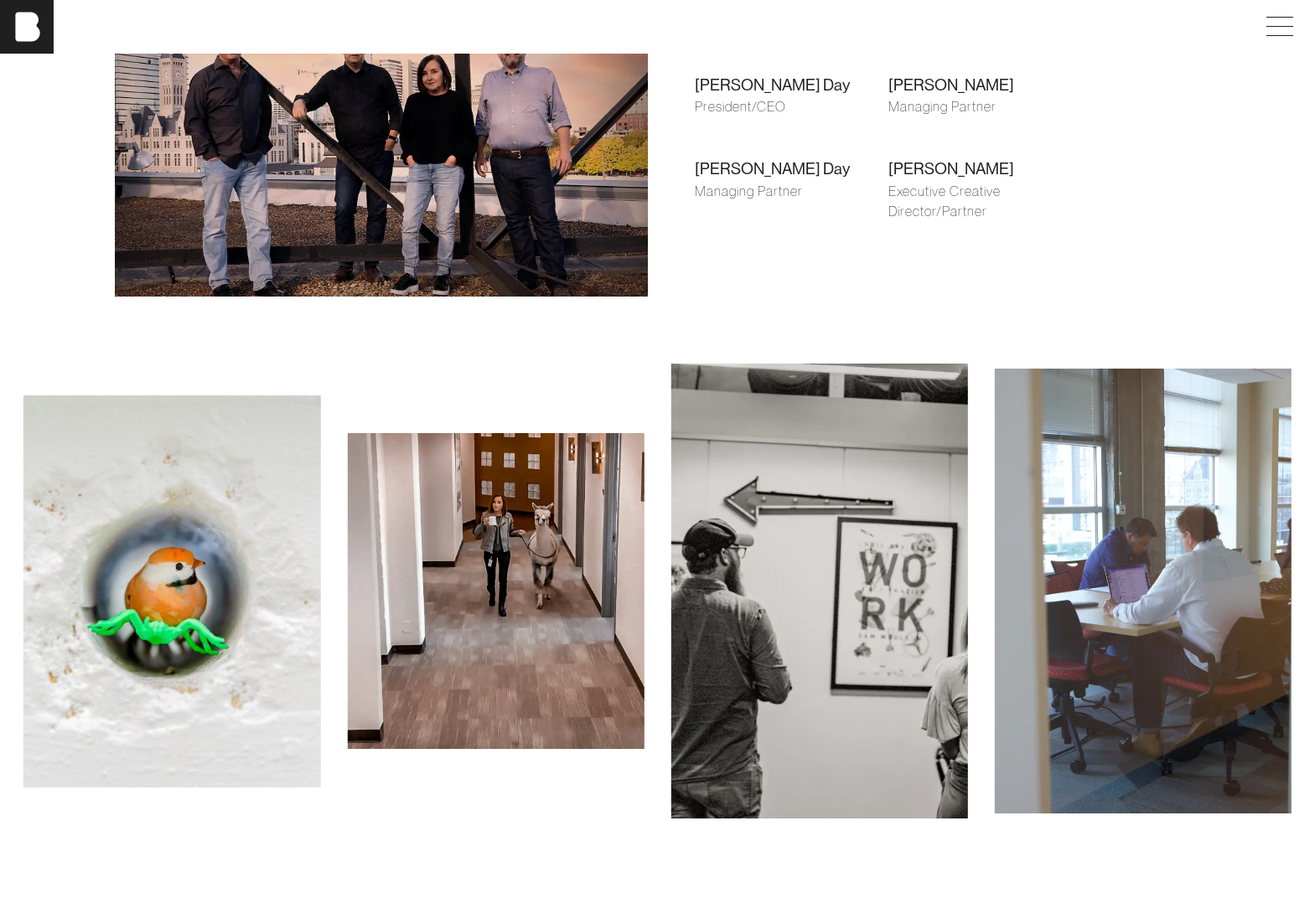
scroll to position [1465, 0]
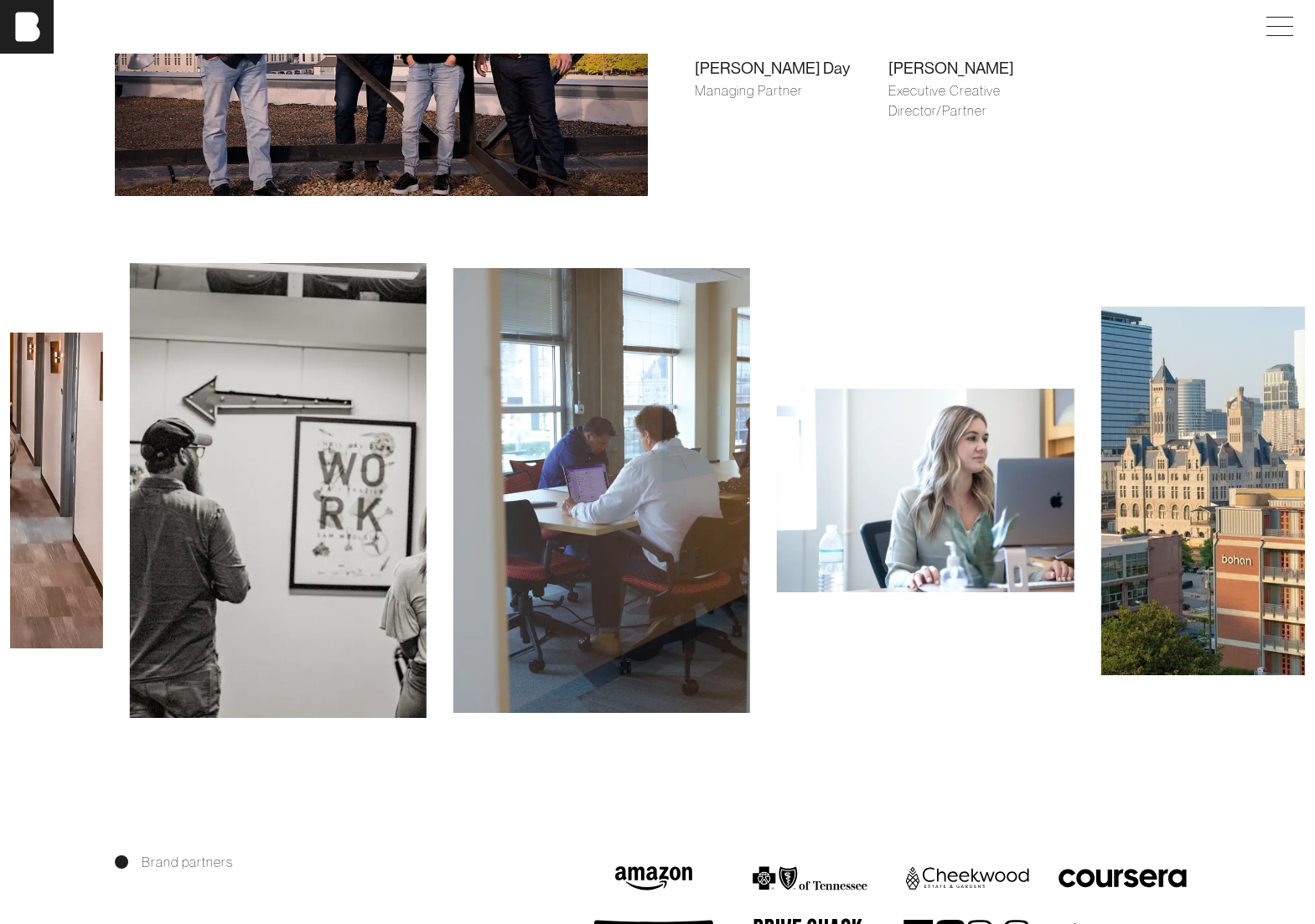
click at [642, 446] on img at bounding box center [602, 490] width 297 height 445
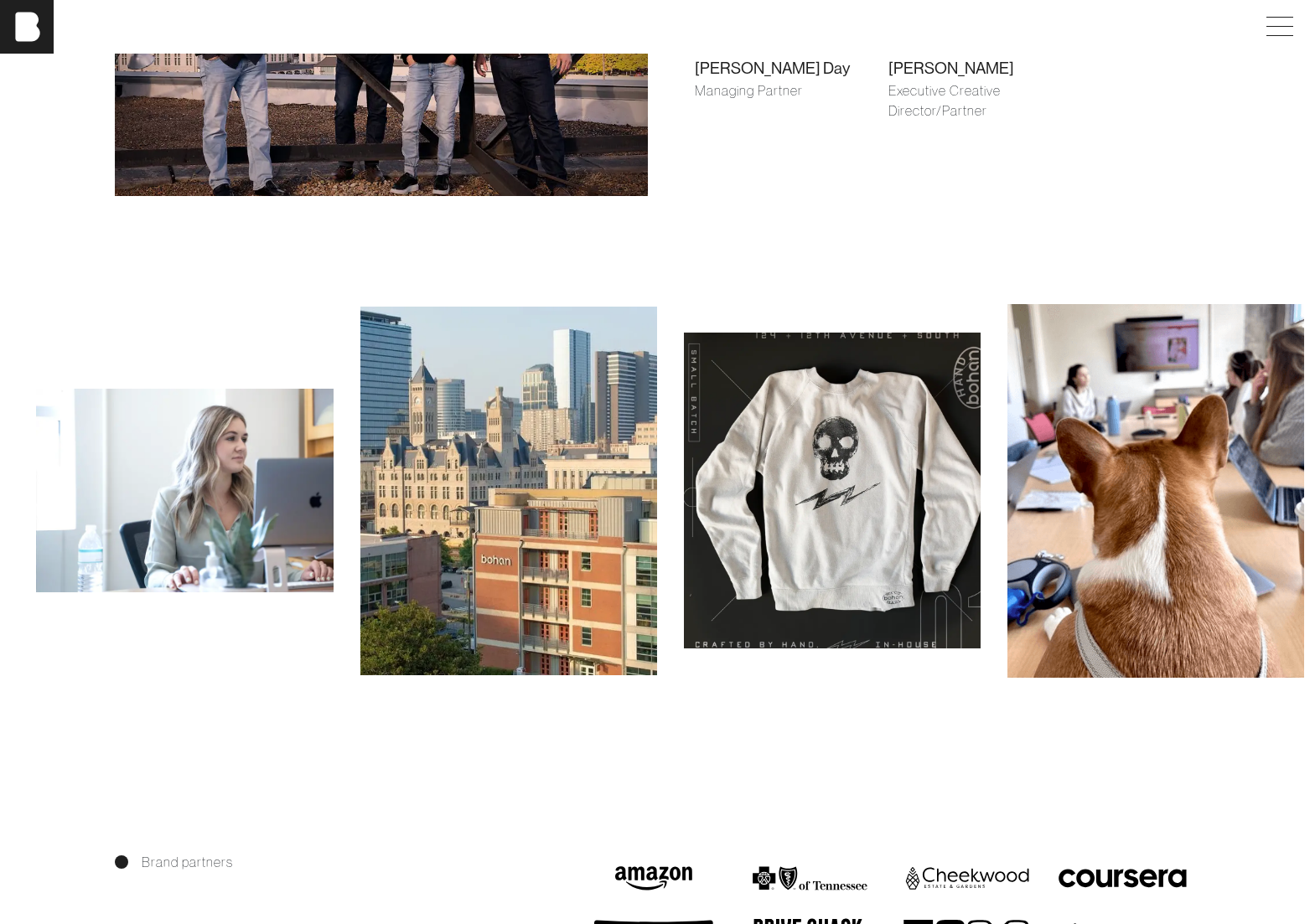
click at [684, 507] on img at bounding box center [832, 491] width 297 height 316
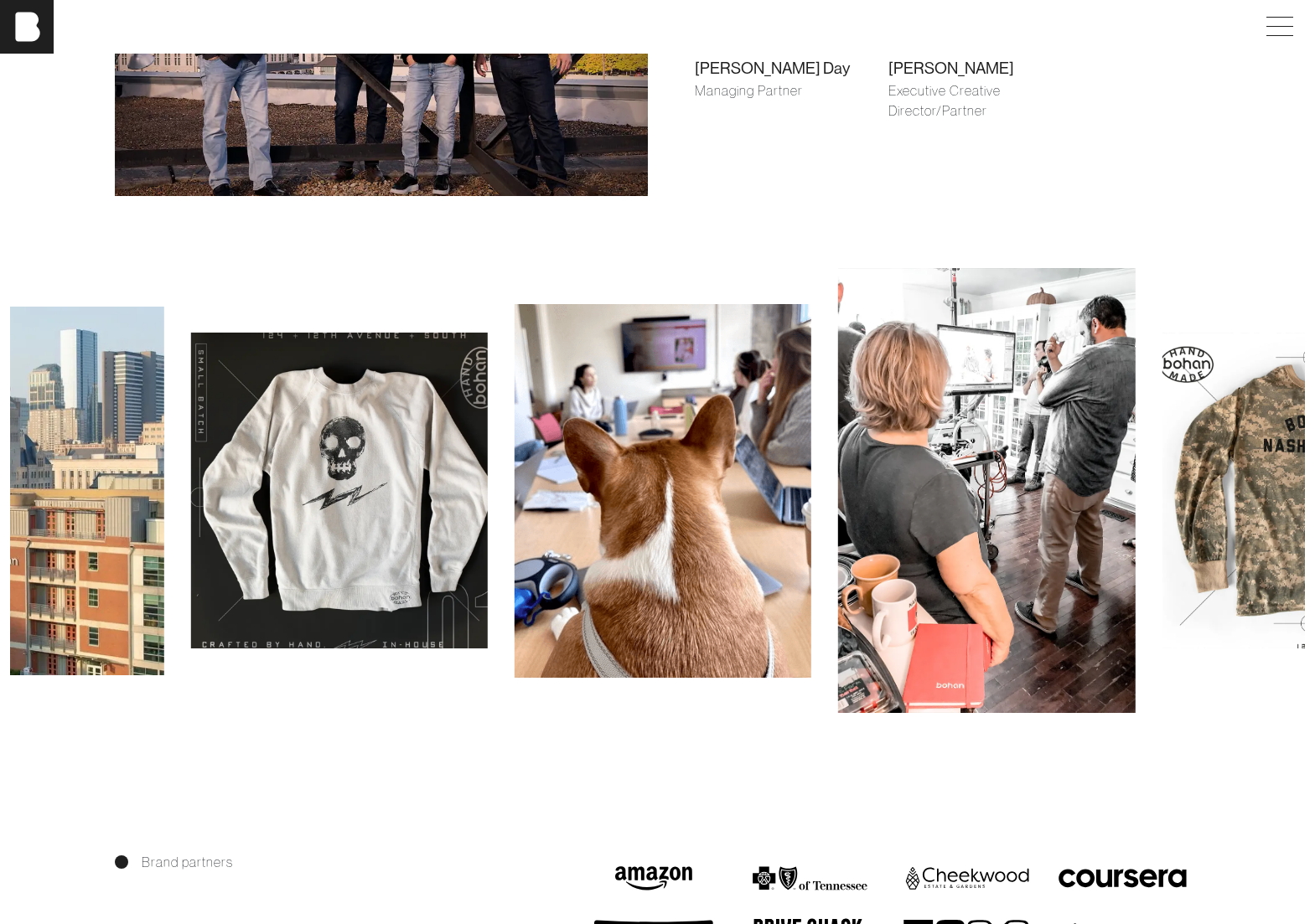
click at [838, 493] on img at bounding box center [986, 490] width 297 height 445
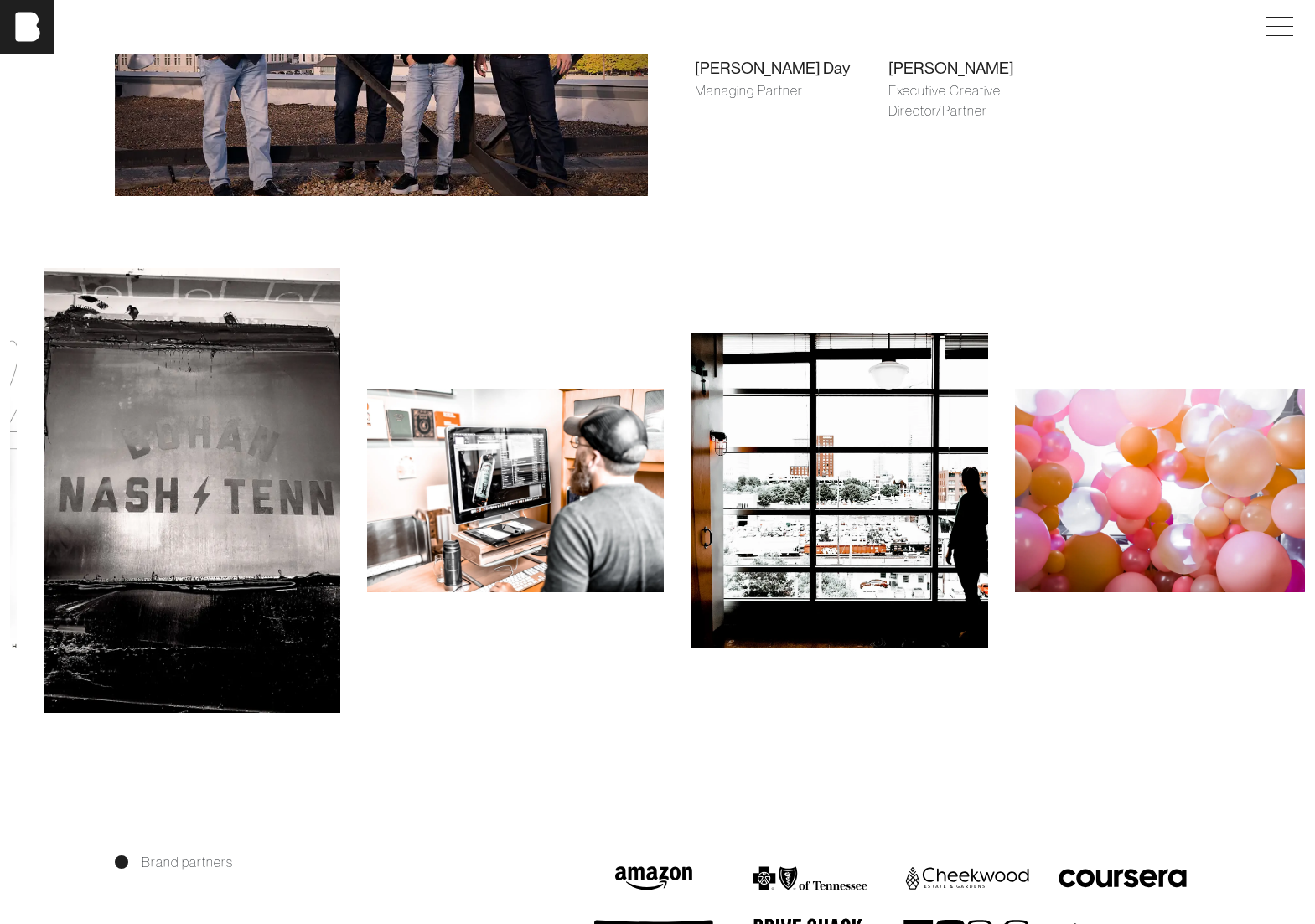
click at [677, 485] on div at bounding box center [838, 491] width 323 height 316
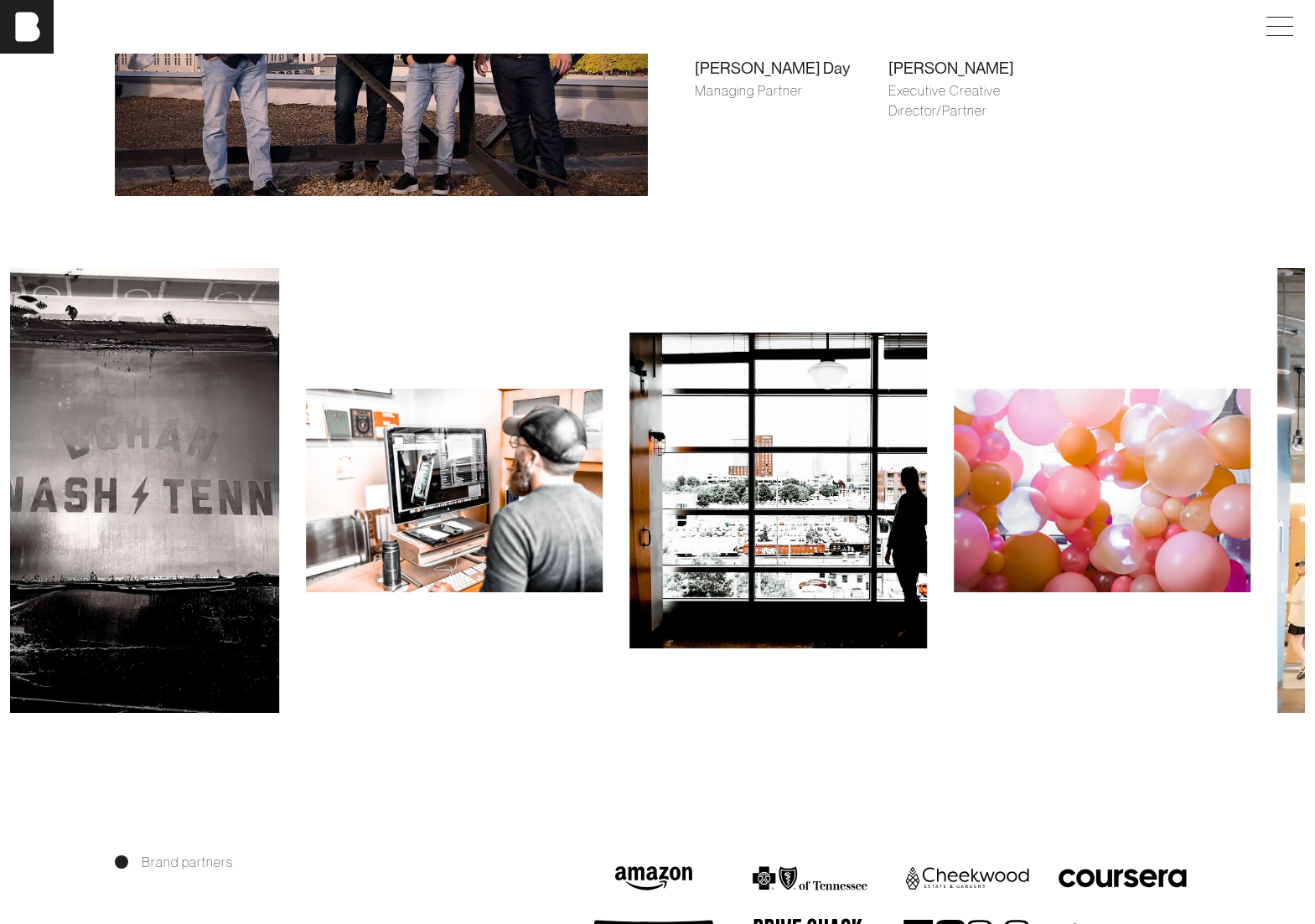
click at [954, 483] on img at bounding box center [1103, 491] width 297 height 203
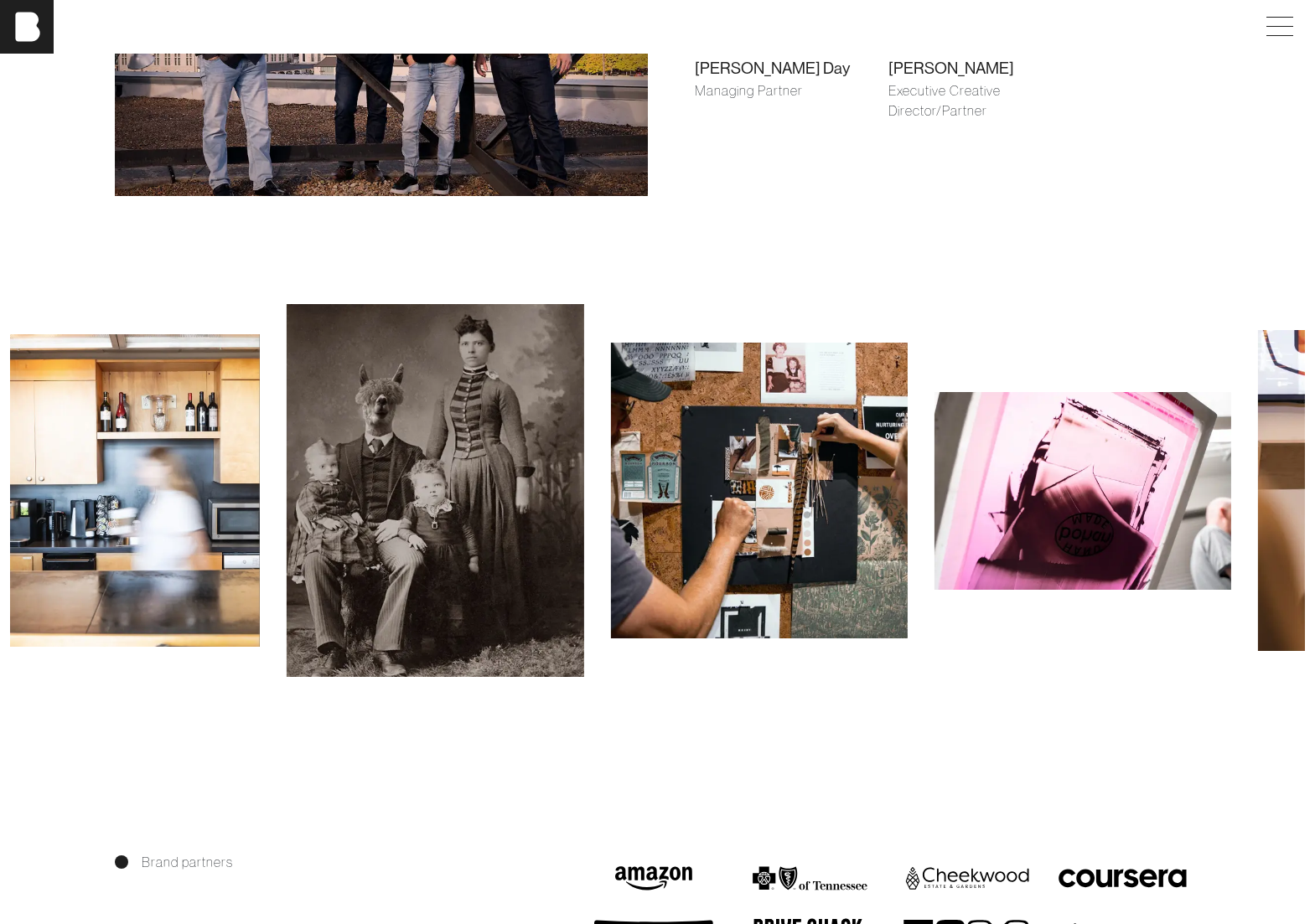
click at [663, 421] on img at bounding box center [759, 491] width 297 height 297
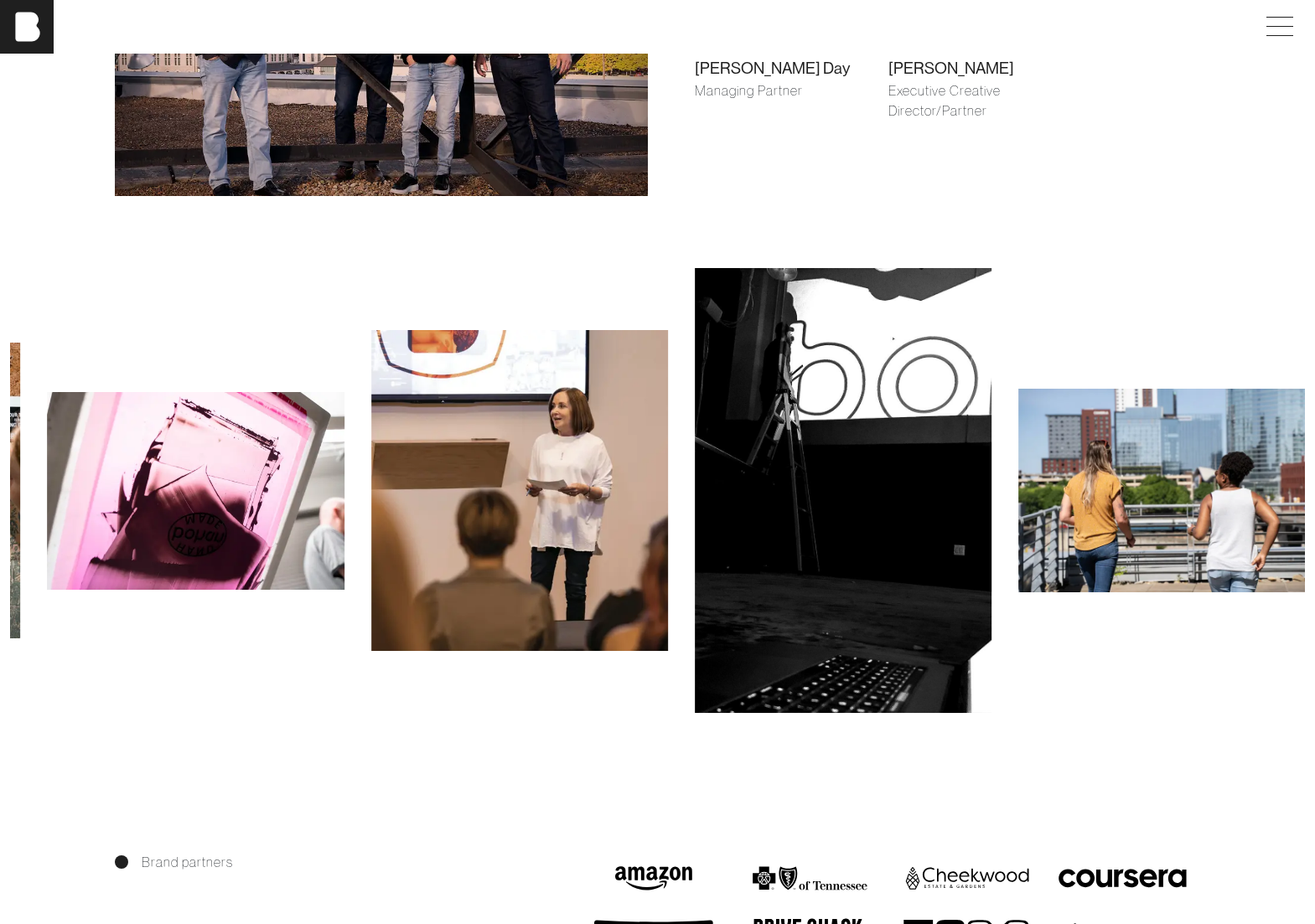
click at [724, 369] on img at bounding box center [843, 490] width 297 height 445
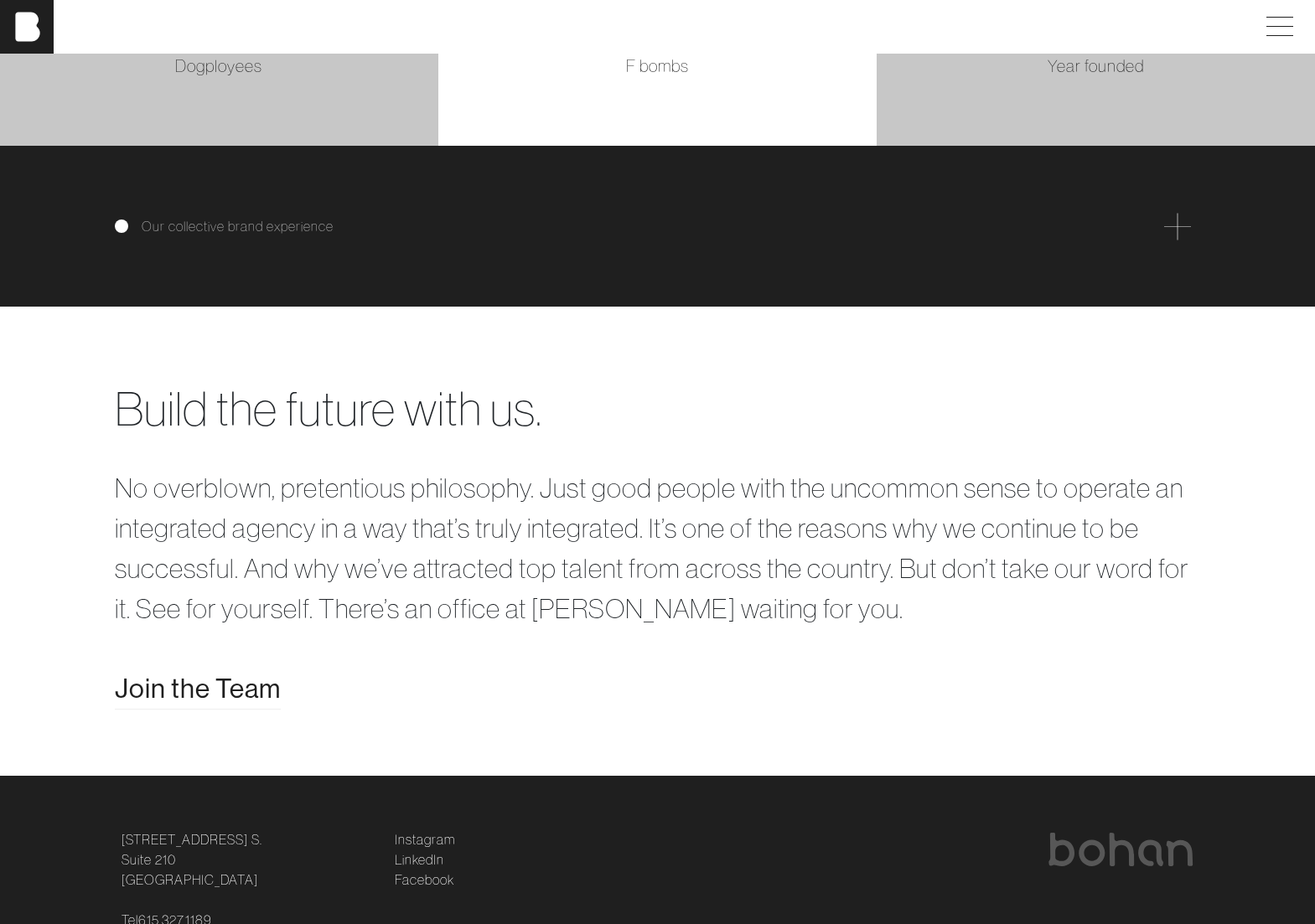
scroll to position [3039, 0]
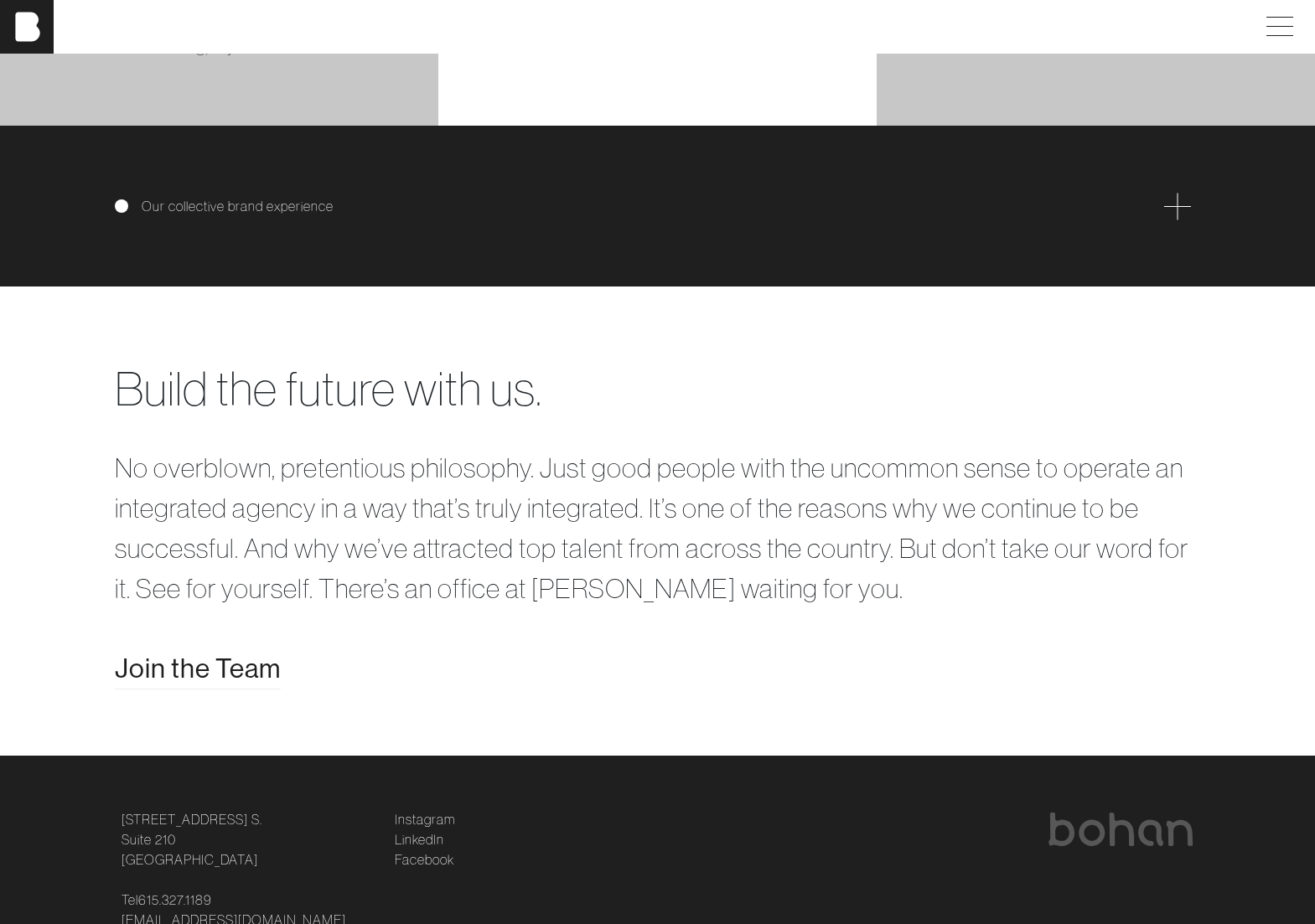
click at [259, 205] on div "Our collective brand experience" at bounding box center [658, 206] width 1086 height 26
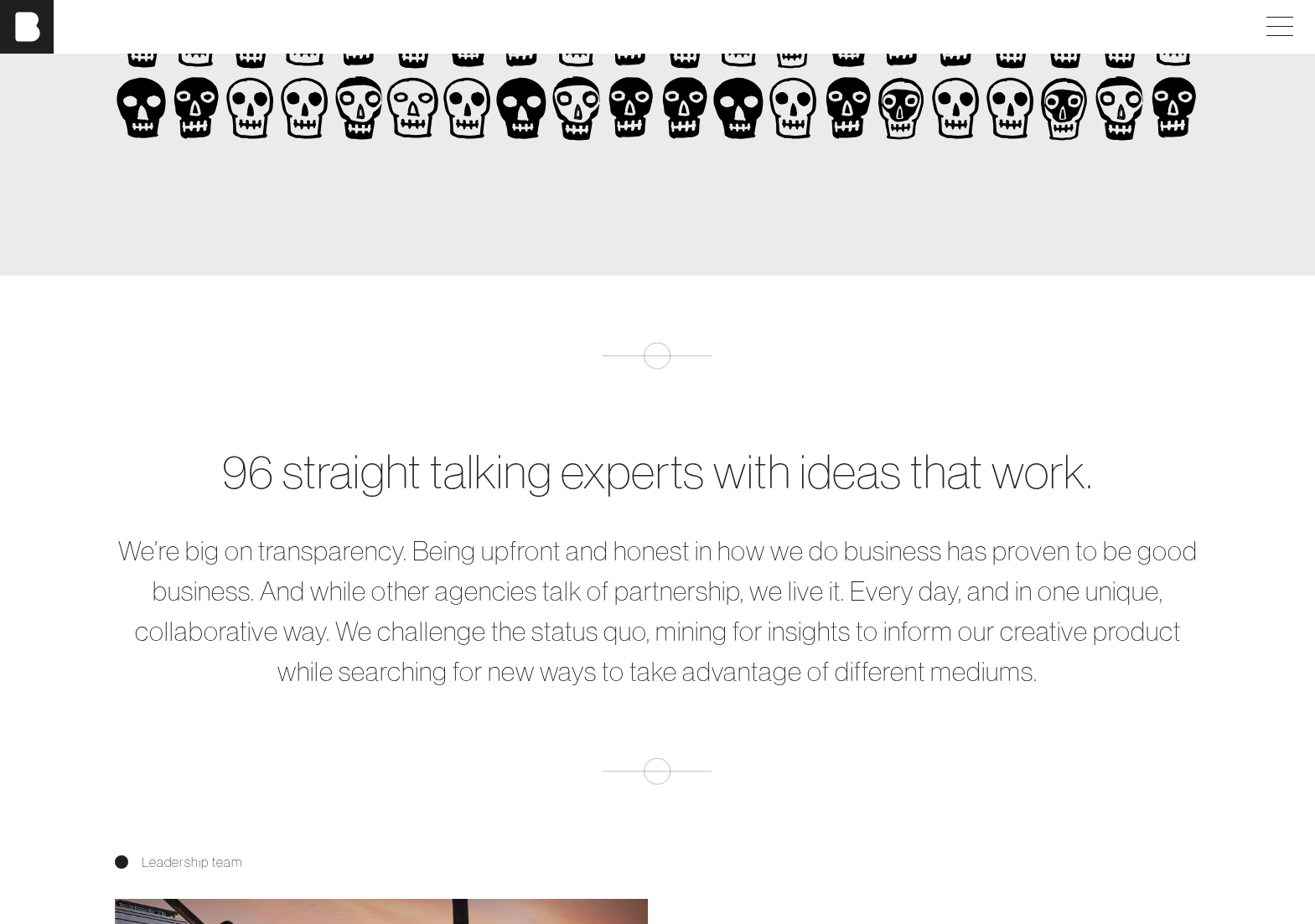
scroll to position [0, 0]
